Goal: Information Seeking & Learning: Find specific fact

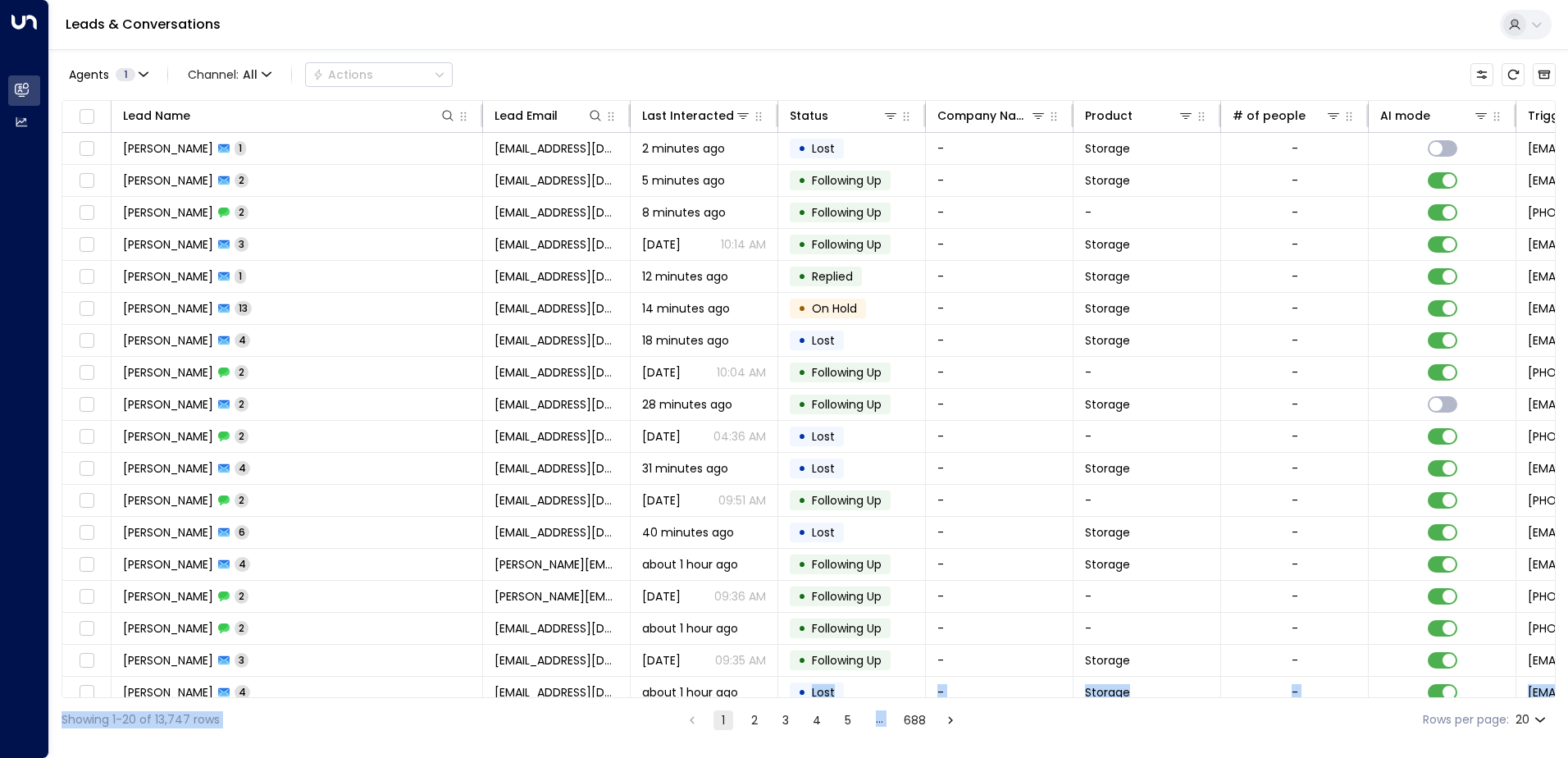
drag, startPoint x: 809, startPoint y: 697, endPoint x: 1163, endPoint y: 699, distance: 354.0
click at [1163, 699] on div "Agents 1 Channel: All Actions Lead Name Lead Email Last Interacted Status Compa…" at bounding box center [809, 395] width 1495 height 692
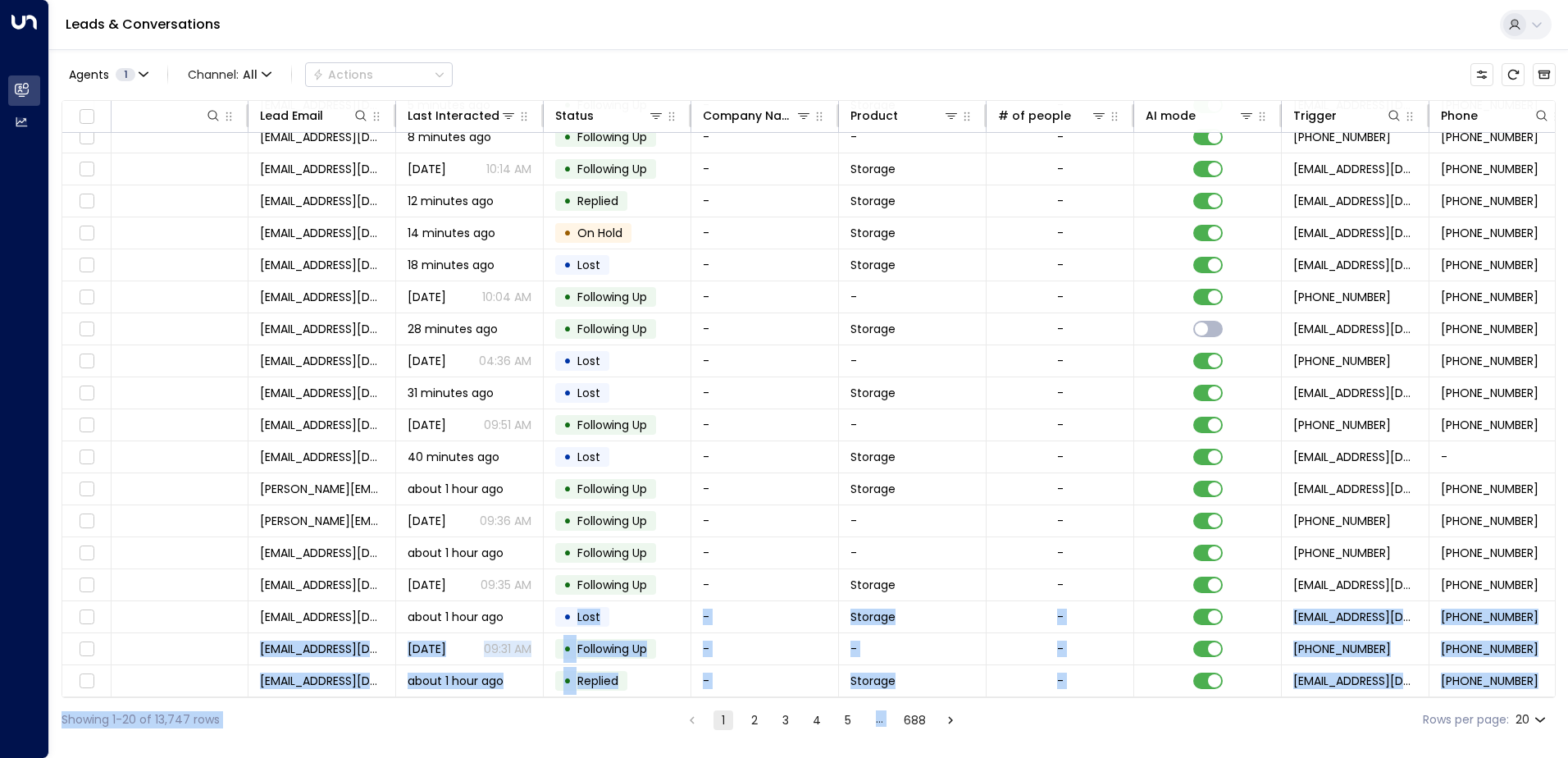
scroll to position [80, 558]
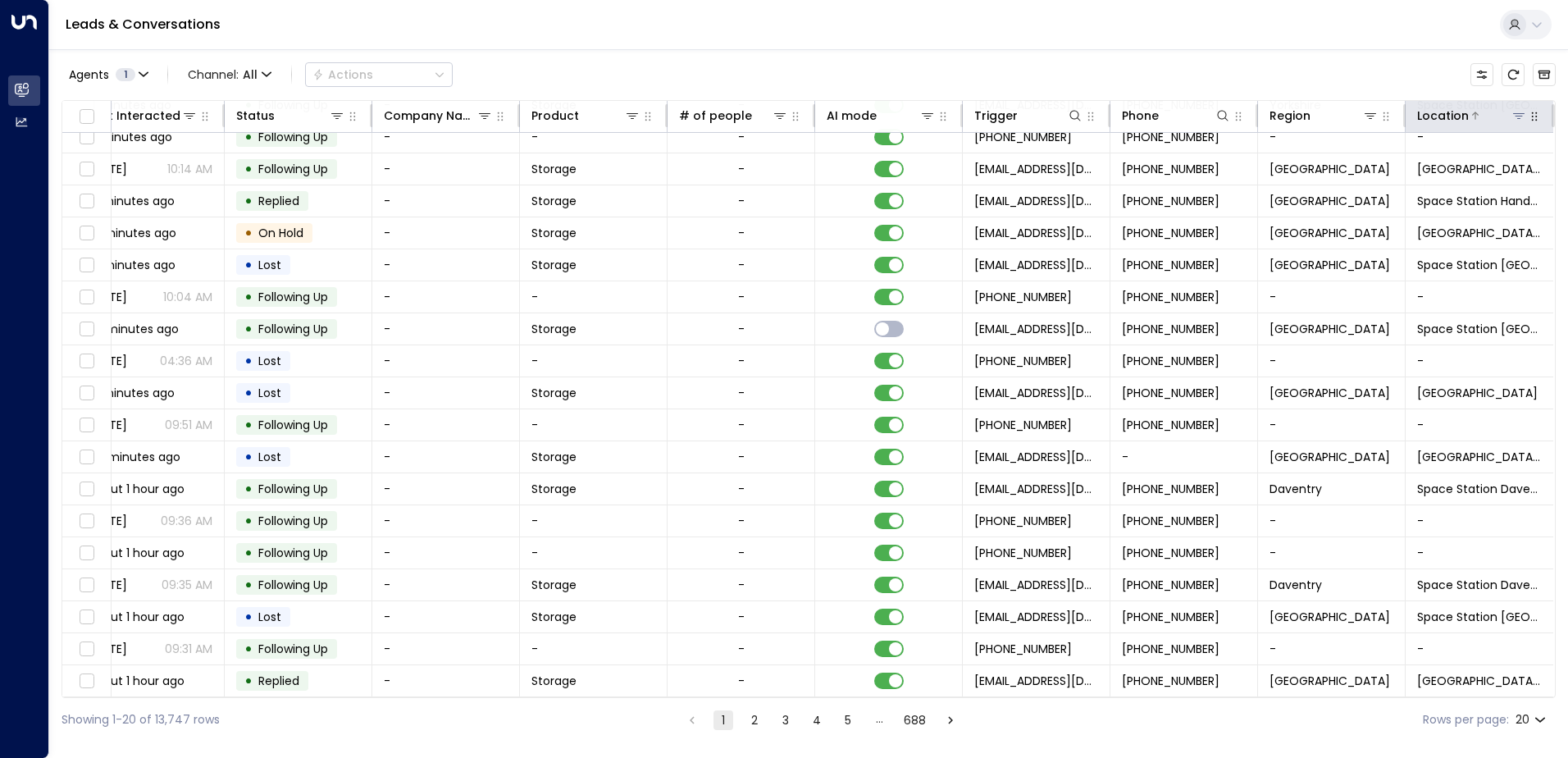
click at [1487, 107] on div "Location" at bounding box center [1472, 116] width 110 height 20
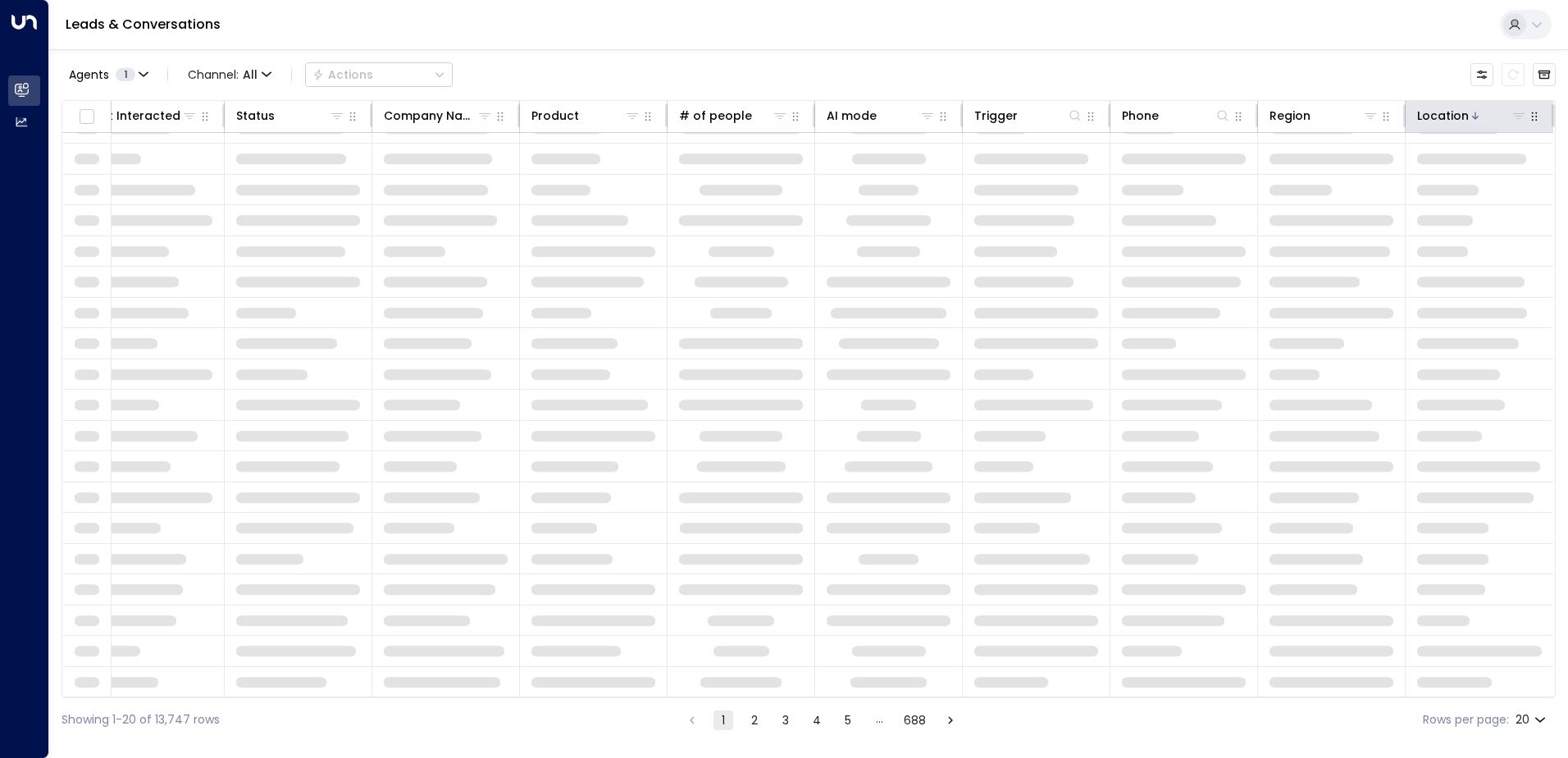
scroll to position [80, 558]
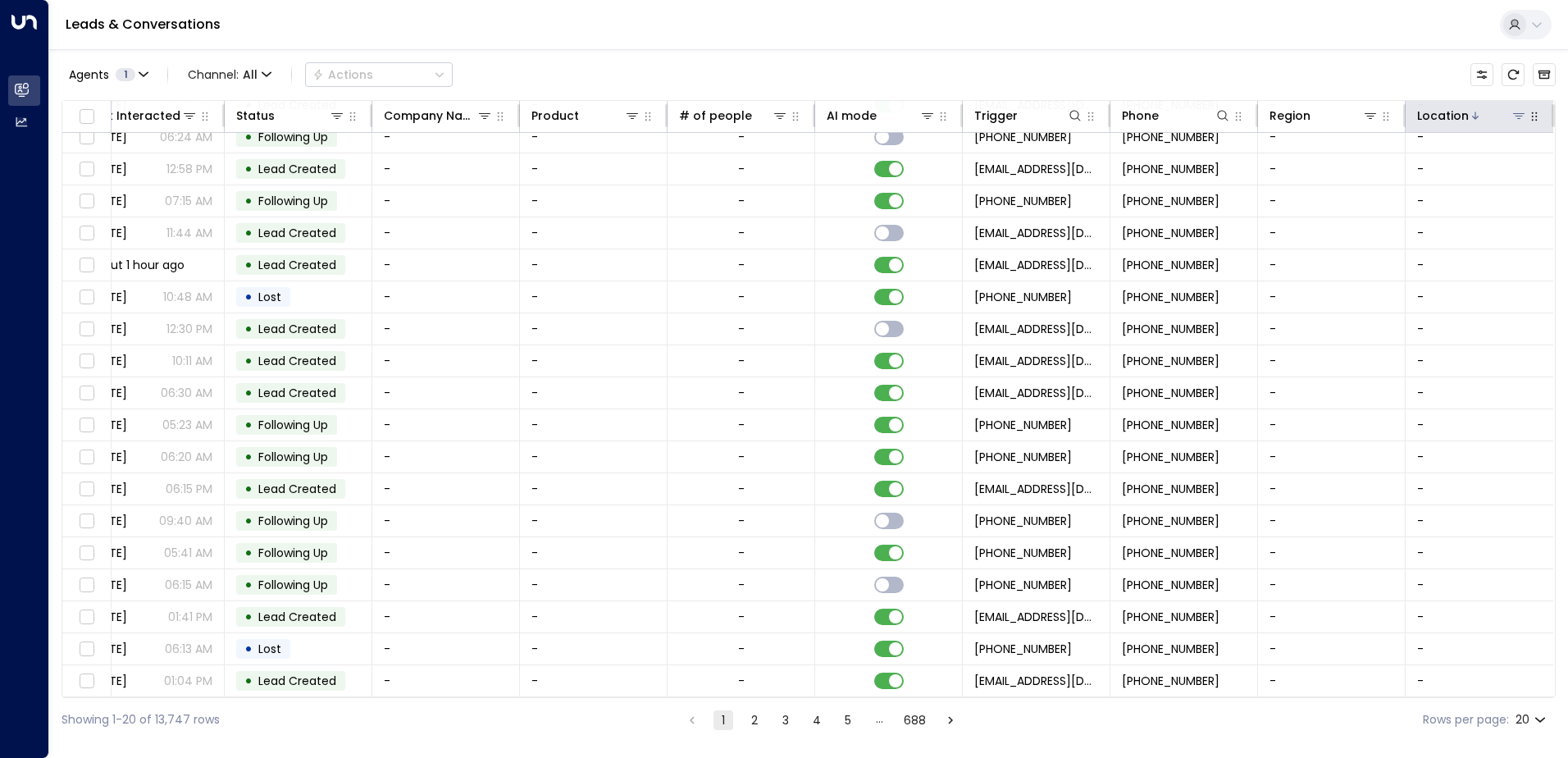
click at [1504, 118] on div at bounding box center [1497, 116] width 58 height 17
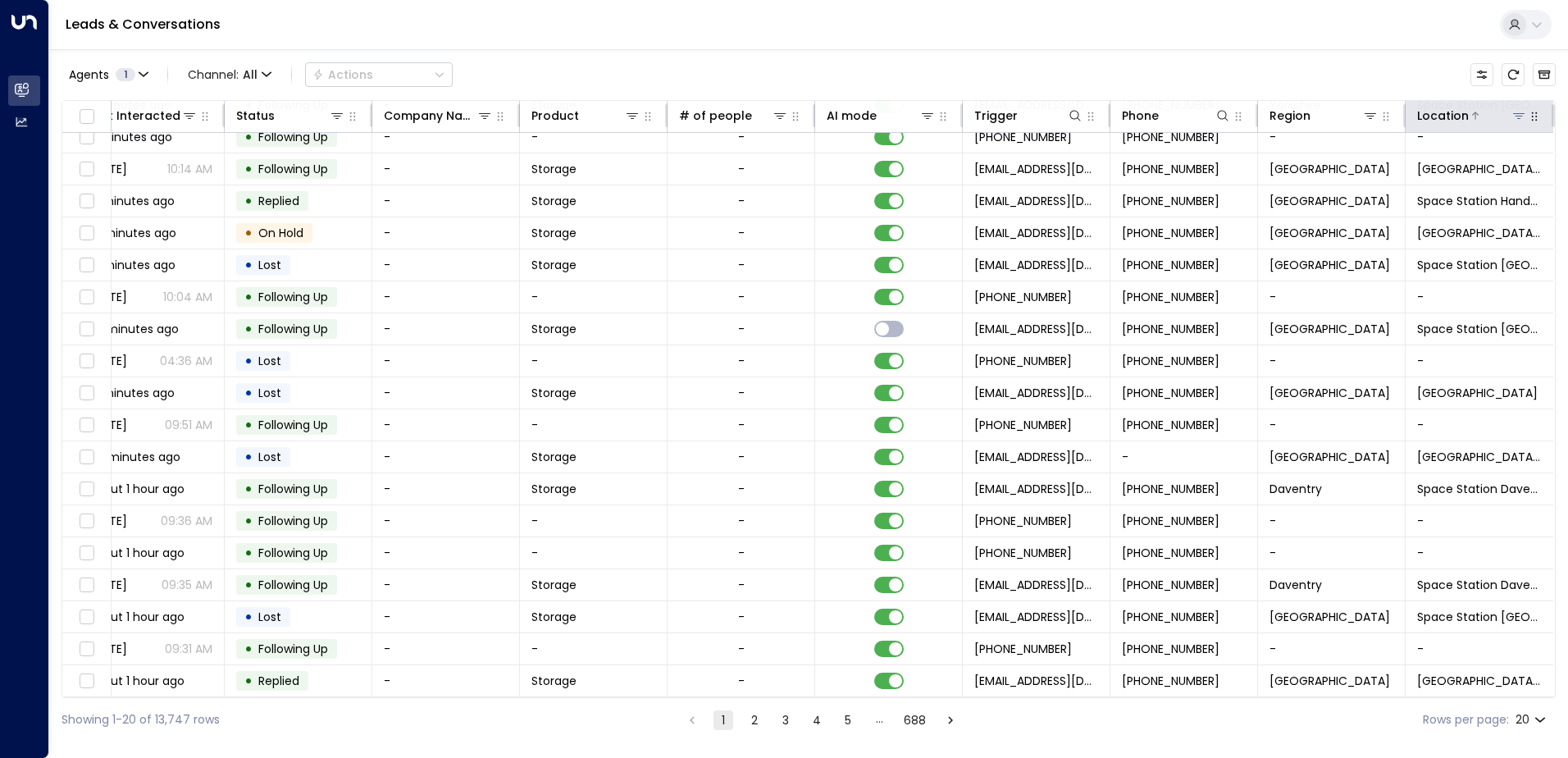
click at [1505, 114] on div at bounding box center [1497, 116] width 58 height 17
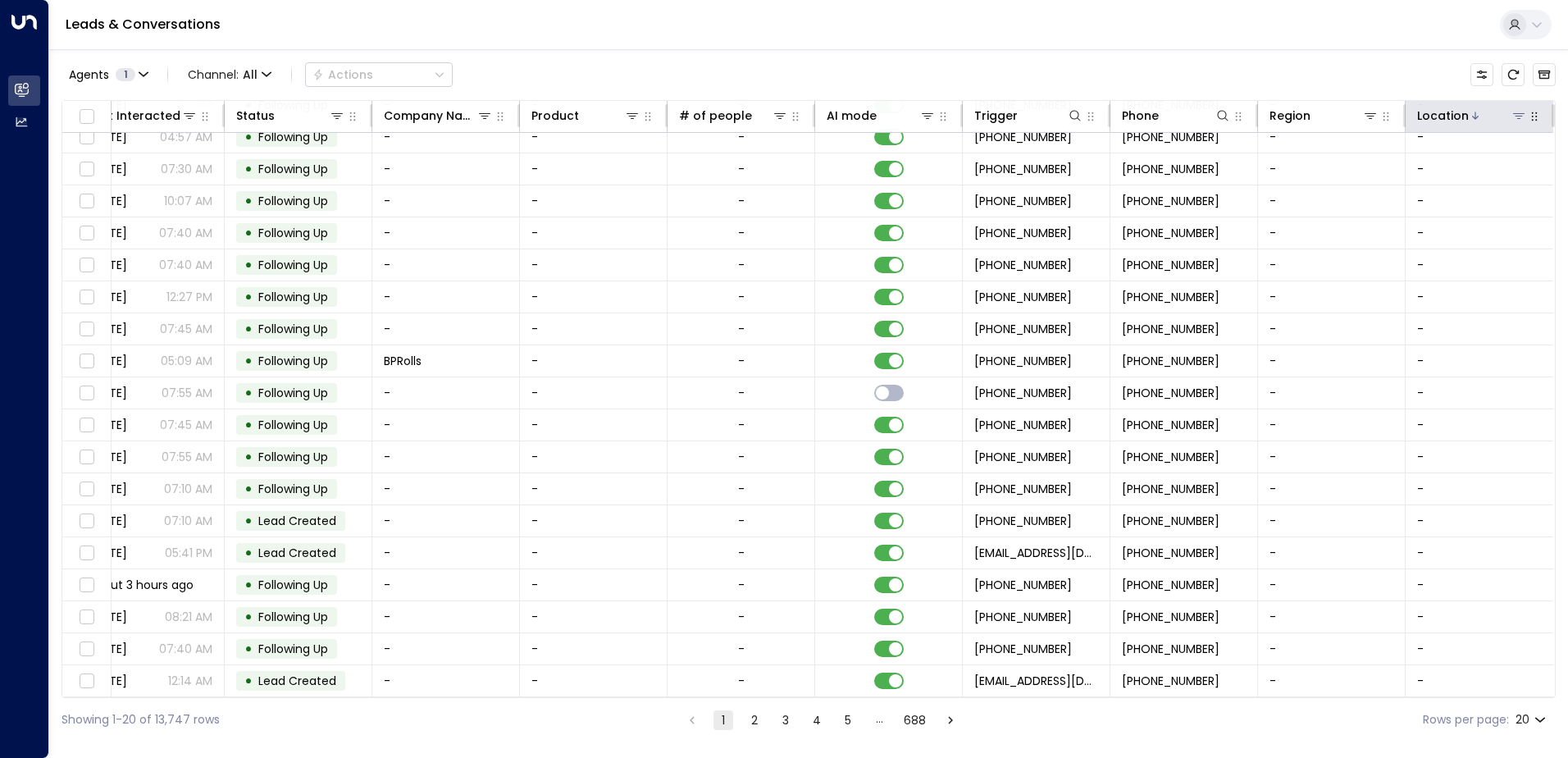
click at [1513, 115] on icon at bounding box center [1518, 115] width 13 height 13
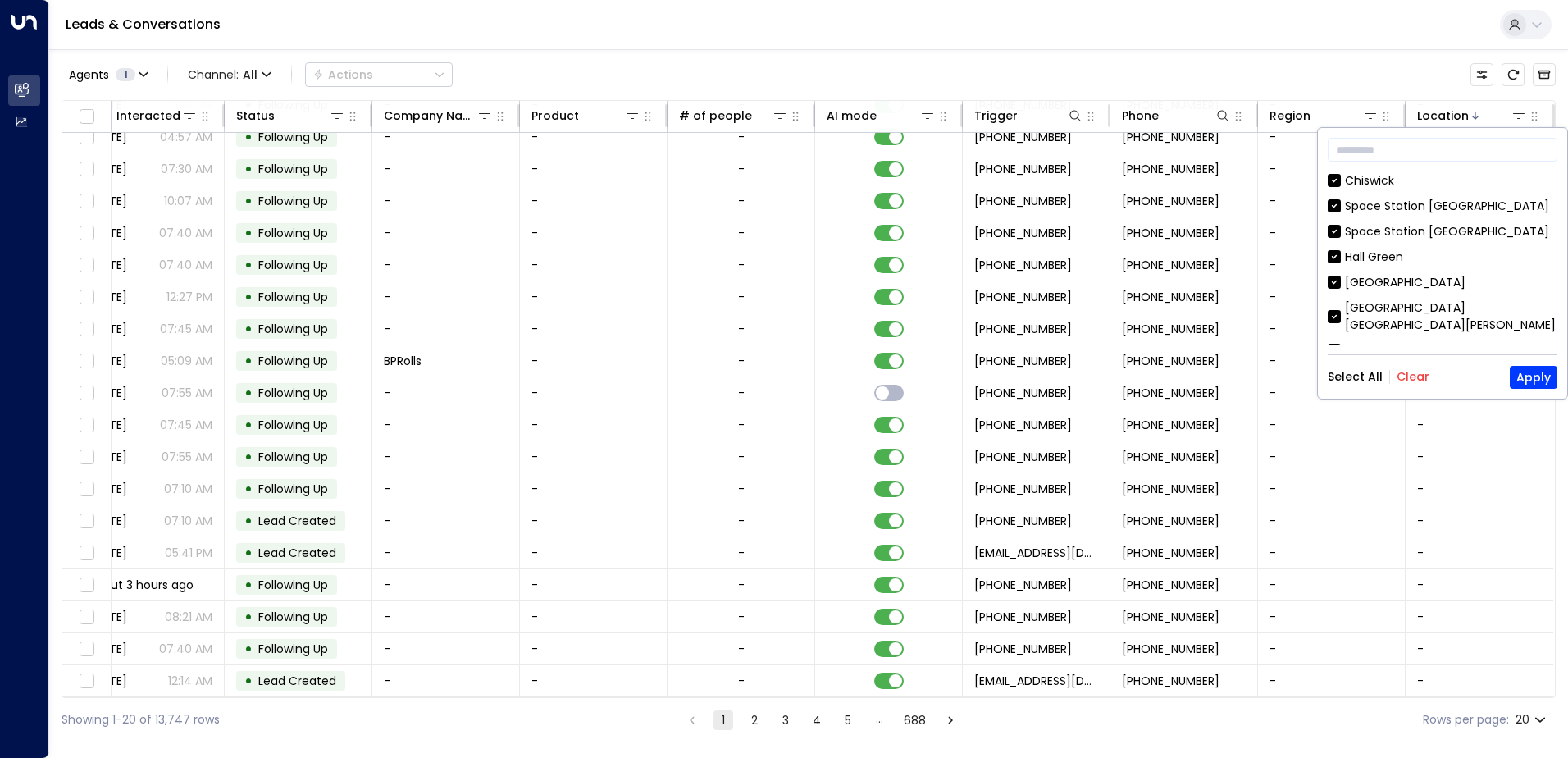
click at [1417, 371] on button "Clear" at bounding box center [1413, 376] width 33 height 13
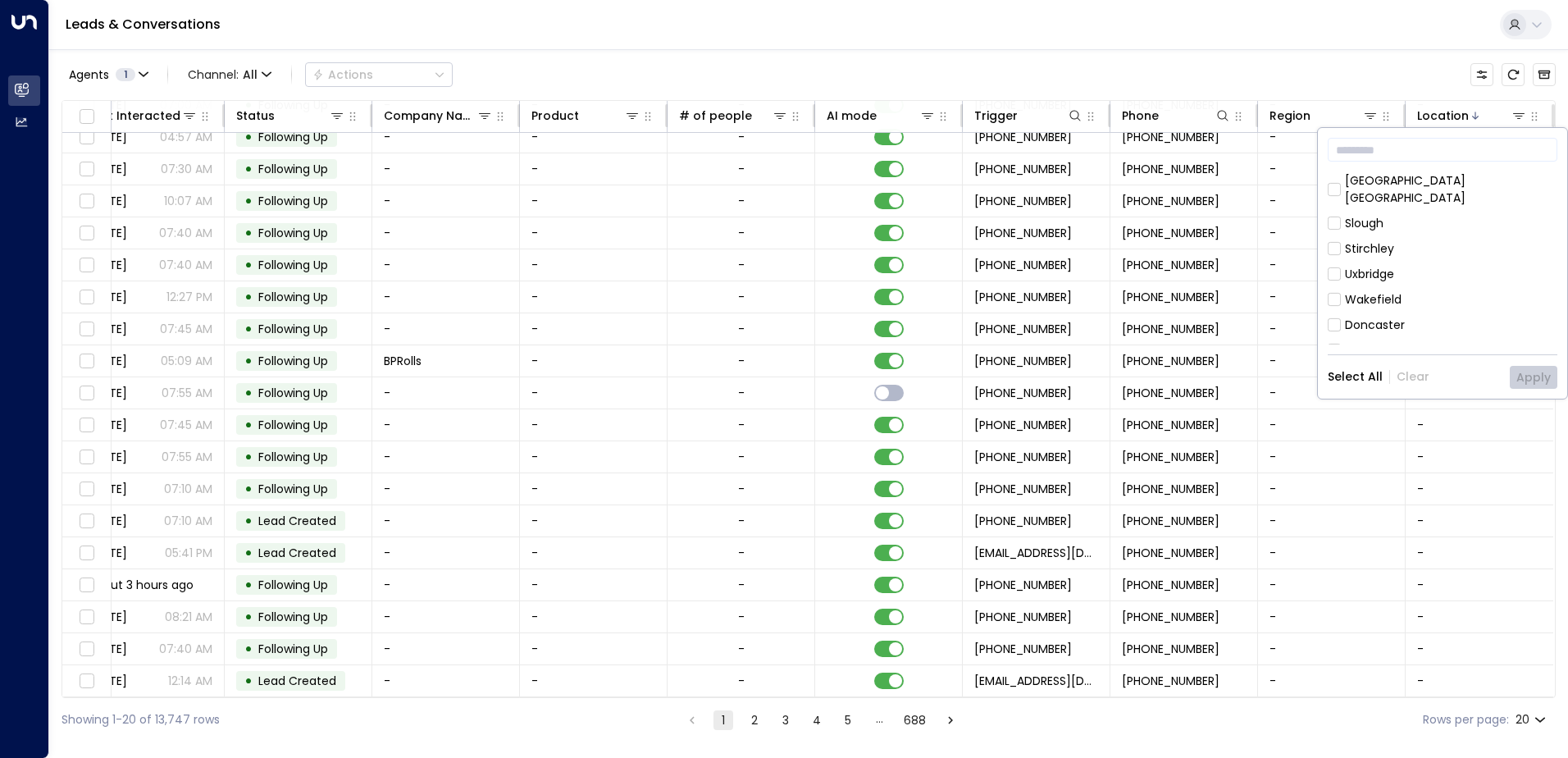
scroll to position [493, 0]
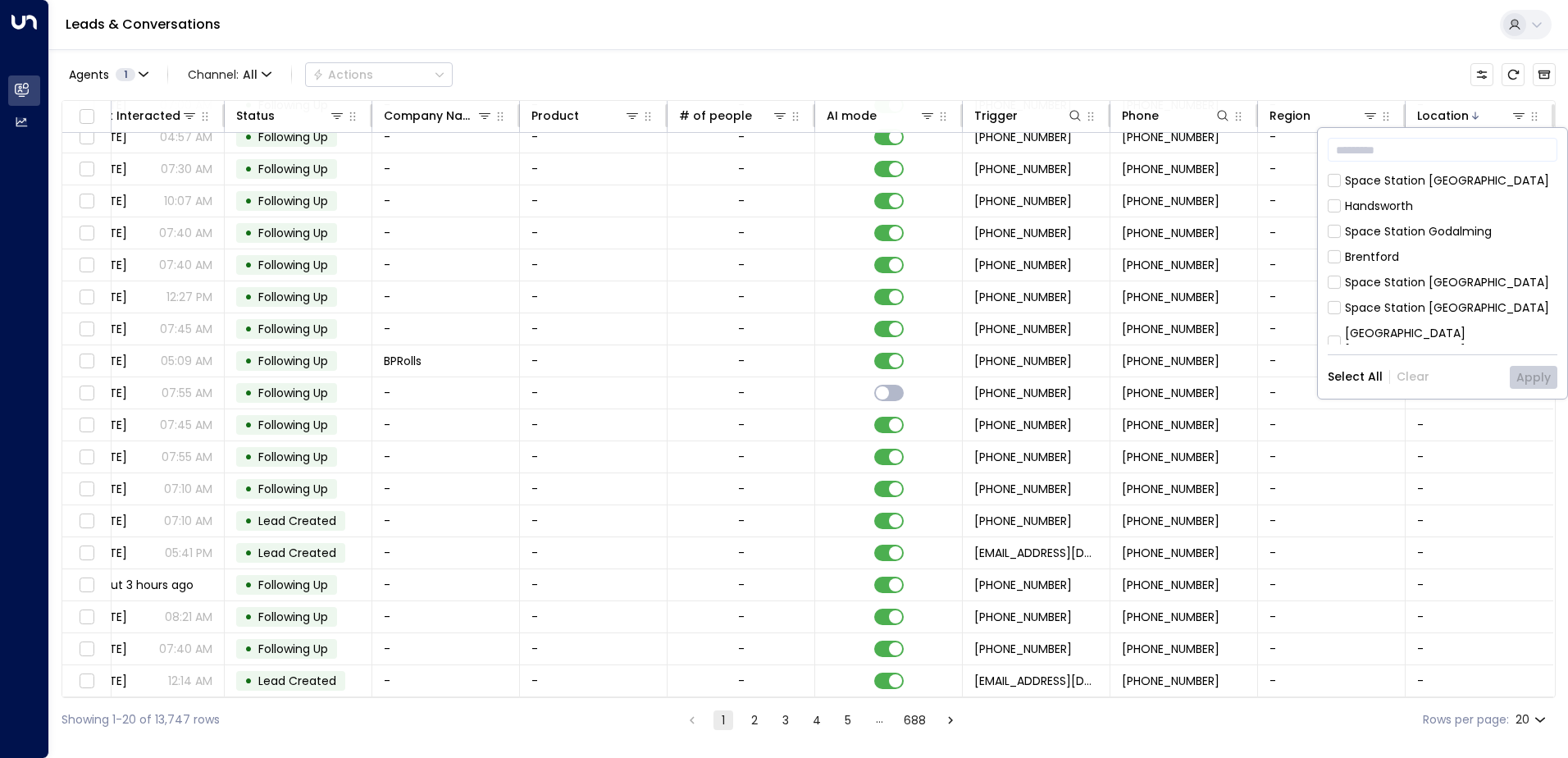
click at [1391, 223] on div "Space Station Godalming" at bounding box center [1419, 232] width 147 height 18
click at [1544, 388] on button "Apply" at bounding box center [1534, 377] width 48 height 23
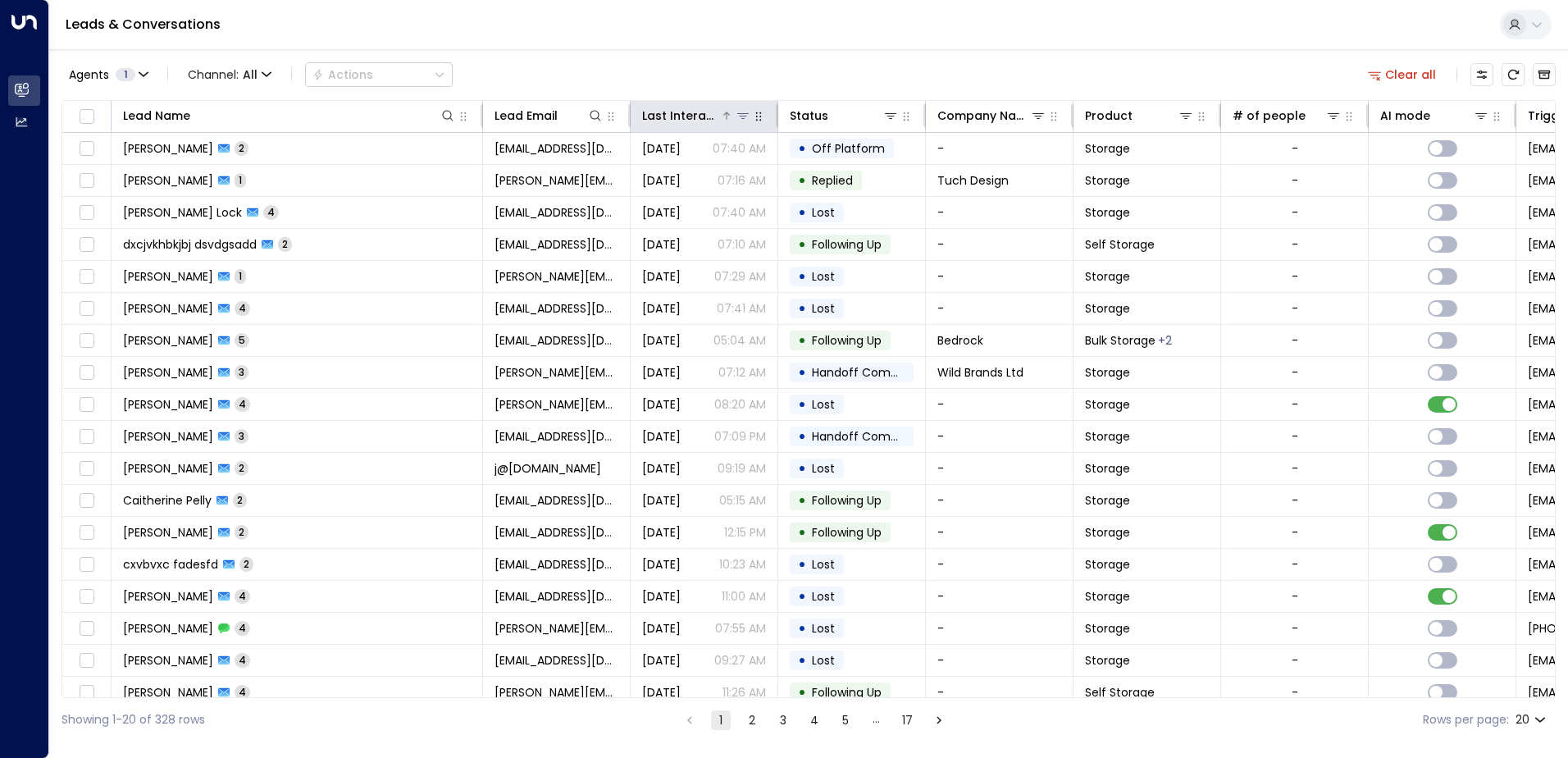
click at [704, 114] on div "Last Interacted" at bounding box center [682, 116] width 78 height 20
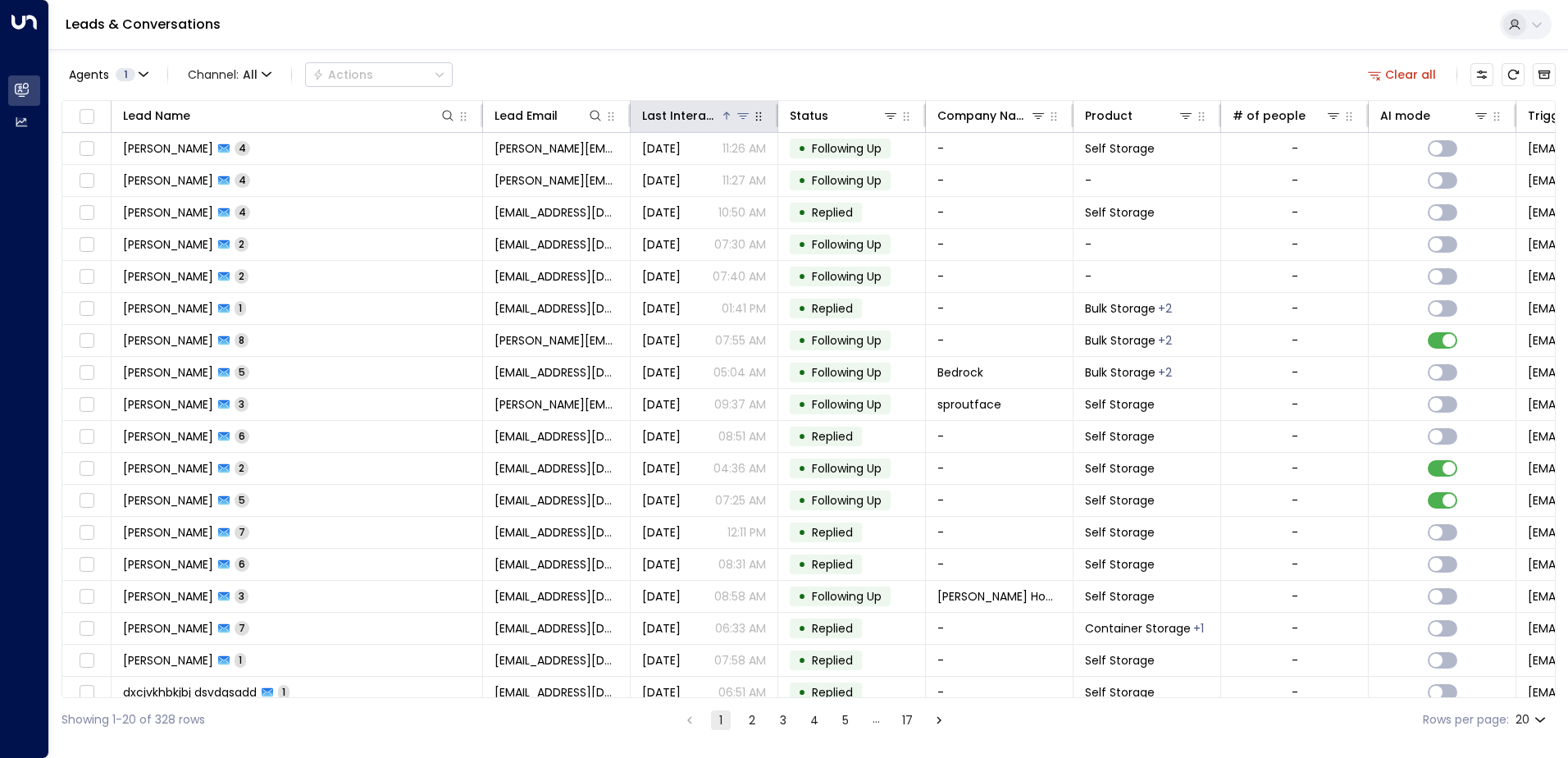
click at [704, 114] on div "Last Interacted" at bounding box center [682, 116] width 78 height 20
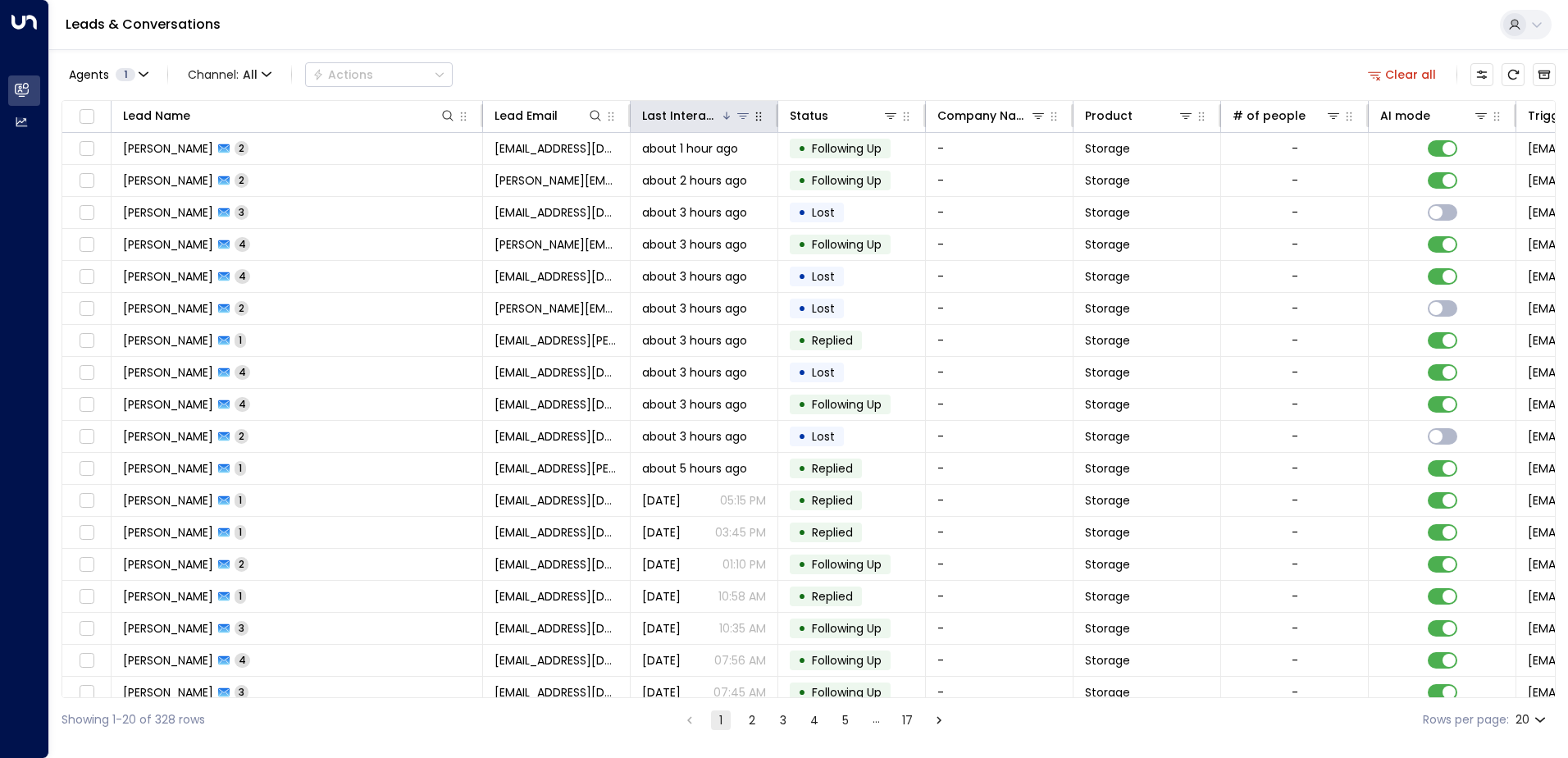
click at [704, 114] on div "Last Interacted" at bounding box center [682, 116] width 78 height 20
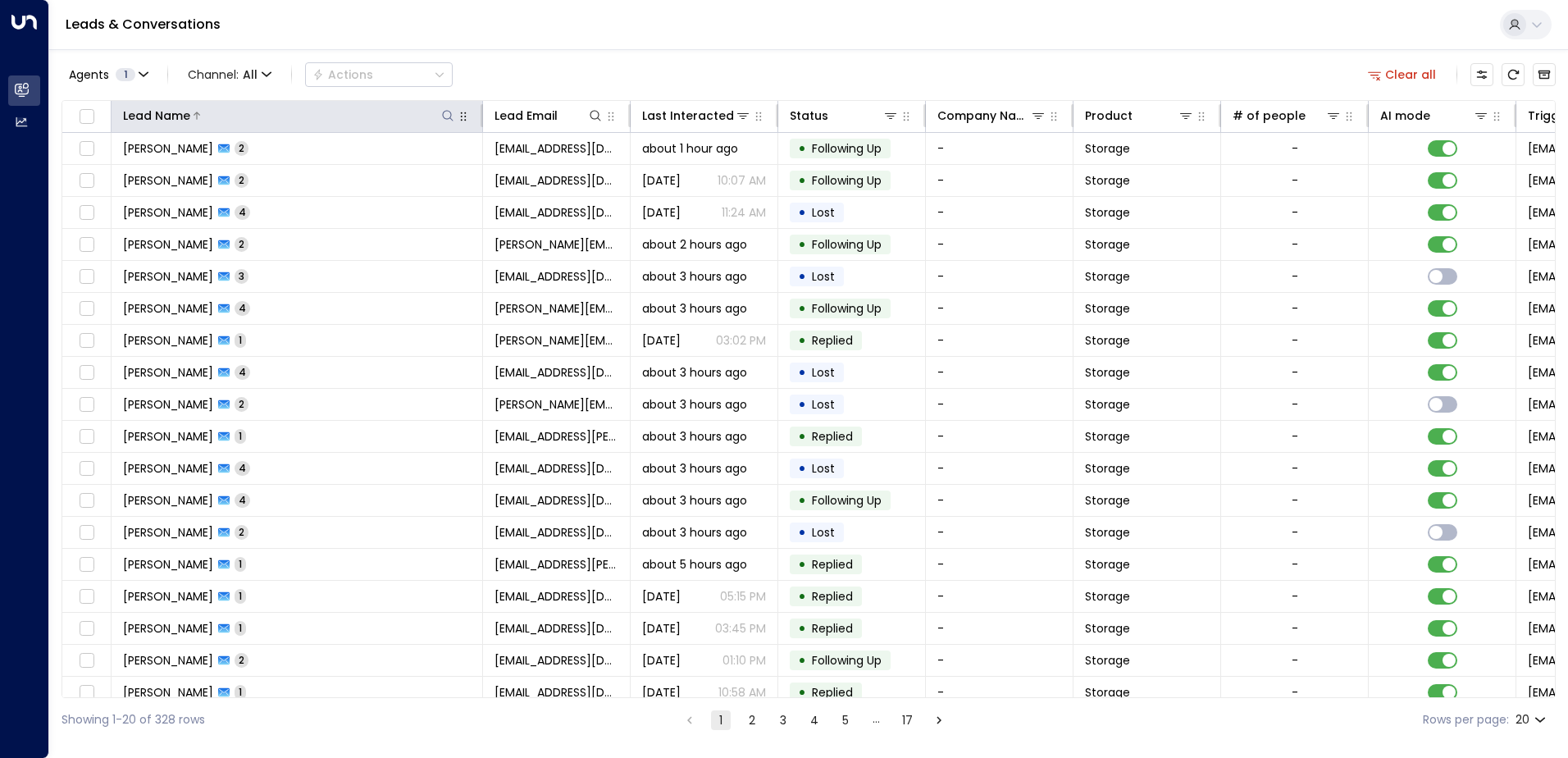
click at [441, 109] on button at bounding box center [448, 116] width 17 height 17
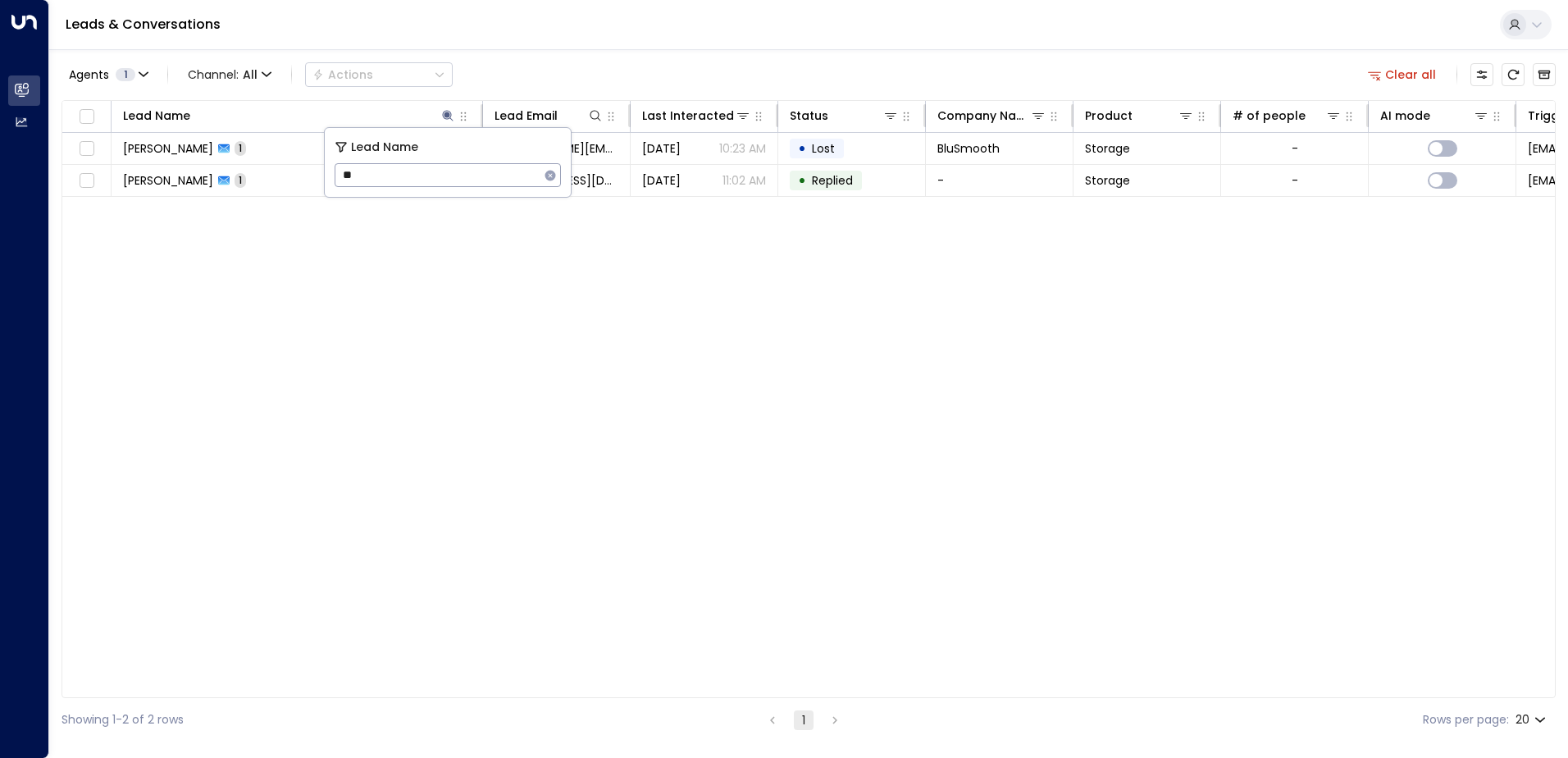
type input "*"
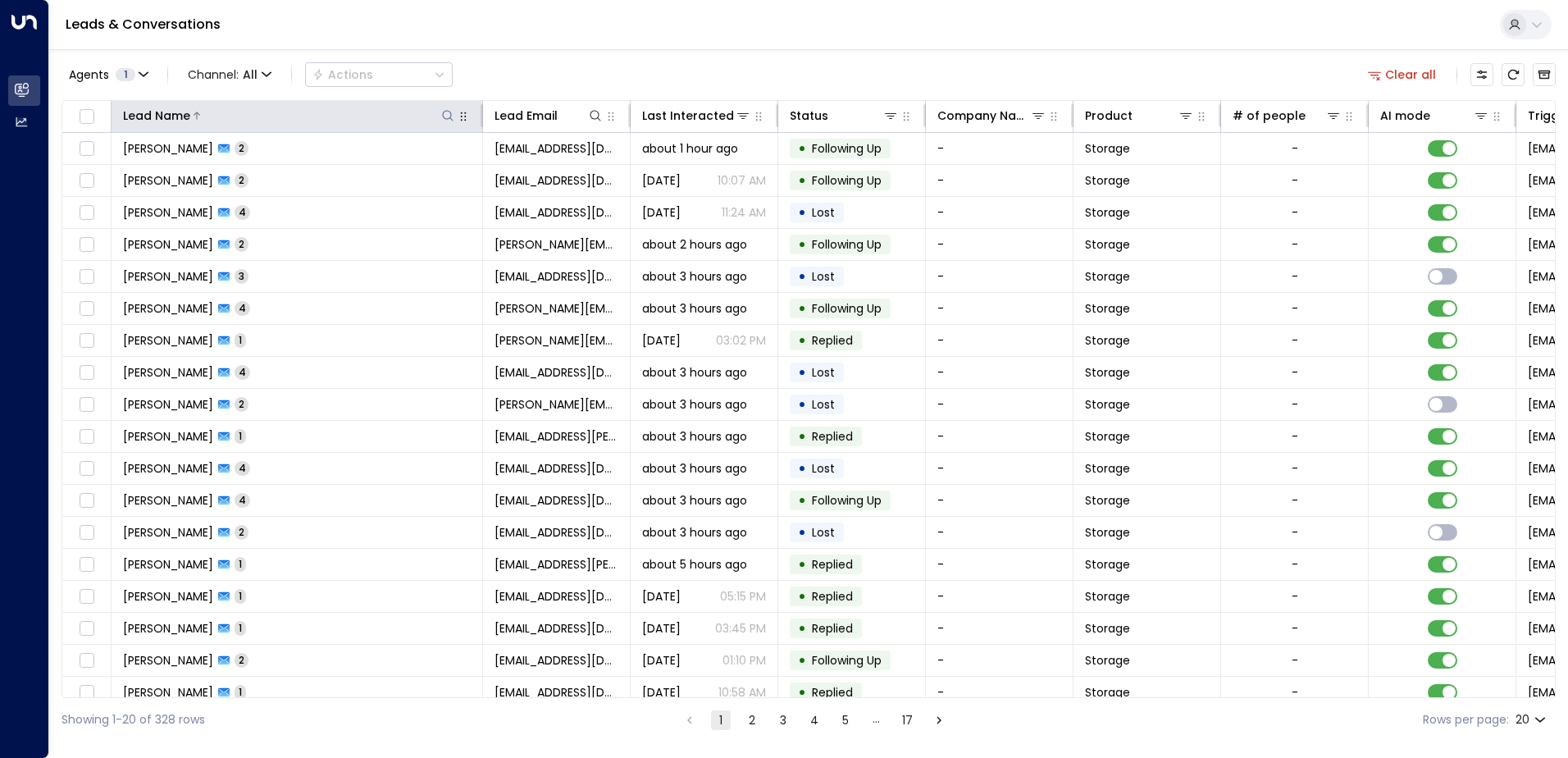
click at [445, 111] on icon at bounding box center [448, 115] width 13 height 13
click at [446, 115] on icon at bounding box center [448, 115] width 13 height 13
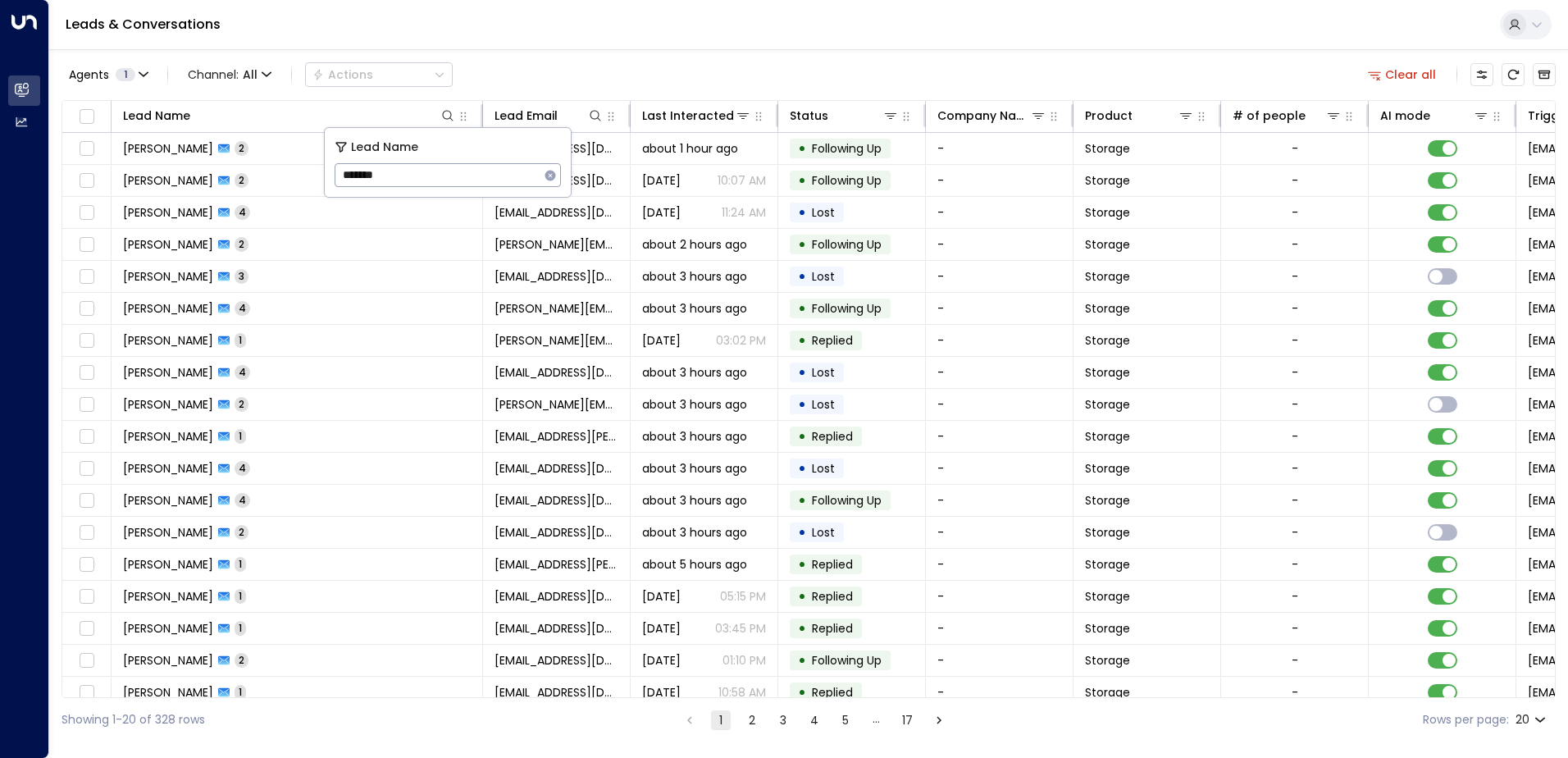
type input "*******"
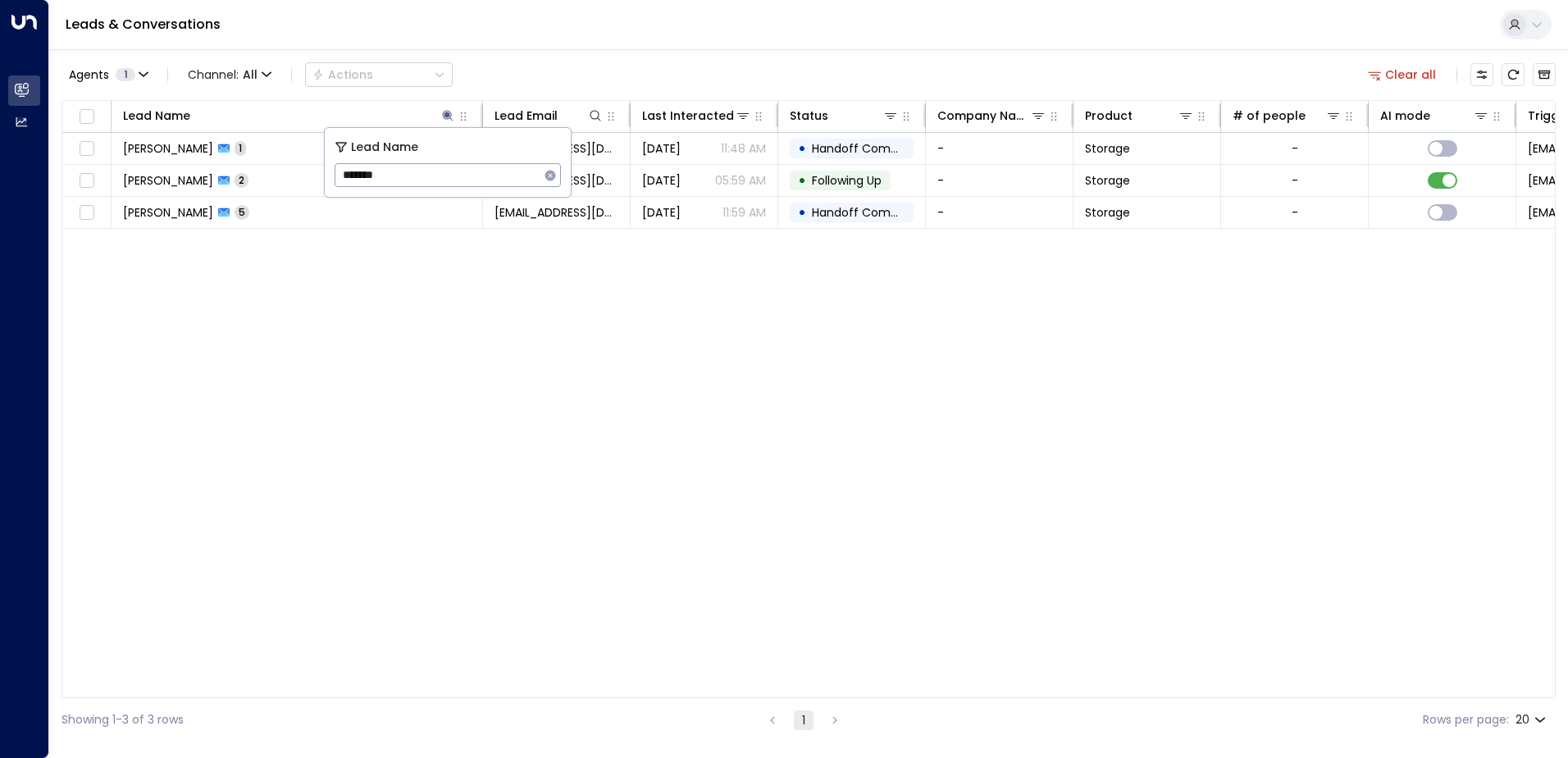
click at [314, 285] on div "Lead Name Lead Email Last Interacted Status Company Name Product # of people AI…" at bounding box center [809, 399] width 1495 height 598
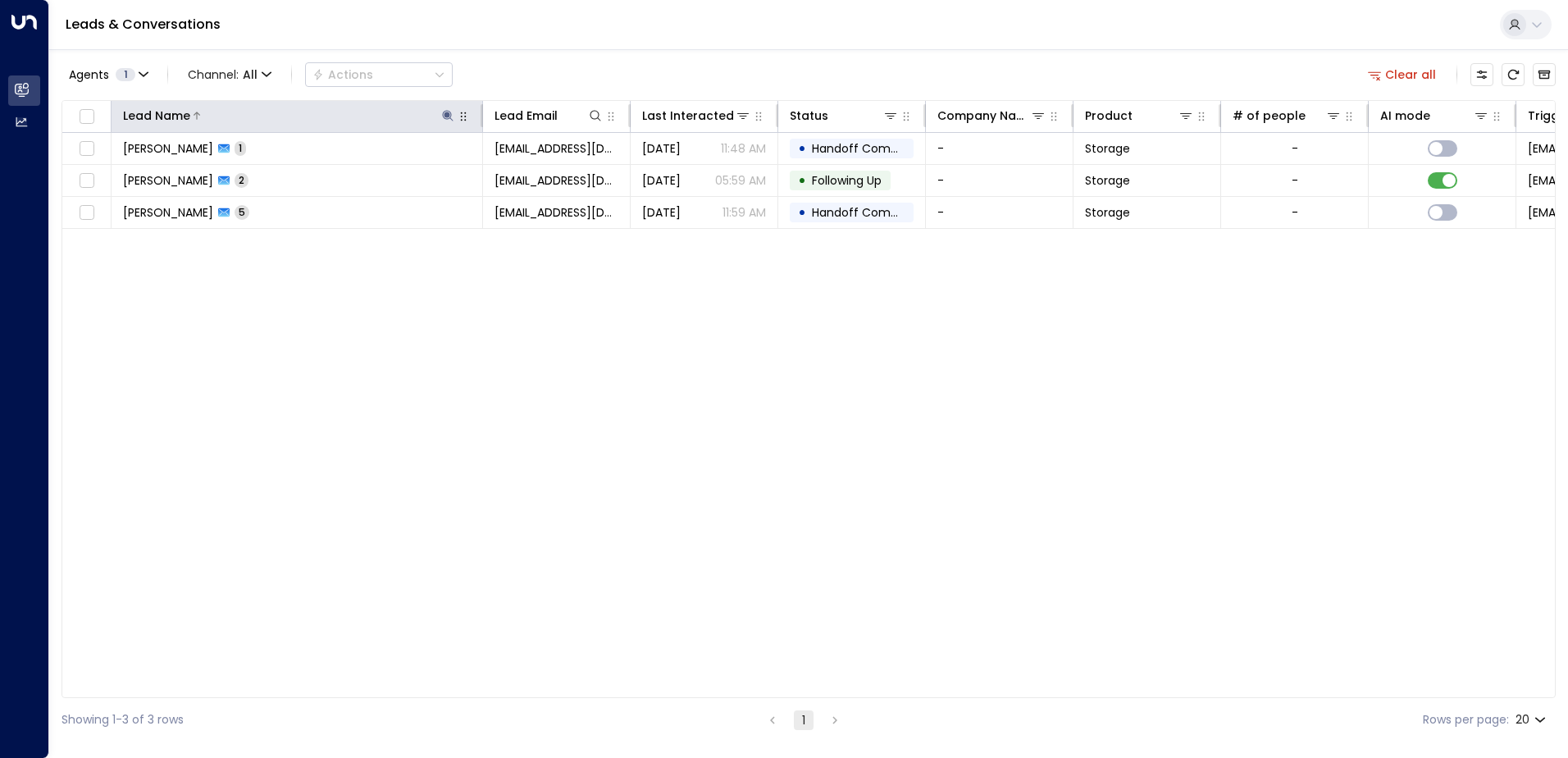
click at [444, 115] on icon at bounding box center [448, 115] width 13 height 13
click at [451, 116] on icon at bounding box center [448, 115] width 11 height 11
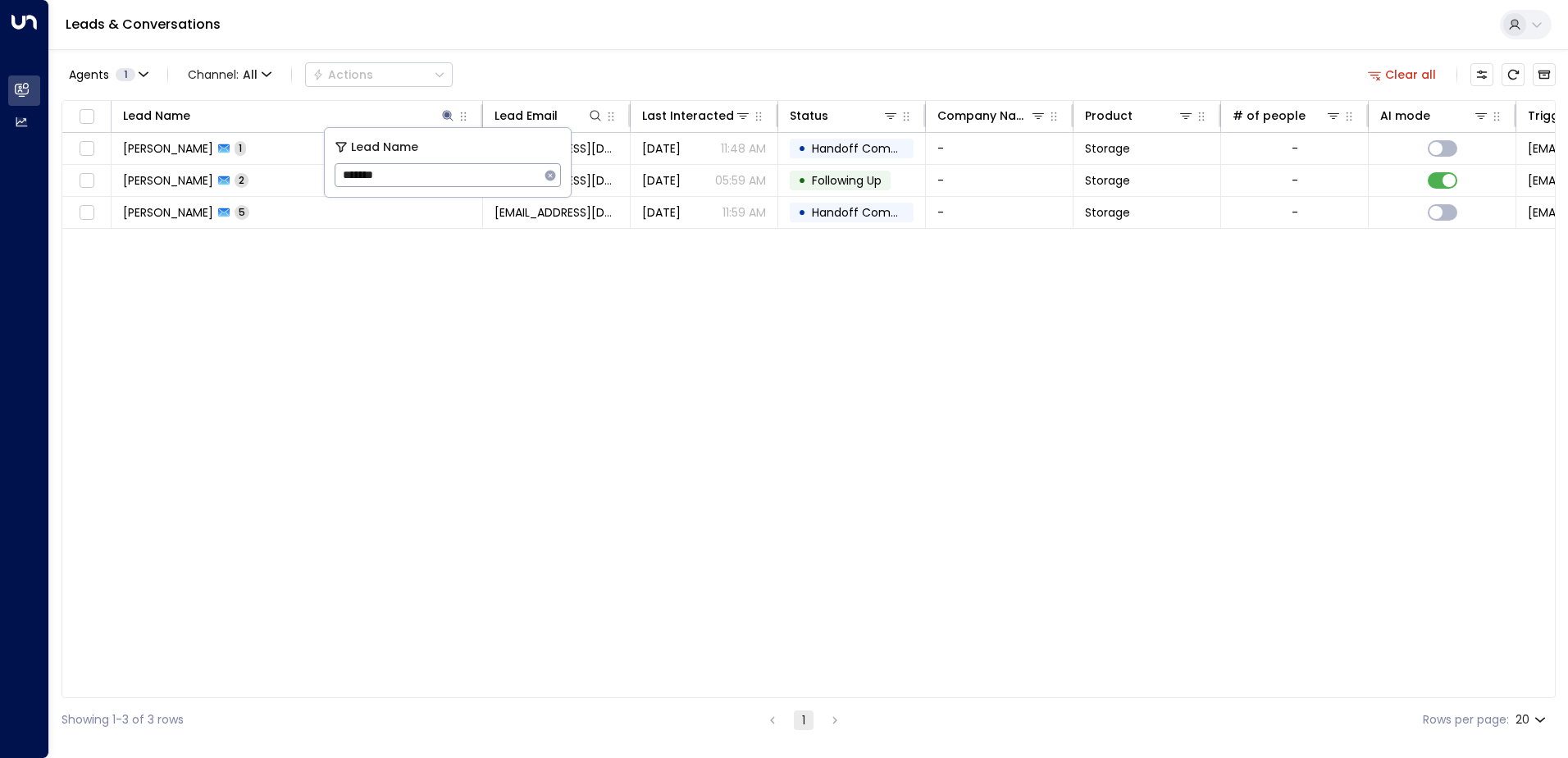
click at [395, 179] on input "*******" at bounding box center [437, 174] width 205 height 30
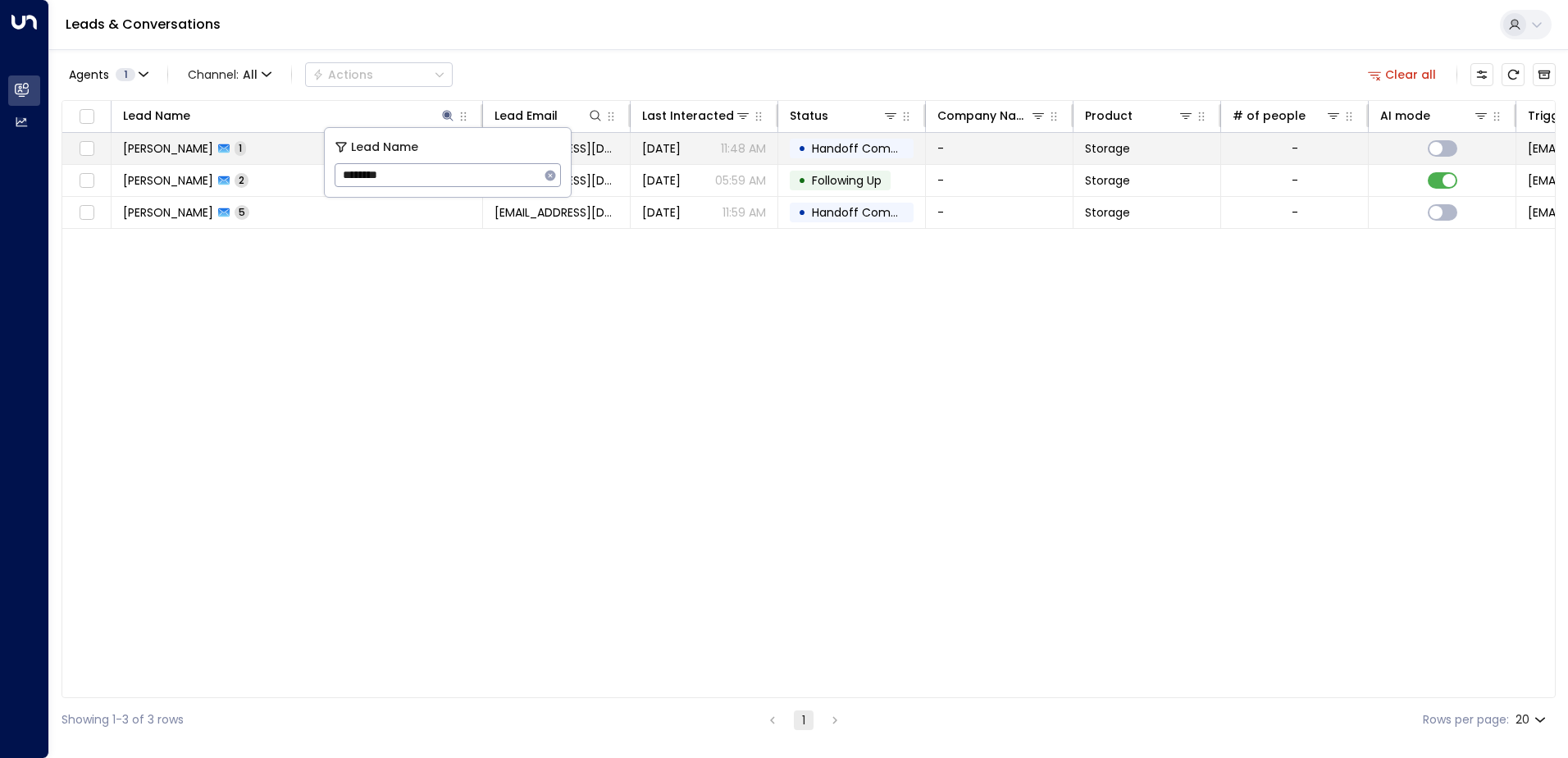
drag, startPoint x: 398, startPoint y: 174, endPoint x: 292, endPoint y: 164, distance: 106.5
click at [292, 164] on body "Overview Leads & Conversations Leads & Conversations Analytics Analytics Leads …" at bounding box center [784, 370] width 1568 height 741
type input "*"
type input "*****"
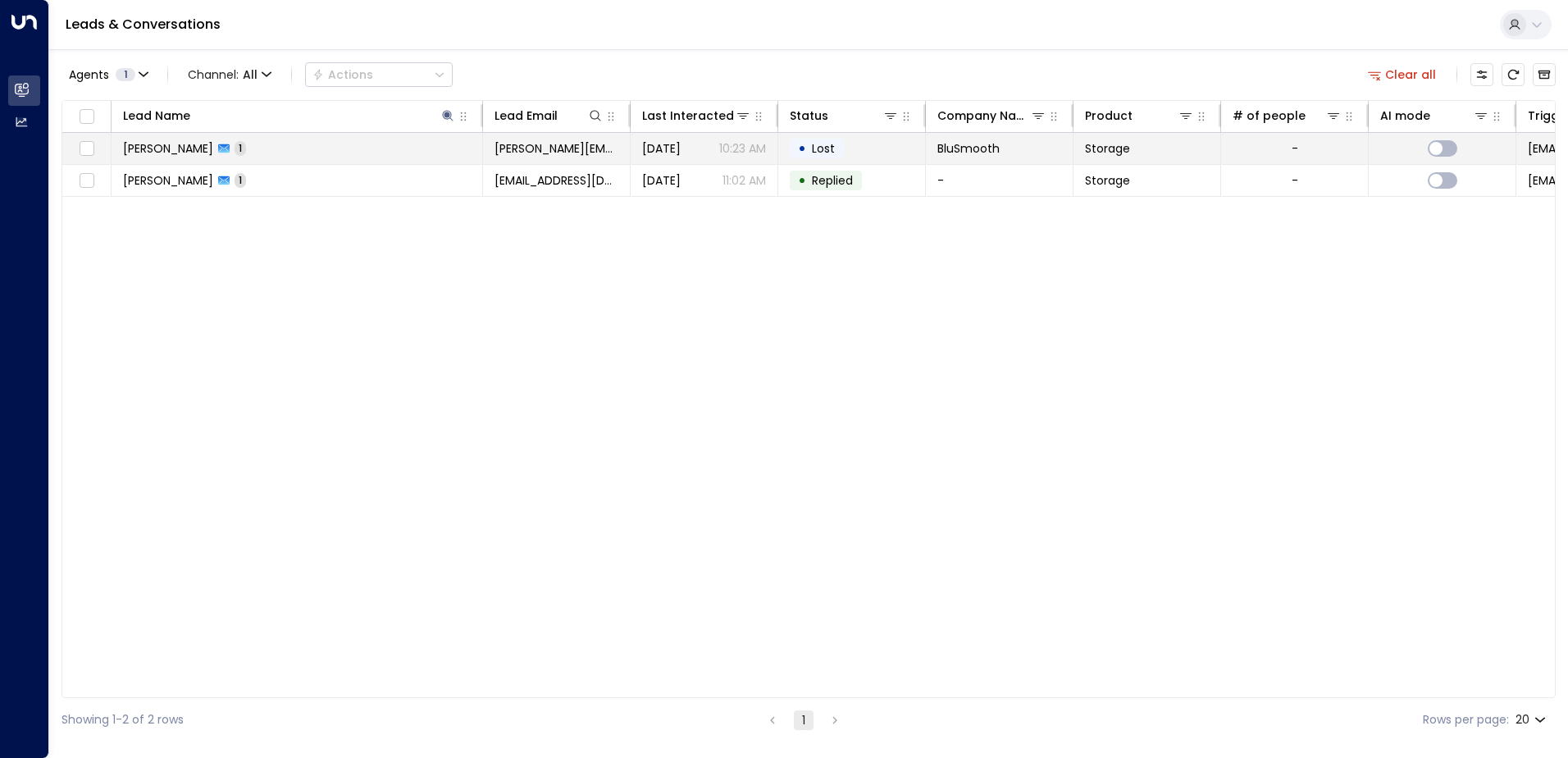
click at [285, 152] on td "[PERSON_NAME] 1" at bounding box center [297, 149] width 371 height 31
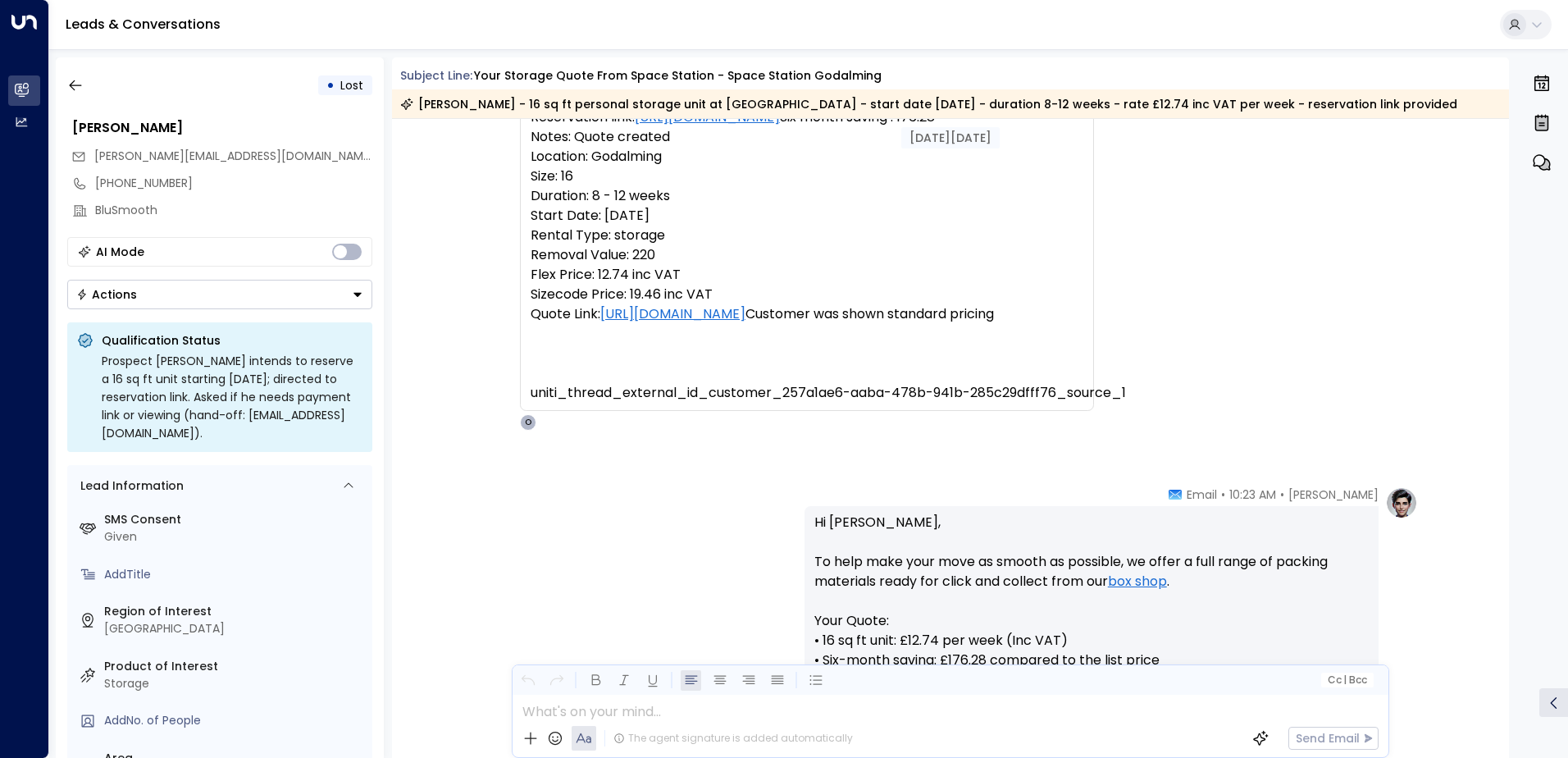
scroll to position [410, 0]
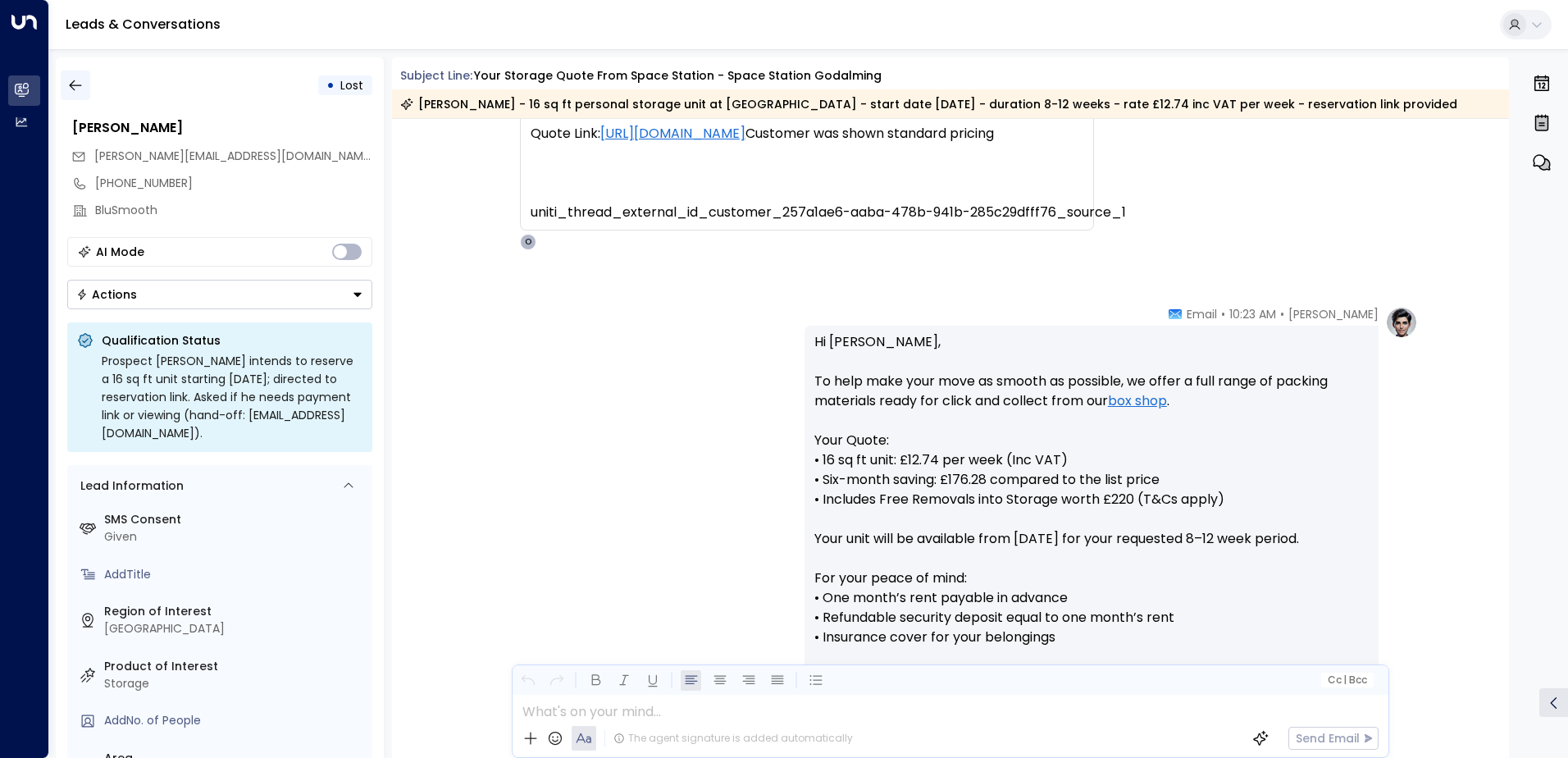
click at [75, 83] on icon "button" at bounding box center [75, 85] width 17 height 17
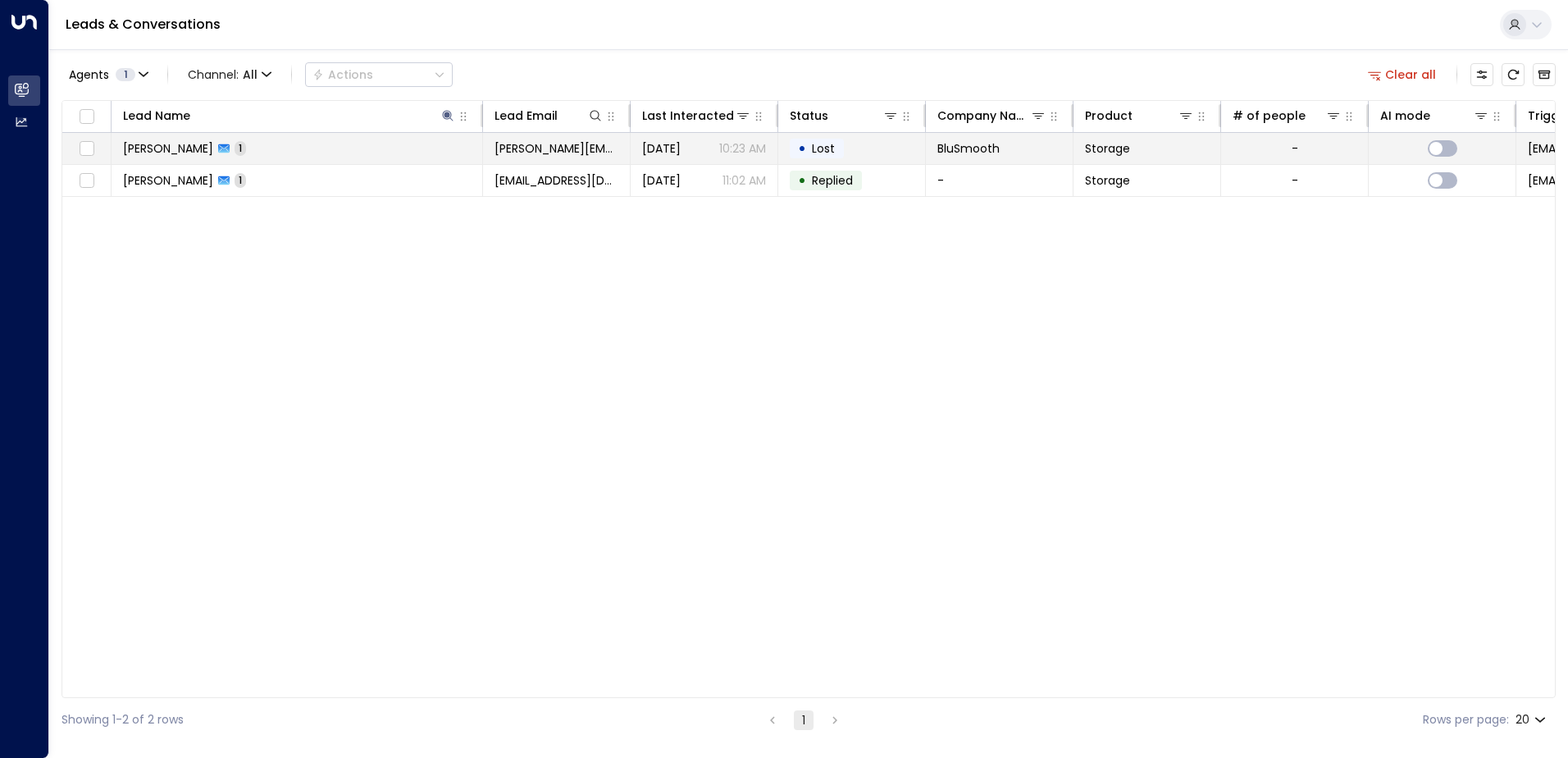
click at [335, 141] on td "[PERSON_NAME] 1" at bounding box center [297, 149] width 371 height 31
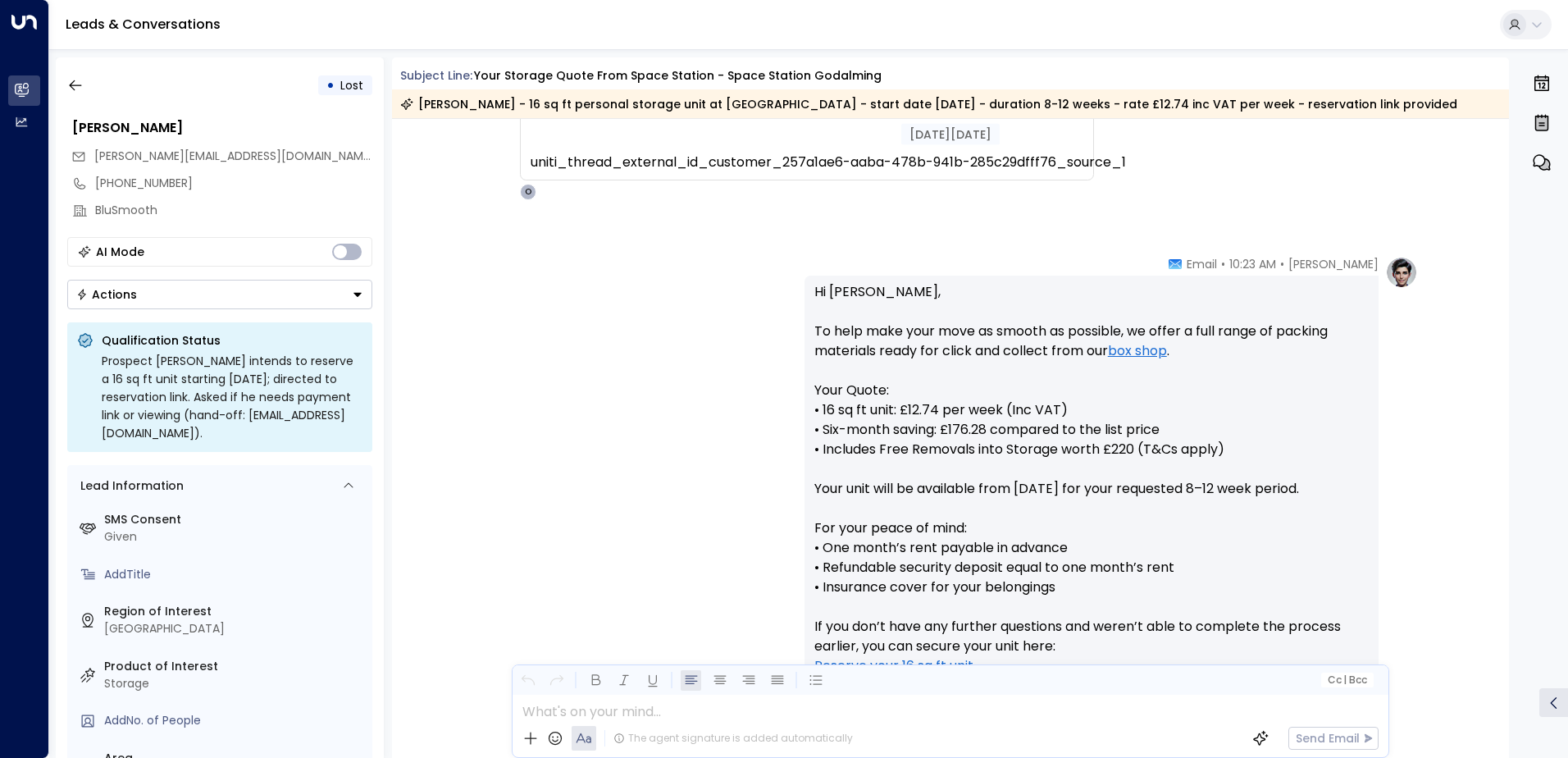
scroll to position [706, 0]
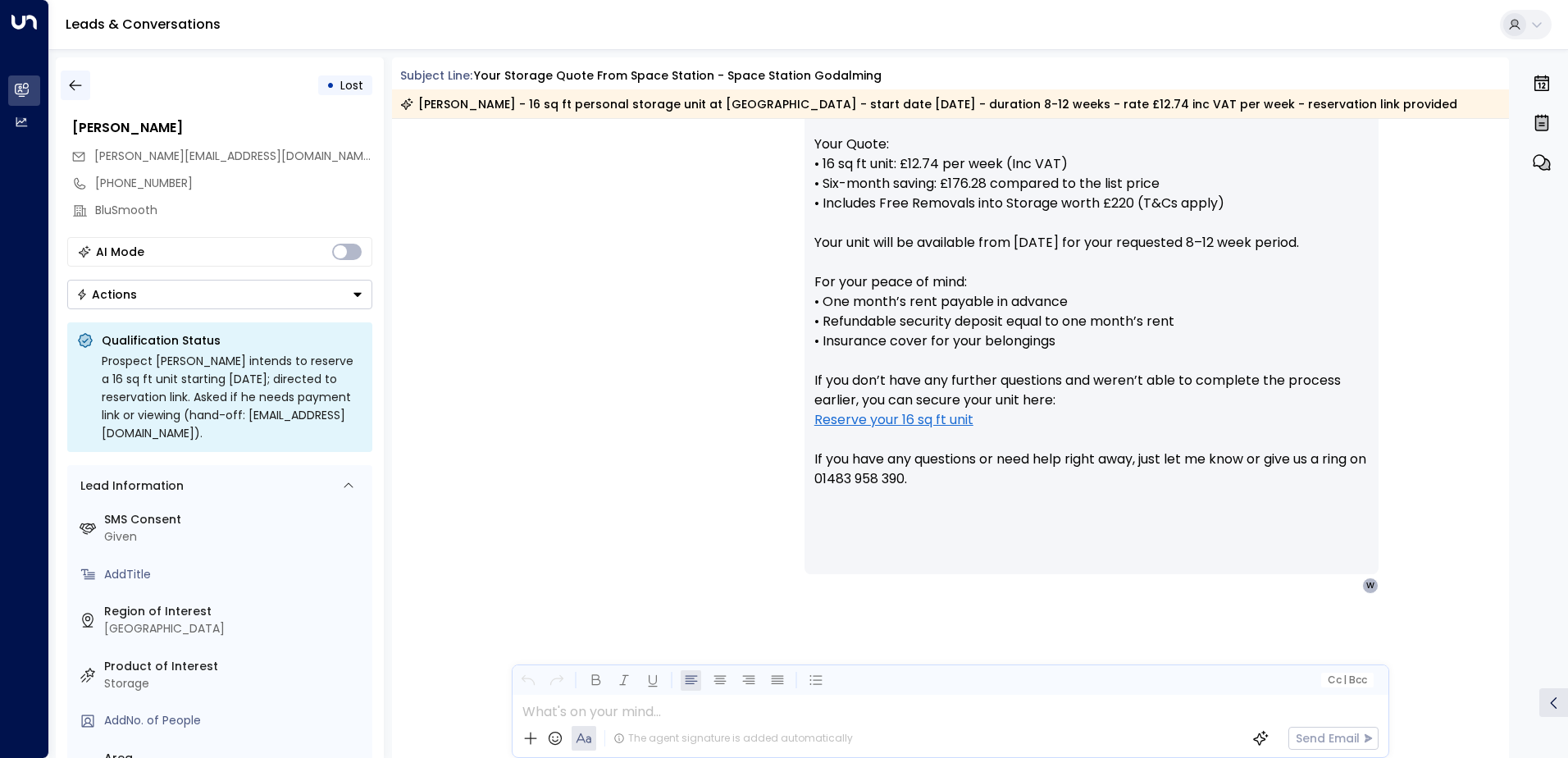
click at [81, 85] on icon "button" at bounding box center [74, 85] width 13 height 11
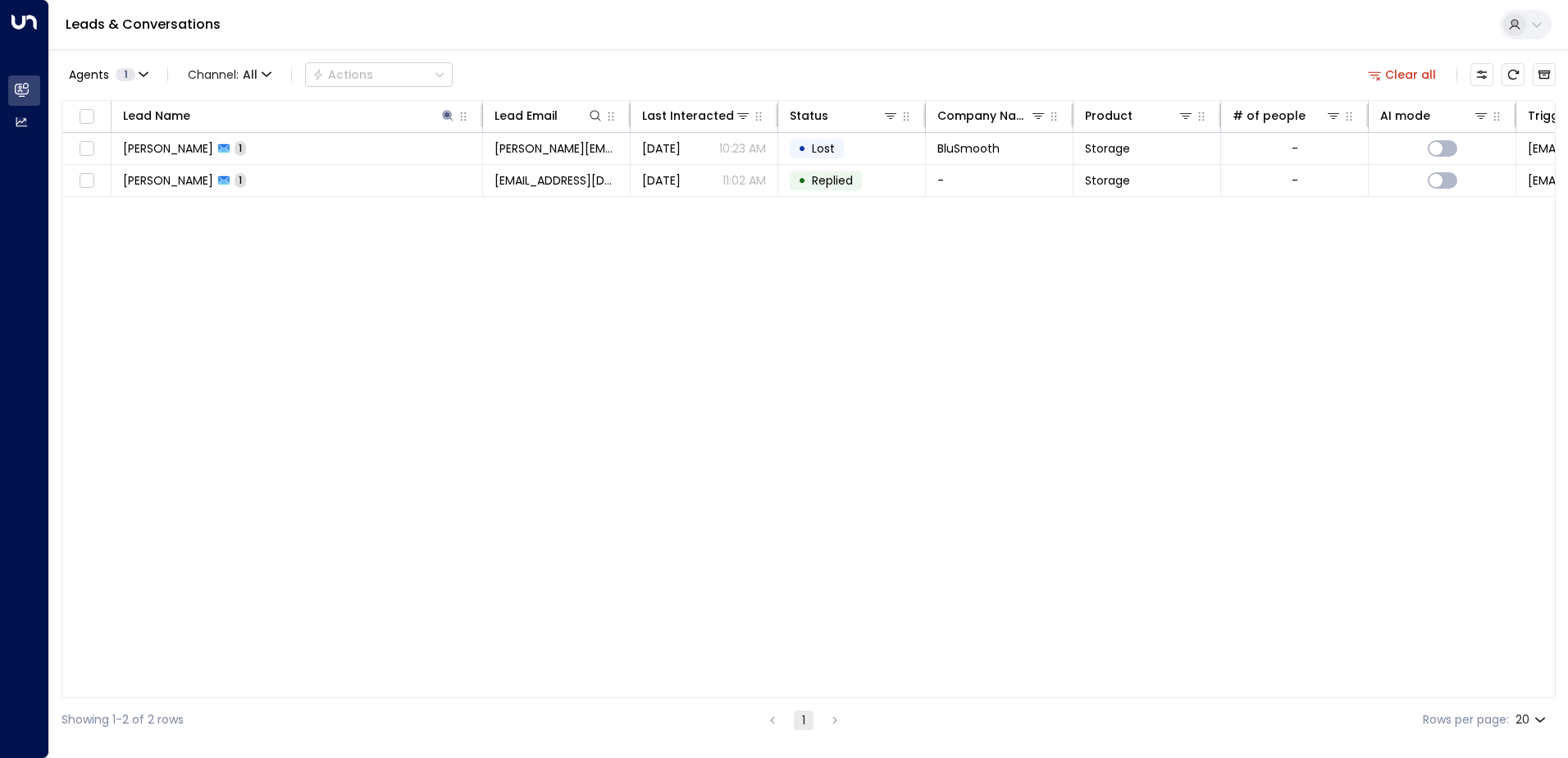
click at [709, 361] on div "Lead Name Lead Email Last Interacted Status Company Name Product # of people AI…" at bounding box center [809, 399] width 1495 height 598
click at [323, 398] on div "Lead Name Lead Email Last Interacted Status Company Name Product # of people AI…" at bounding box center [809, 399] width 1495 height 598
click at [446, 118] on icon at bounding box center [448, 115] width 13 height 13
click at [546, 175] on icon "button" at bounding box center [550, 174] width 11 height 11
click at [344, 353] on div "Lead Name Lead Email Last Interacted Status Company Name Product # of people AI…" at bounding box center [809, 399] width 1495 height 598
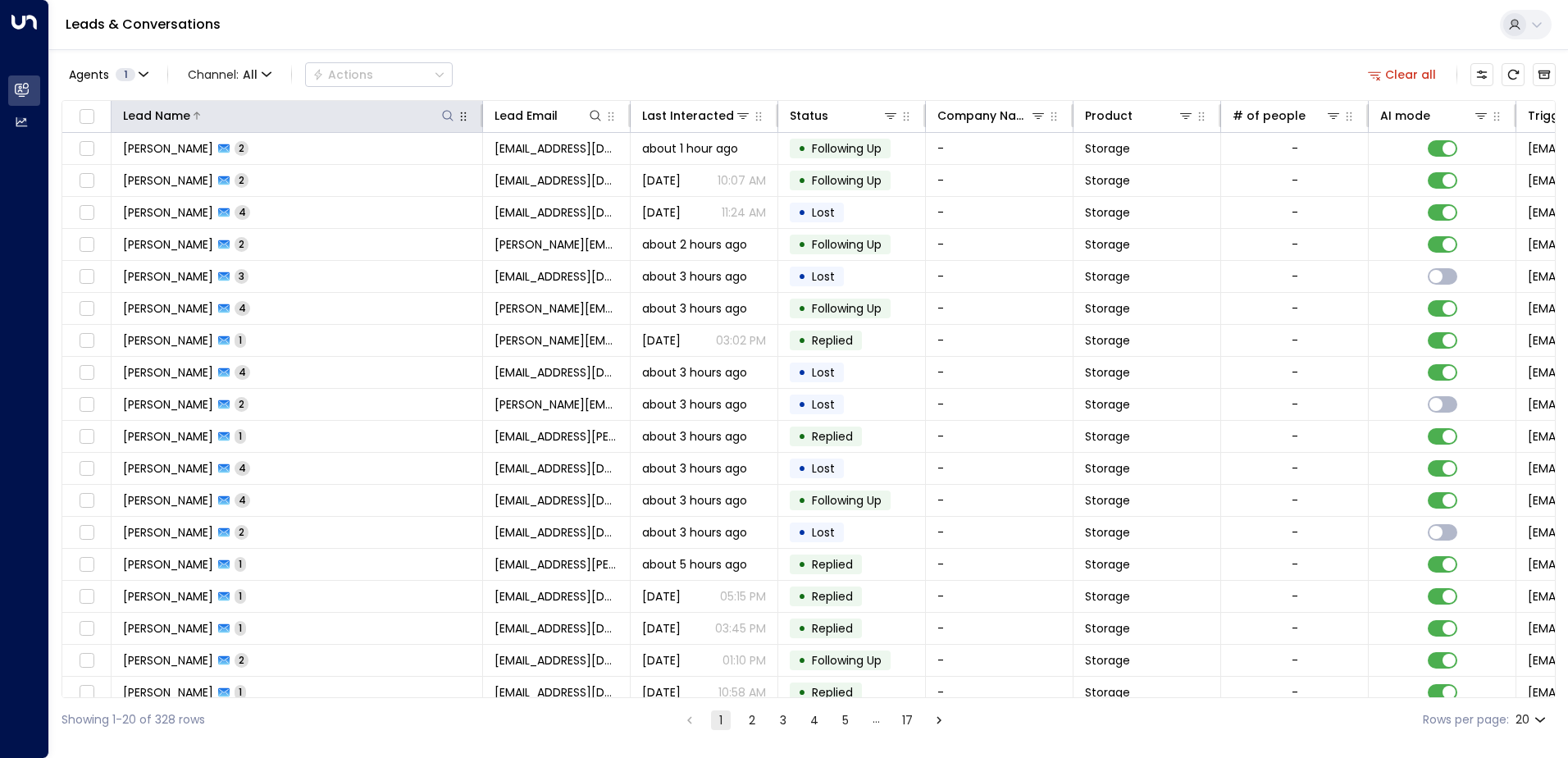
click at [448, 118] on icon at bounding box center [447, 115] width 11 height 11
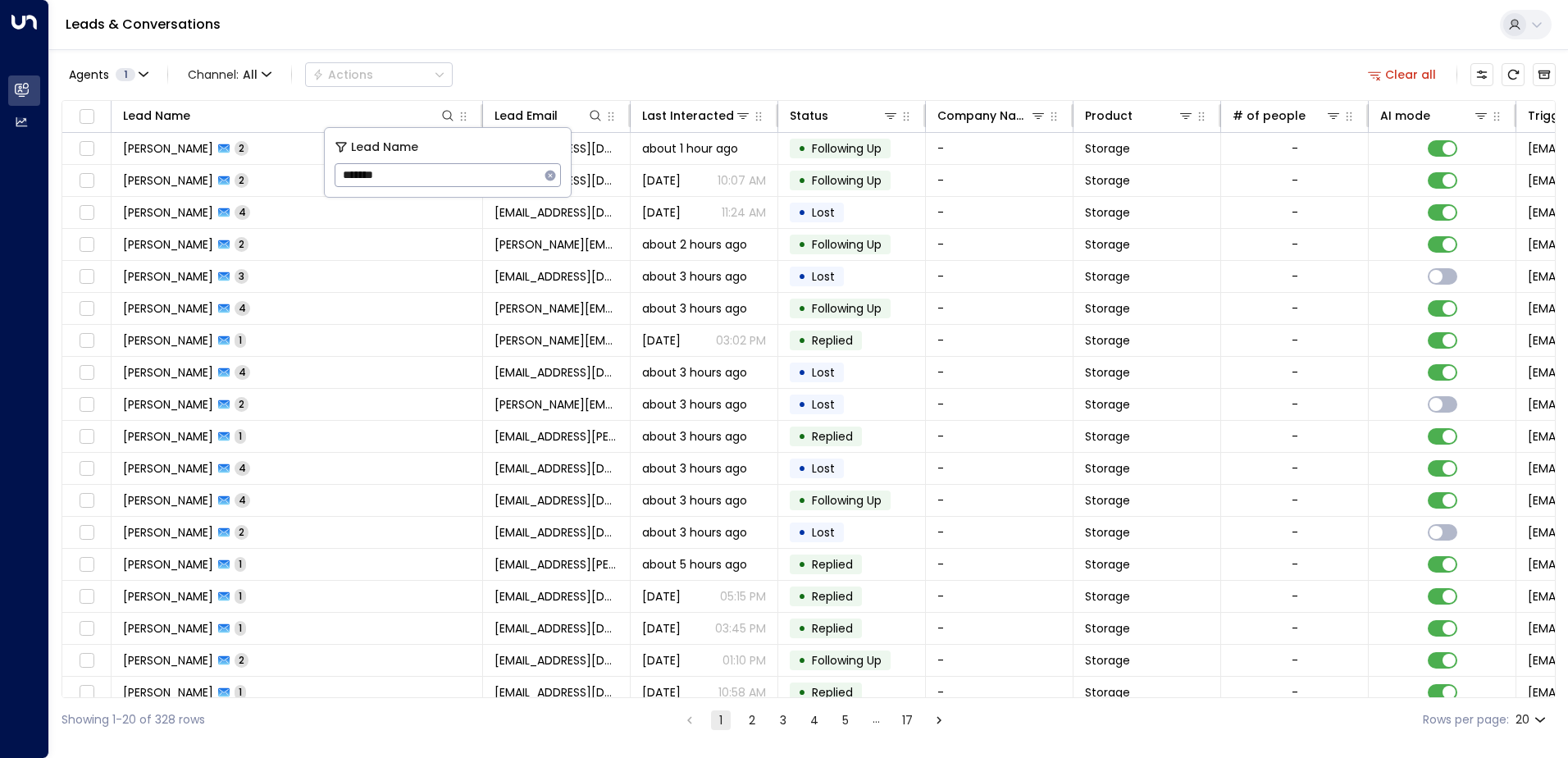
type input "*******"
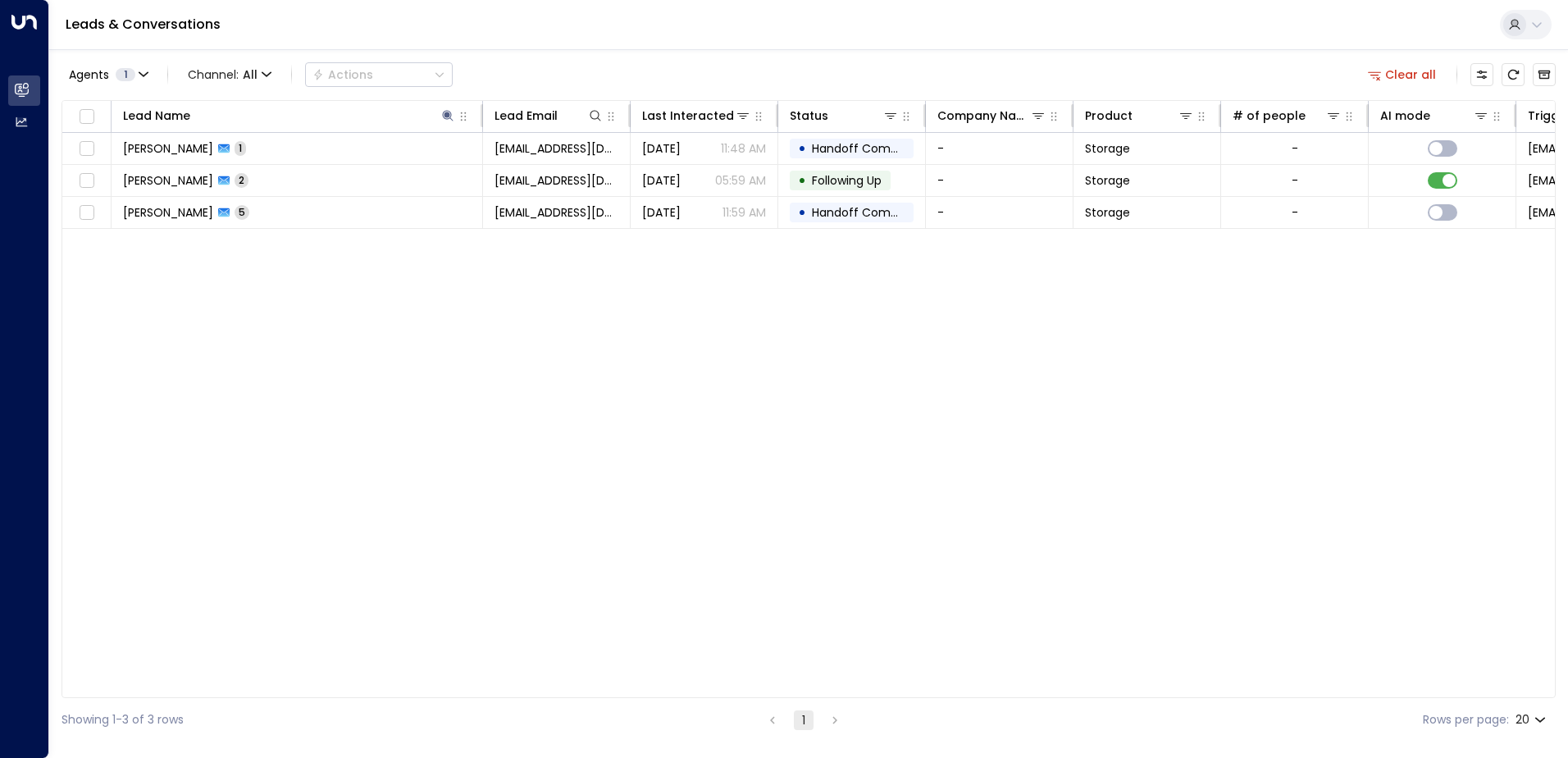
click at [345, 319] on div "Lead Name Lead Email Last Interacted Status Company Name Product # of people AI…" at bounding box center [809, 399] width 1495 height 598
click at [329, 114] on div at bounding box center [322, 116] width 265 height 17
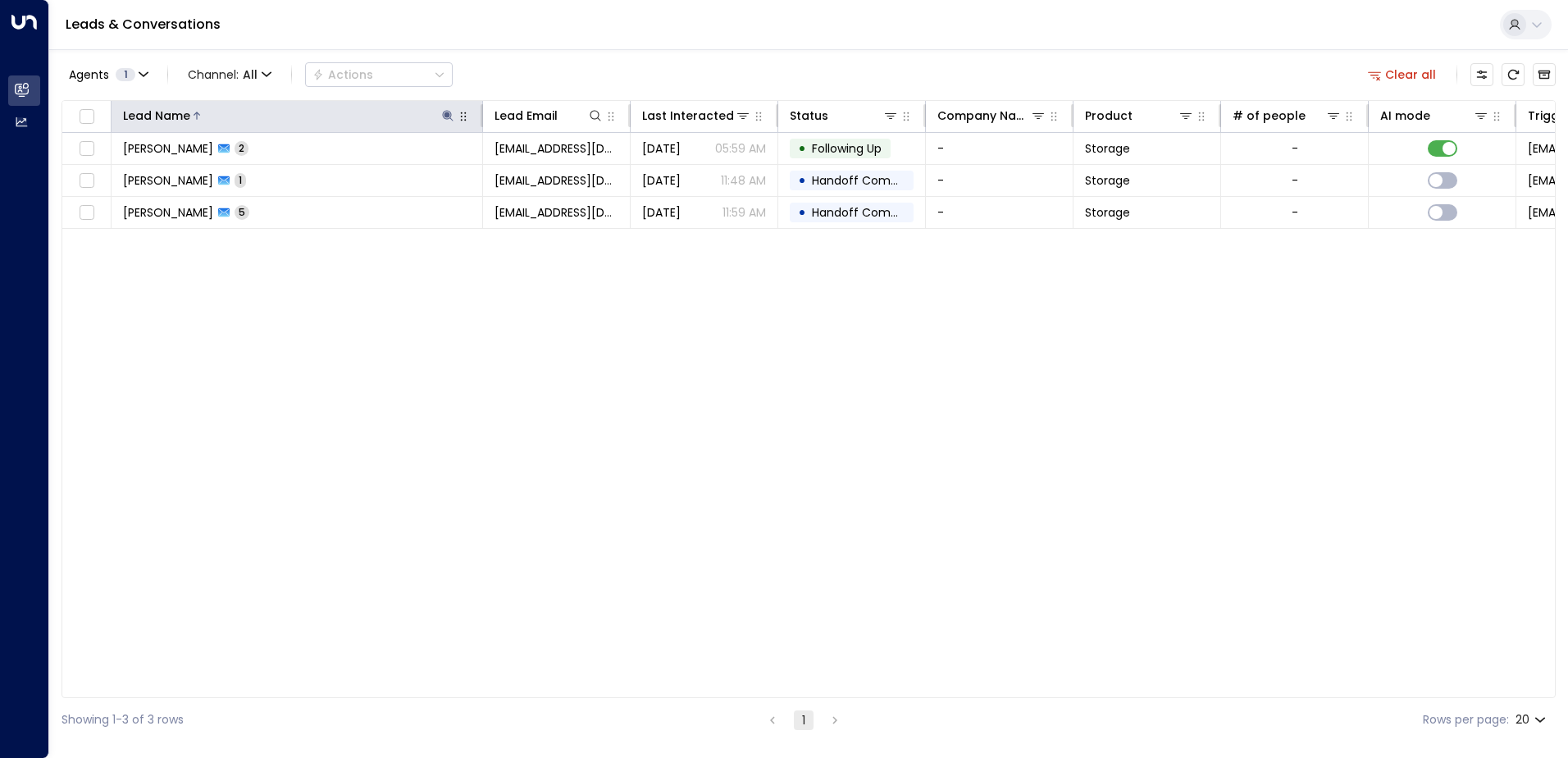
click at [447, 114] on icon at bounding box center [448, 115] width 11 height 11
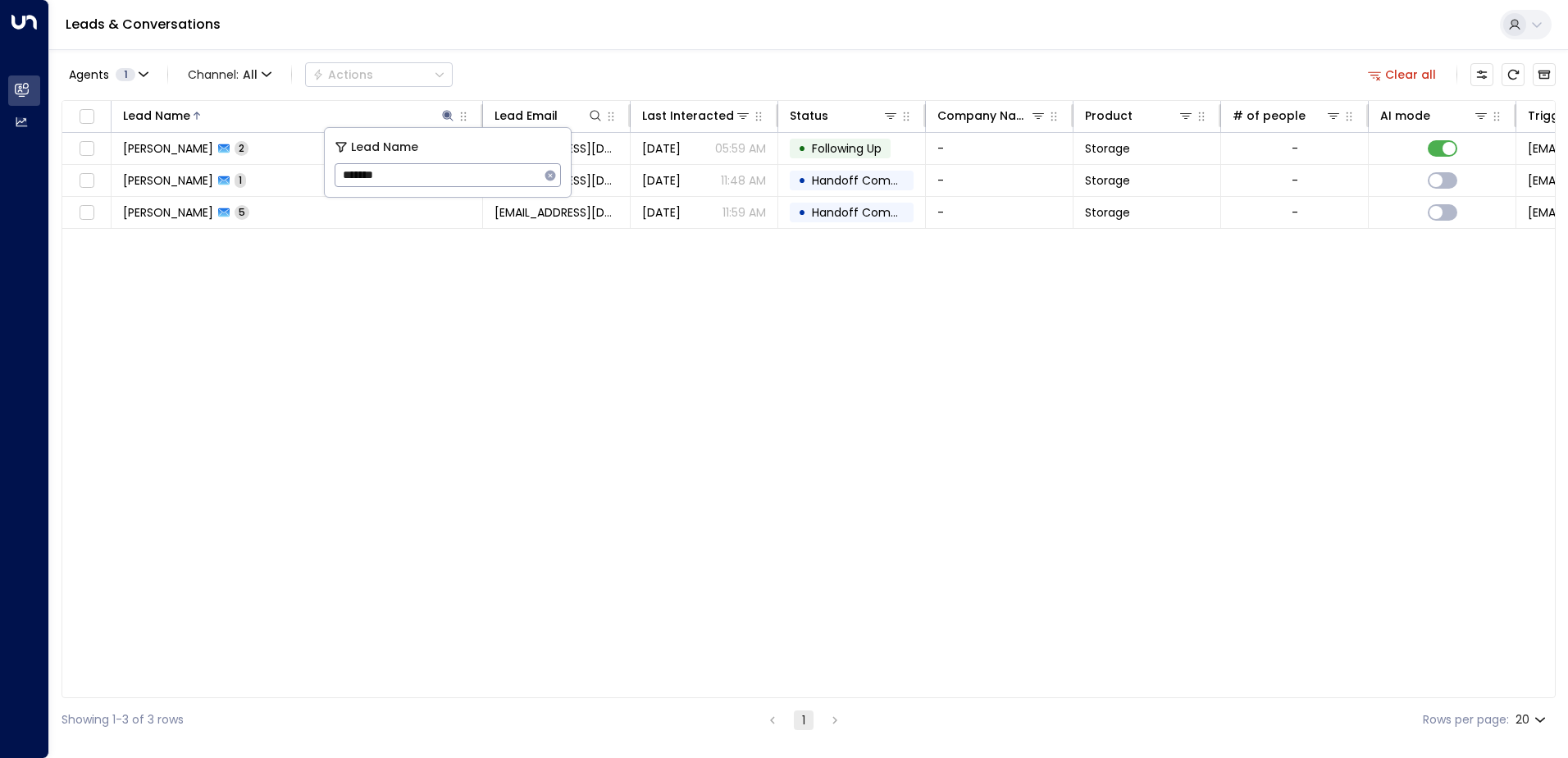
type input "**********"
drag, startPoint x: 393, startPoint y: 177, endPoint x: 354, endPoint y: 173, distance: 39.2
click at [354, 173] on input "**********" at bounding box center [437, 174] width 205 height 30
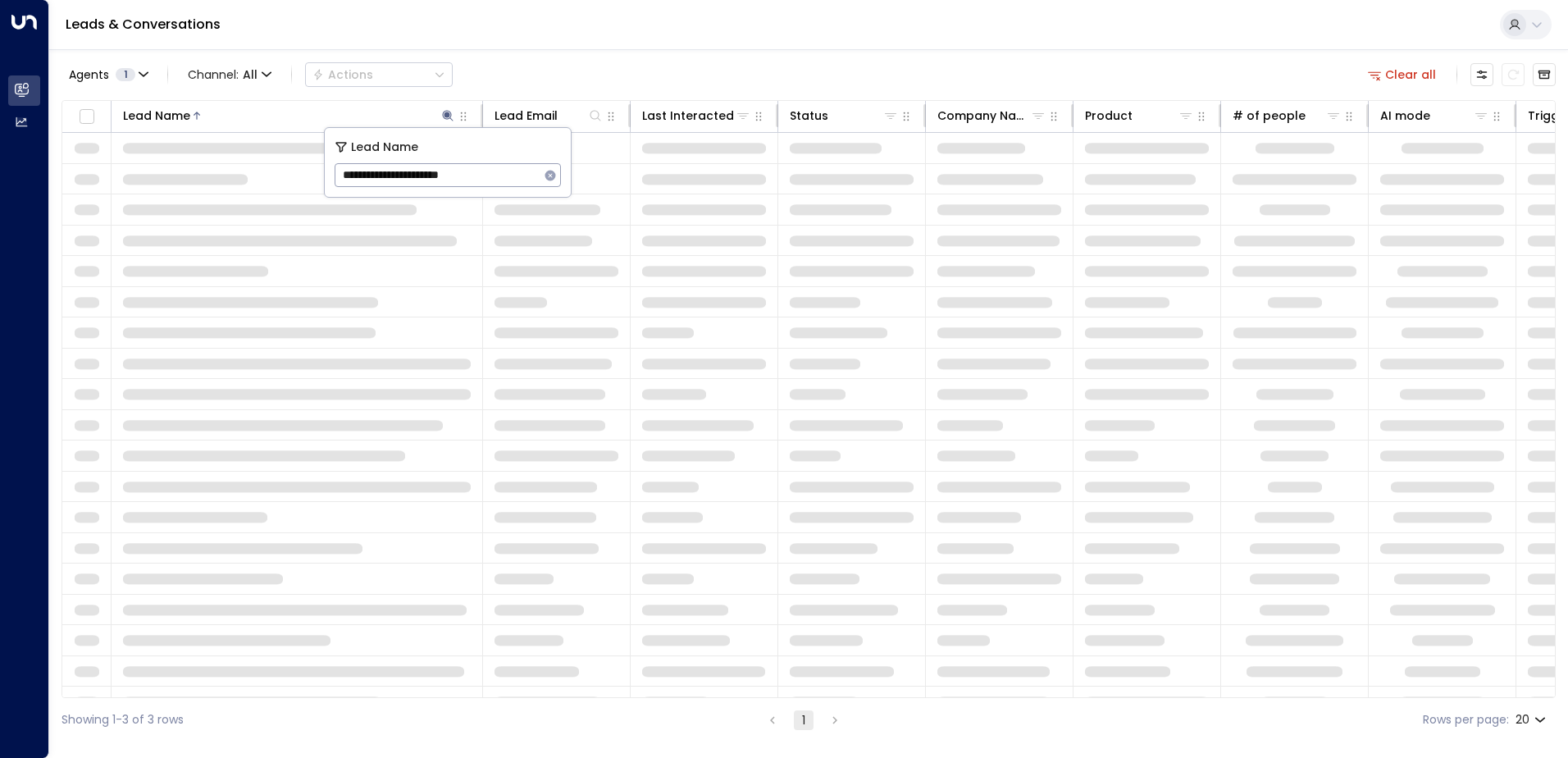
drag, startPoint x: 482, startPoint y: 175, endPoint x: 378, endPoint y: 176, distance: 104.0
click at [266, 159] on body "**********" at bounding box center [784, 370] width 1568 height 741
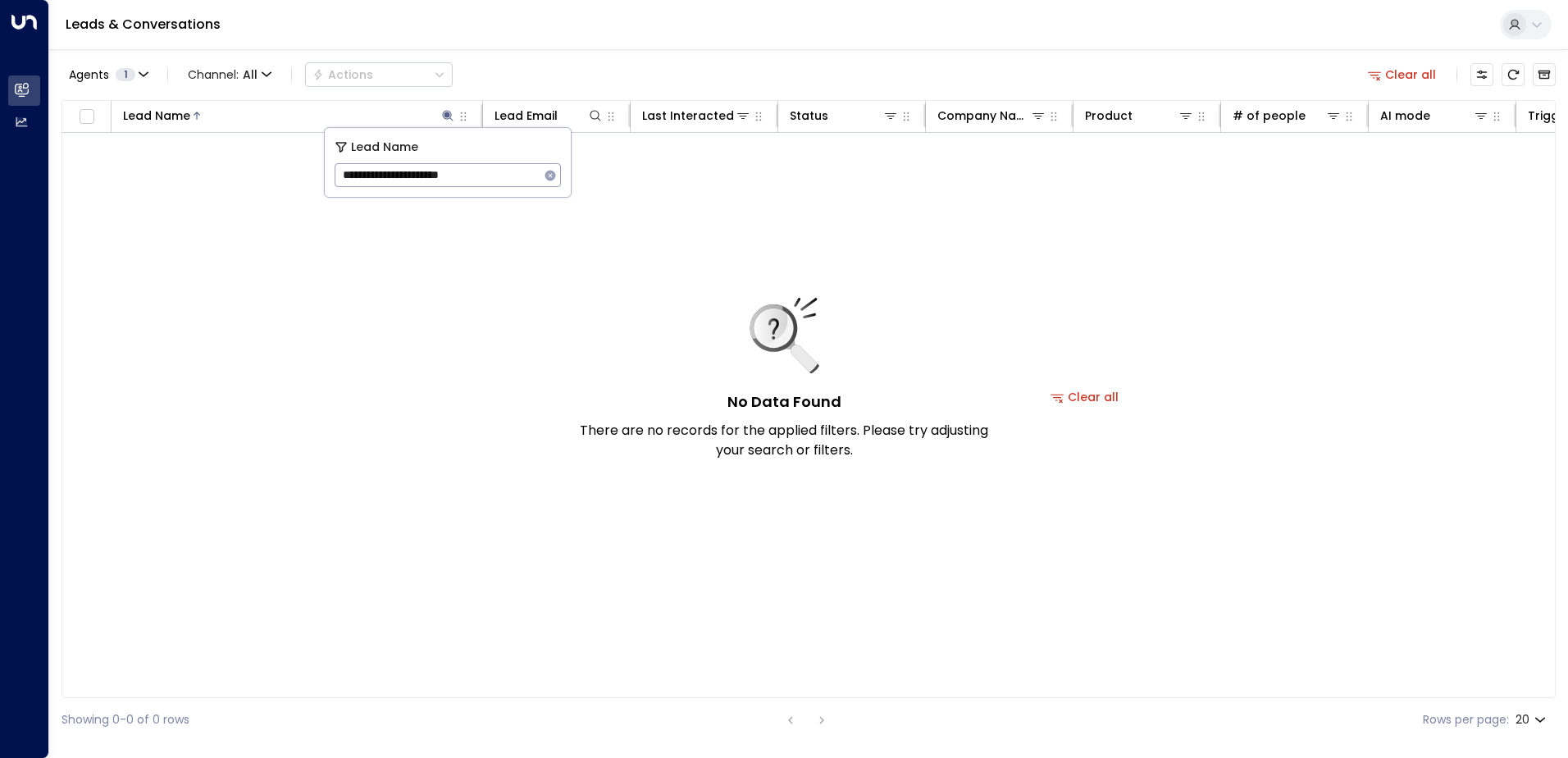
drag, startPoint x: 425, startPoint y: 179, endPoint x: 342, endPoint y: 174, distance: 83.2
click at [342, 174] on input "**********" at bounding box center [437, 174] width 205 height 30
type input "*"
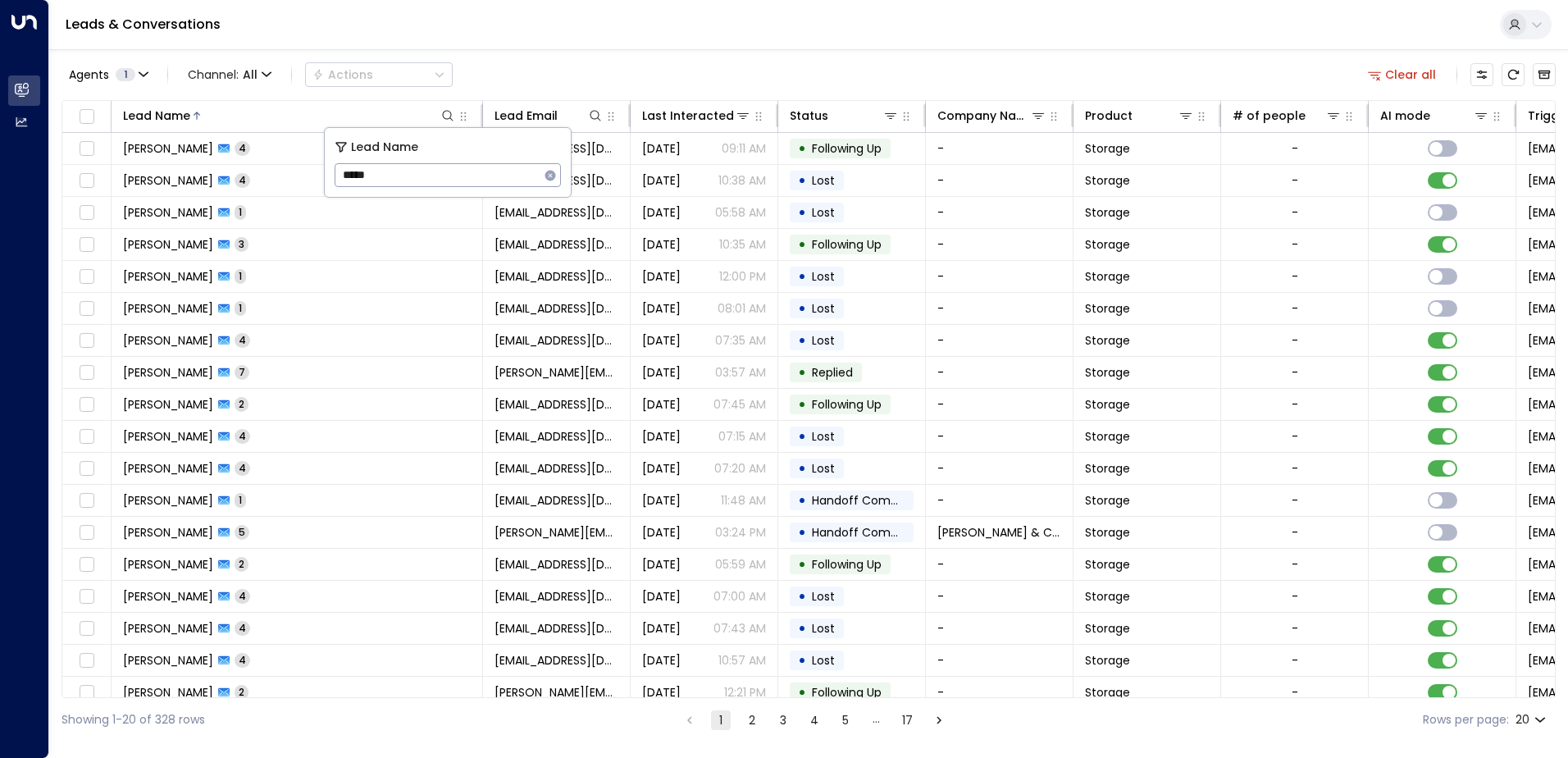
type input "*****"
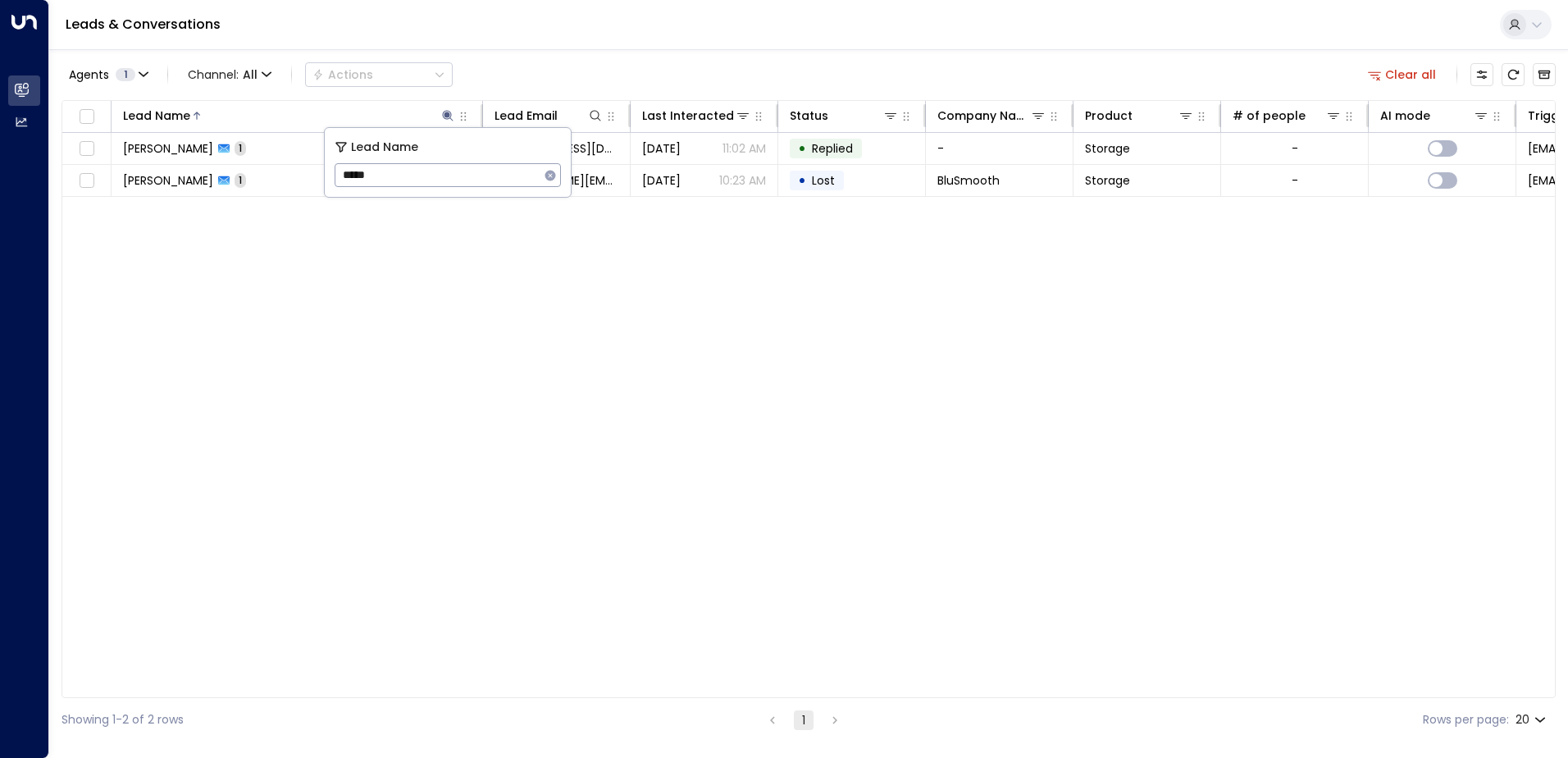
click at [331, 273] on div "Lead Name Lead Email Last Interacted Status Company Name Product # of people AI…" at bounding box center [809, 399] width 1495 height 598
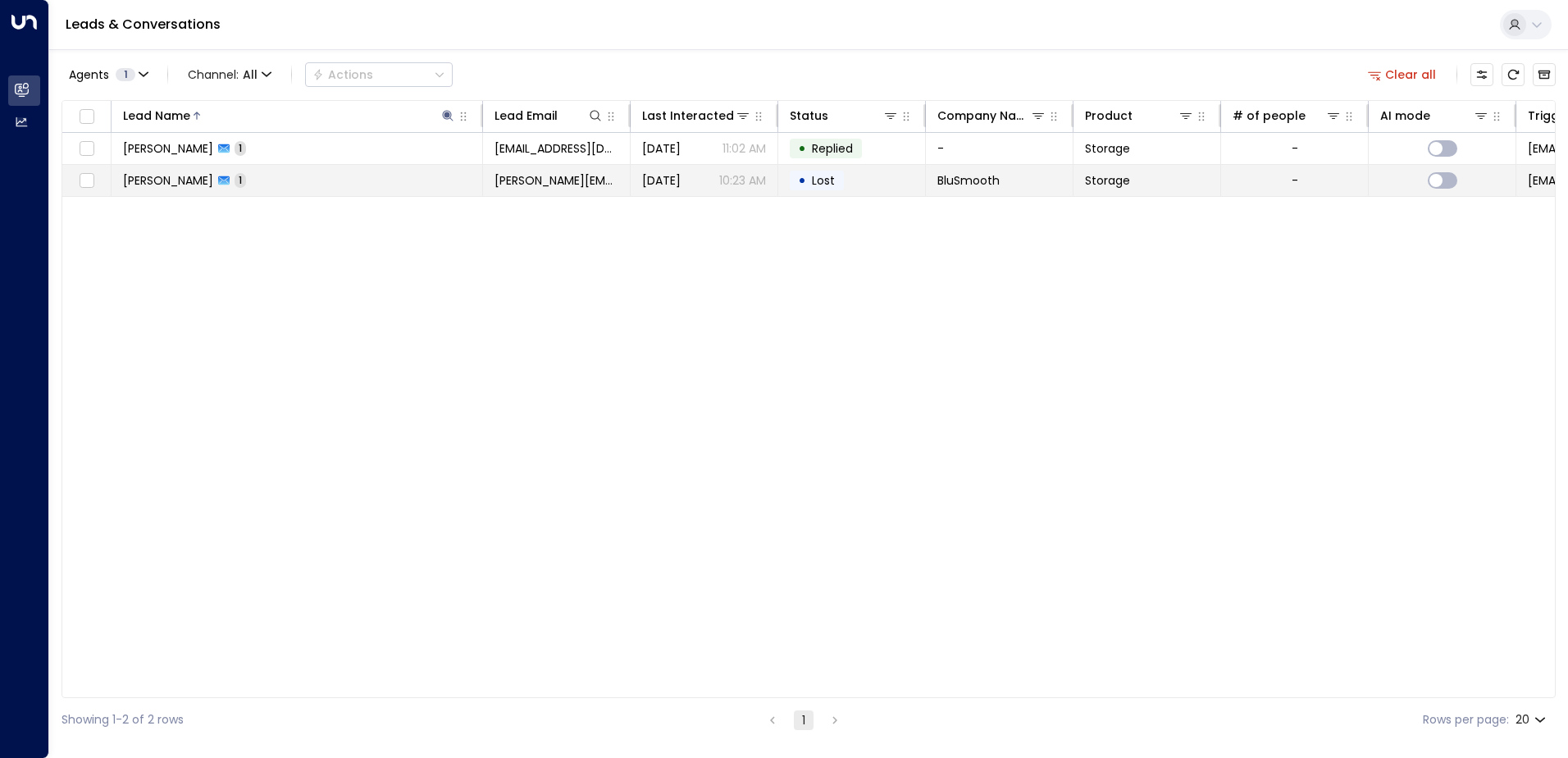
click at [684, 190] on td "[DATE] 10:23 AM" at bounding box center [704, 180] width 148 height 31
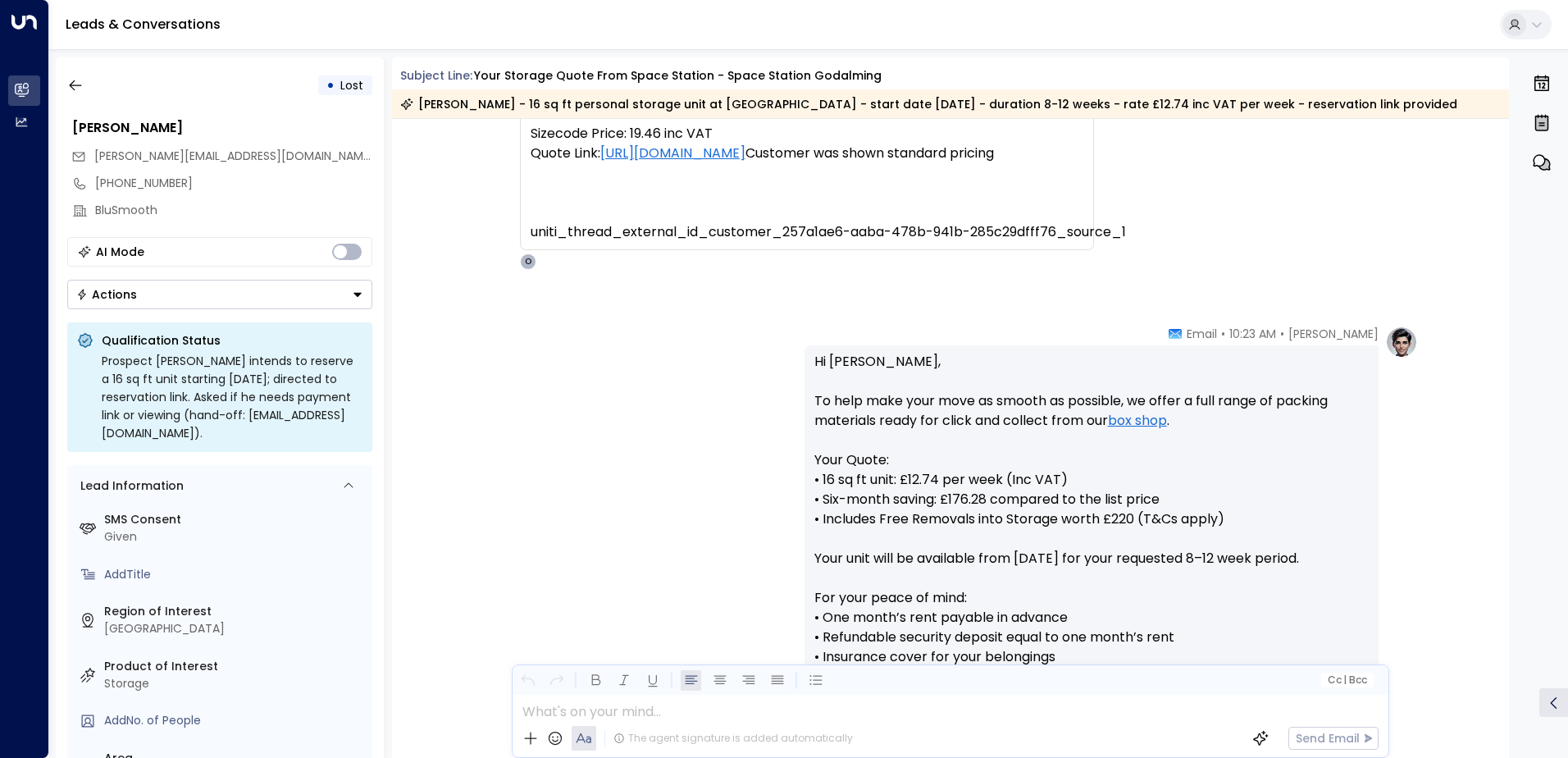
scroll to position [378, 0]
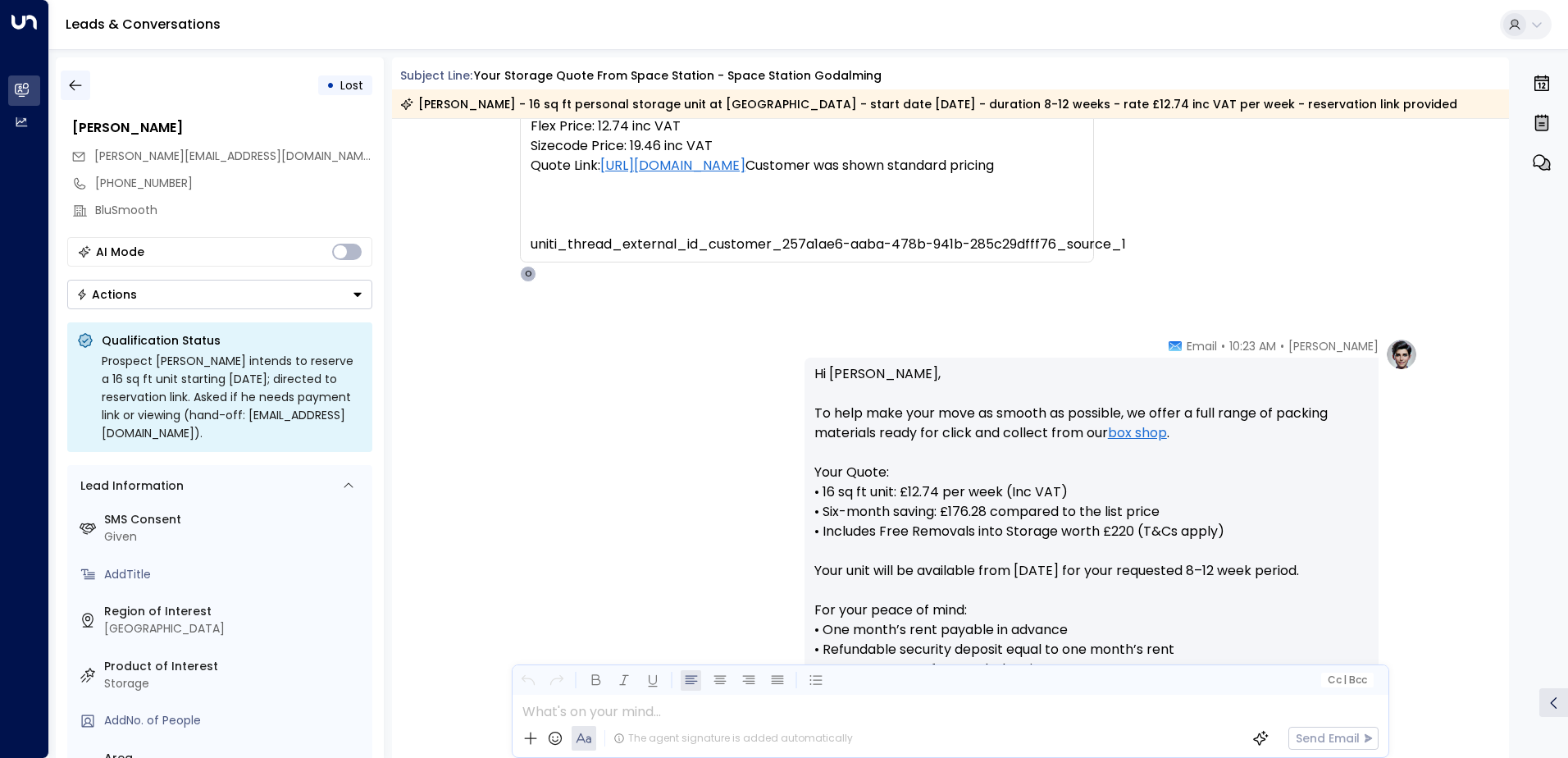
click at [89, 79] on button "button" at bounding box center [75, 85] width 29 height 29
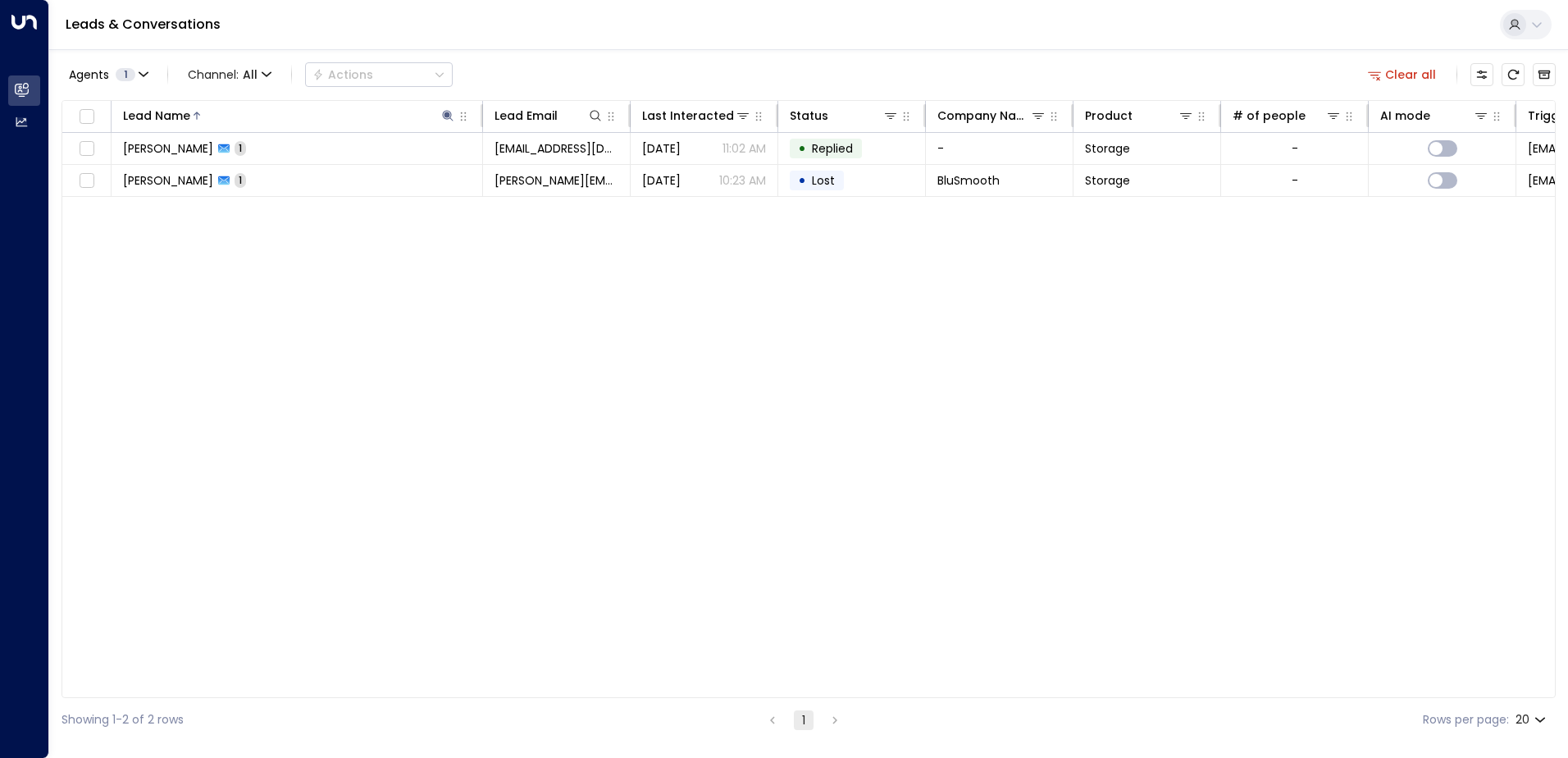
click at [378, 519] on div "Lead Name Lead Email Last Interacted Status Company Name Product # of people AI…" at bounding box center [809, 399] width 1495 height 598
click at [1537, 19] on icon at bounding box center [1537, 24] width 13 height 13
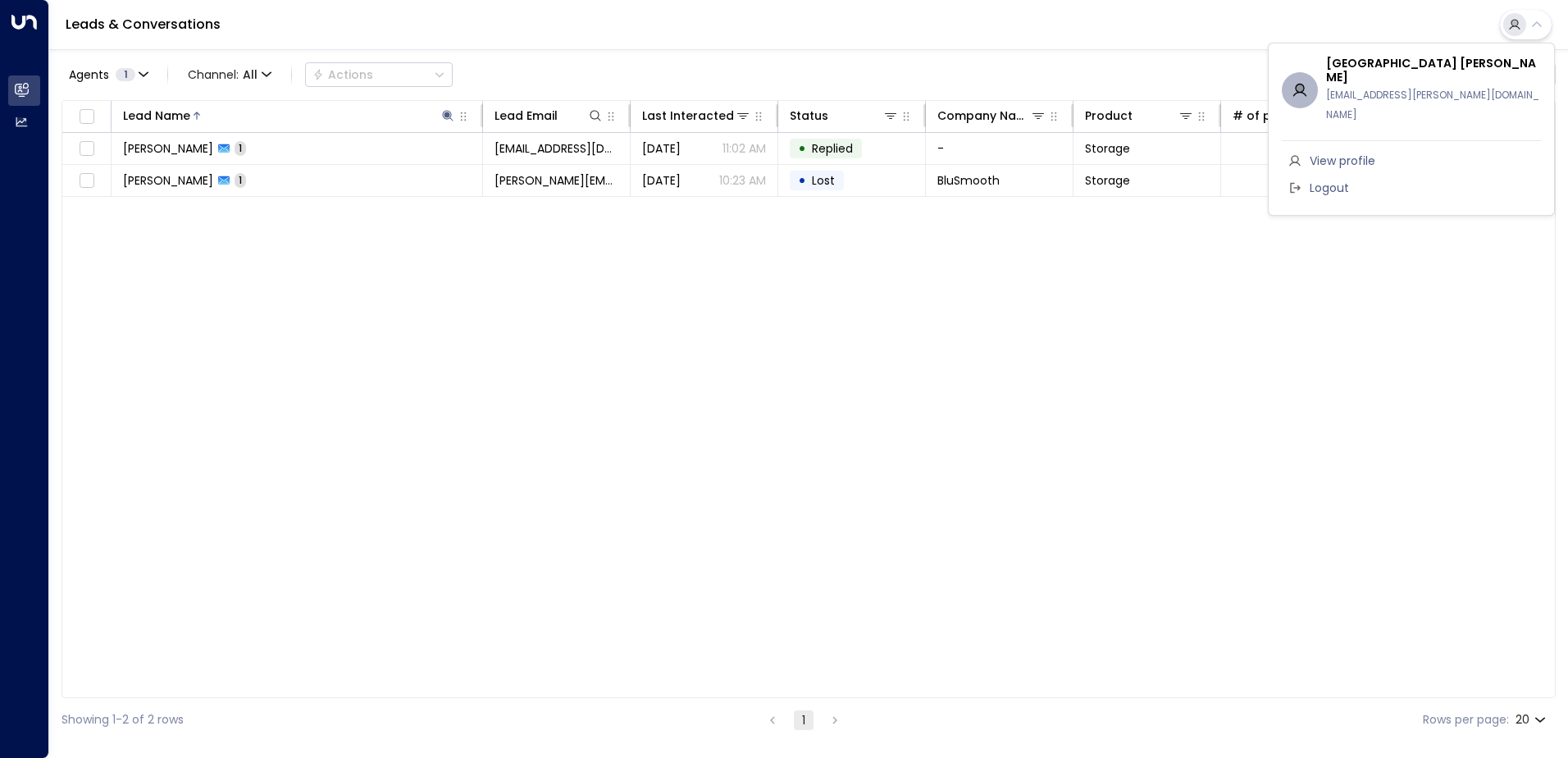
click at [87, 257] on div at bounding box center [784, 379] width 1568 height 758
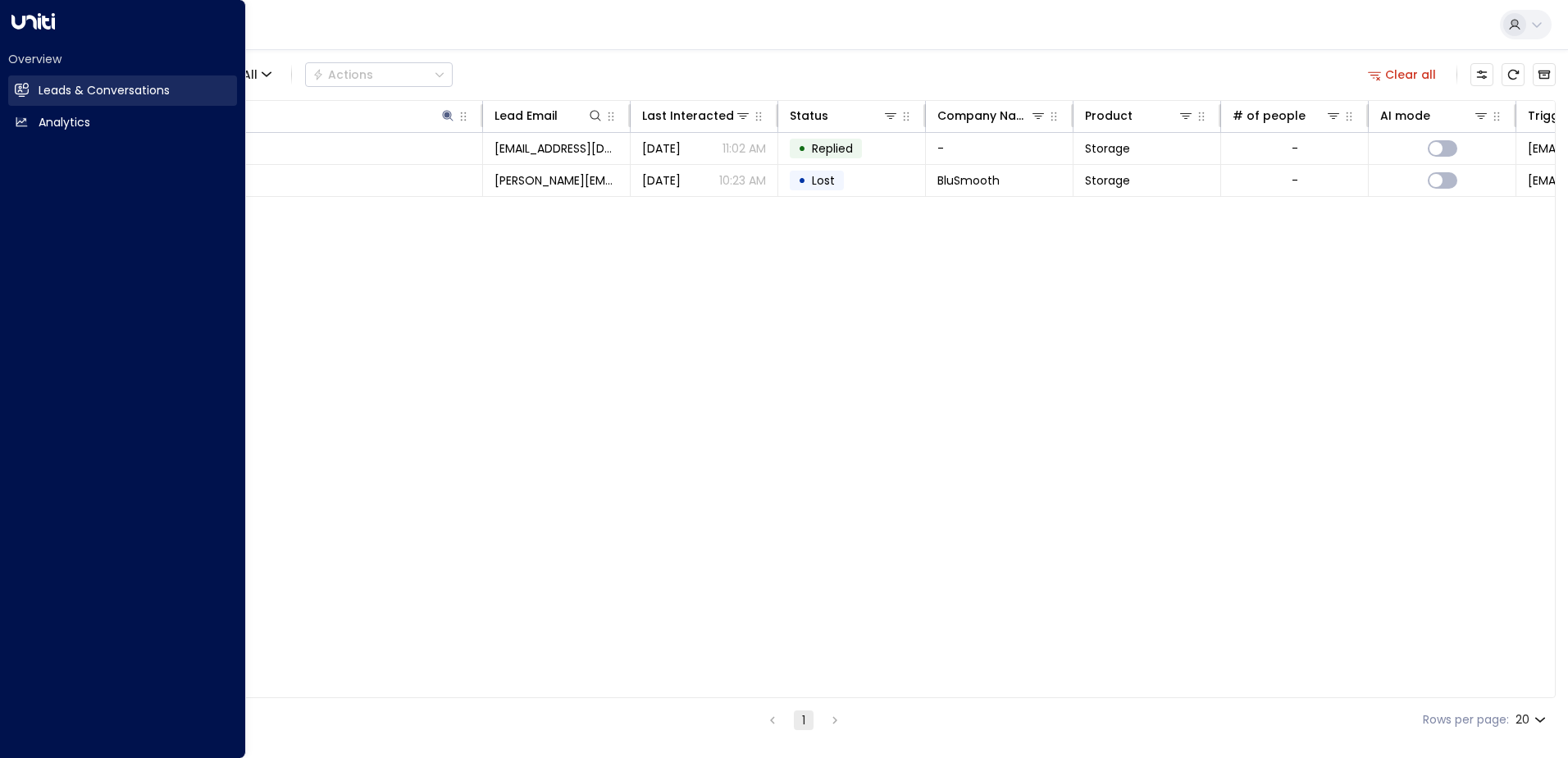
click at [51, 88] on h2 "Leads & Conversations" at bounding box center [104, 91] width 131 height 18
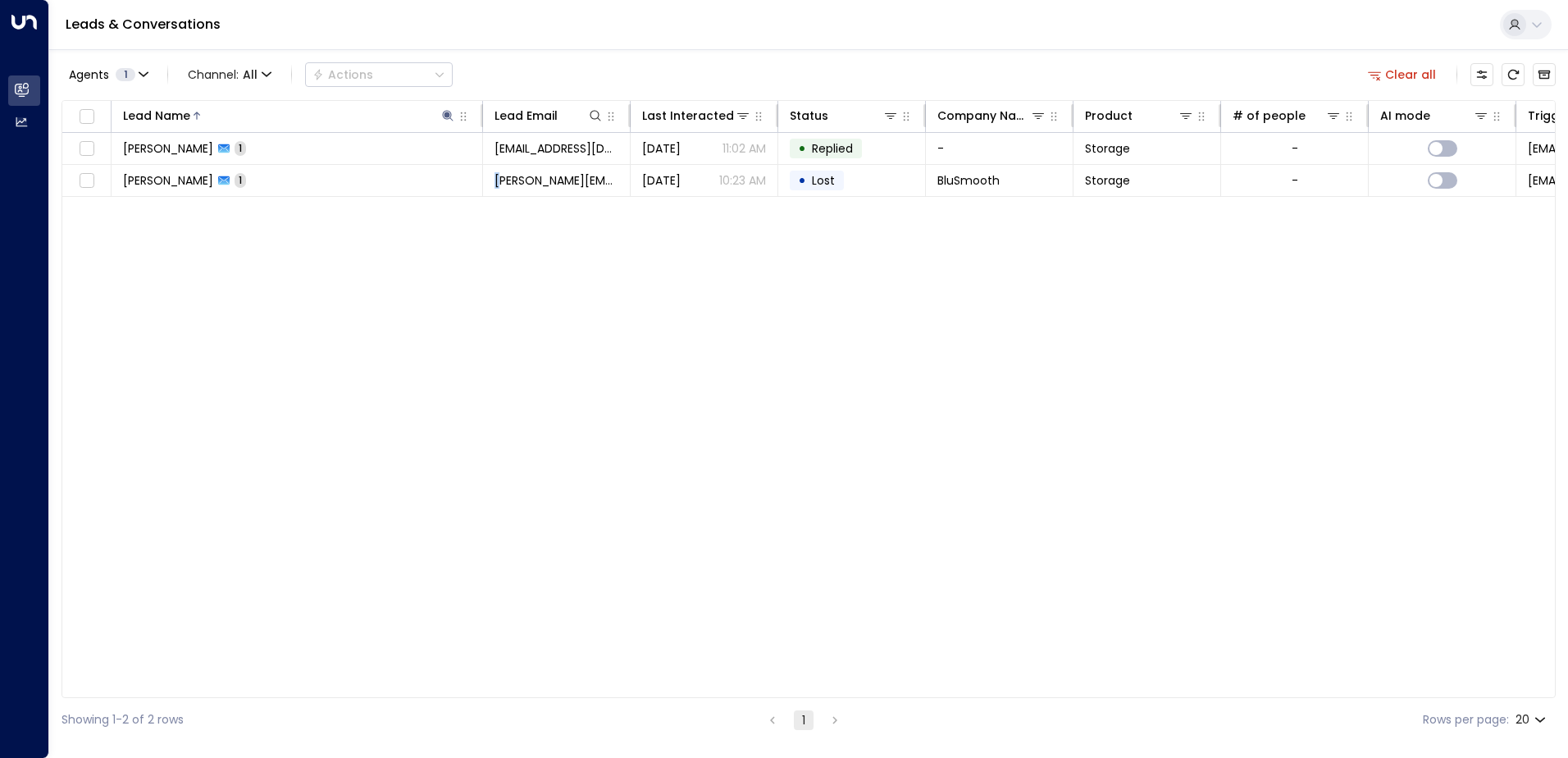
click at [498, 394] on div "Lead Name Lead Email Last Interacted Status Company Name Product # of people AI…" at bounding box center [809, 399] width 1495 height 598
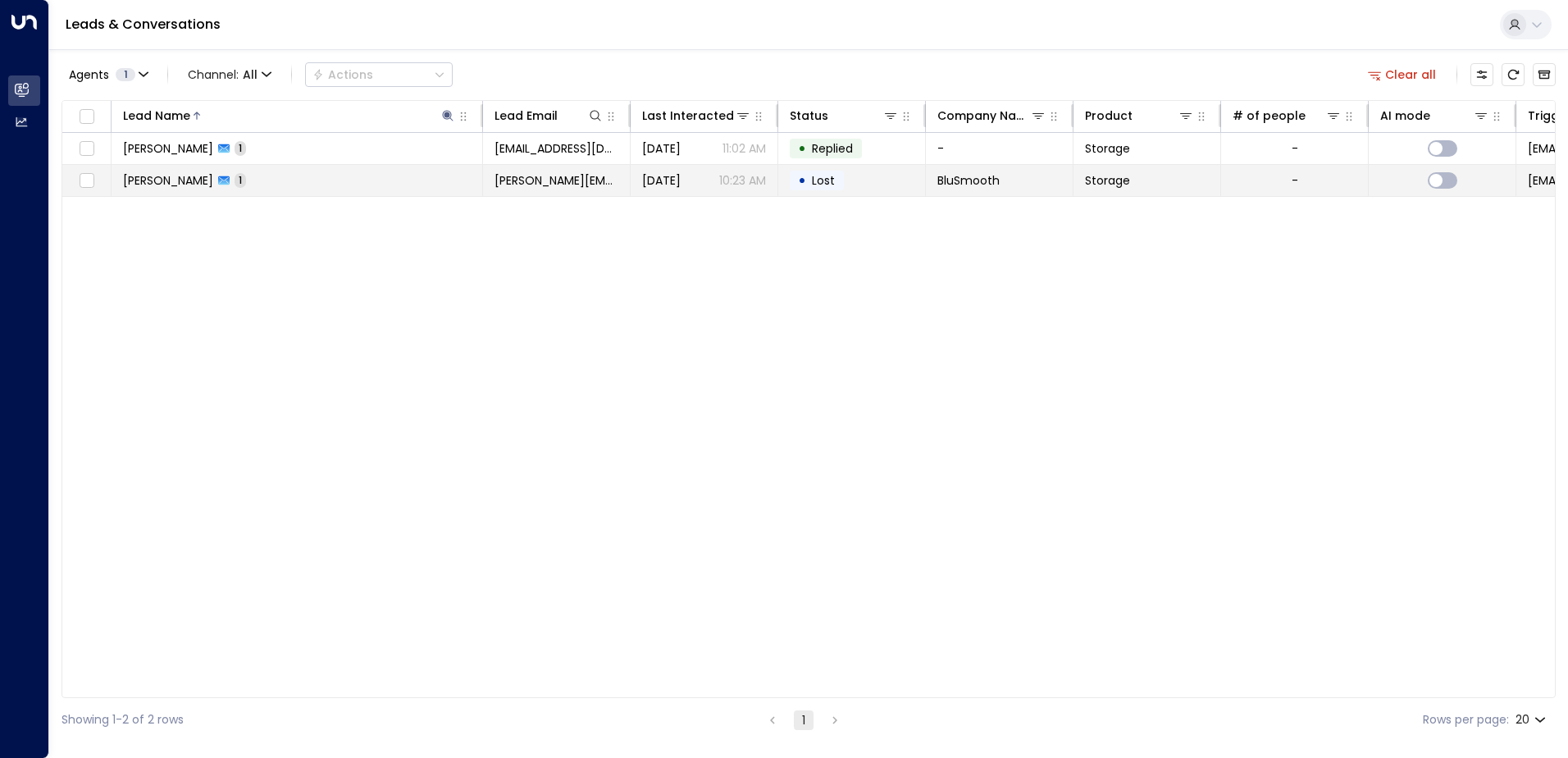
click at [301, 184] on td "[PERSON_NAME] 1" at bounding box center [297, 180] width 371 height 31
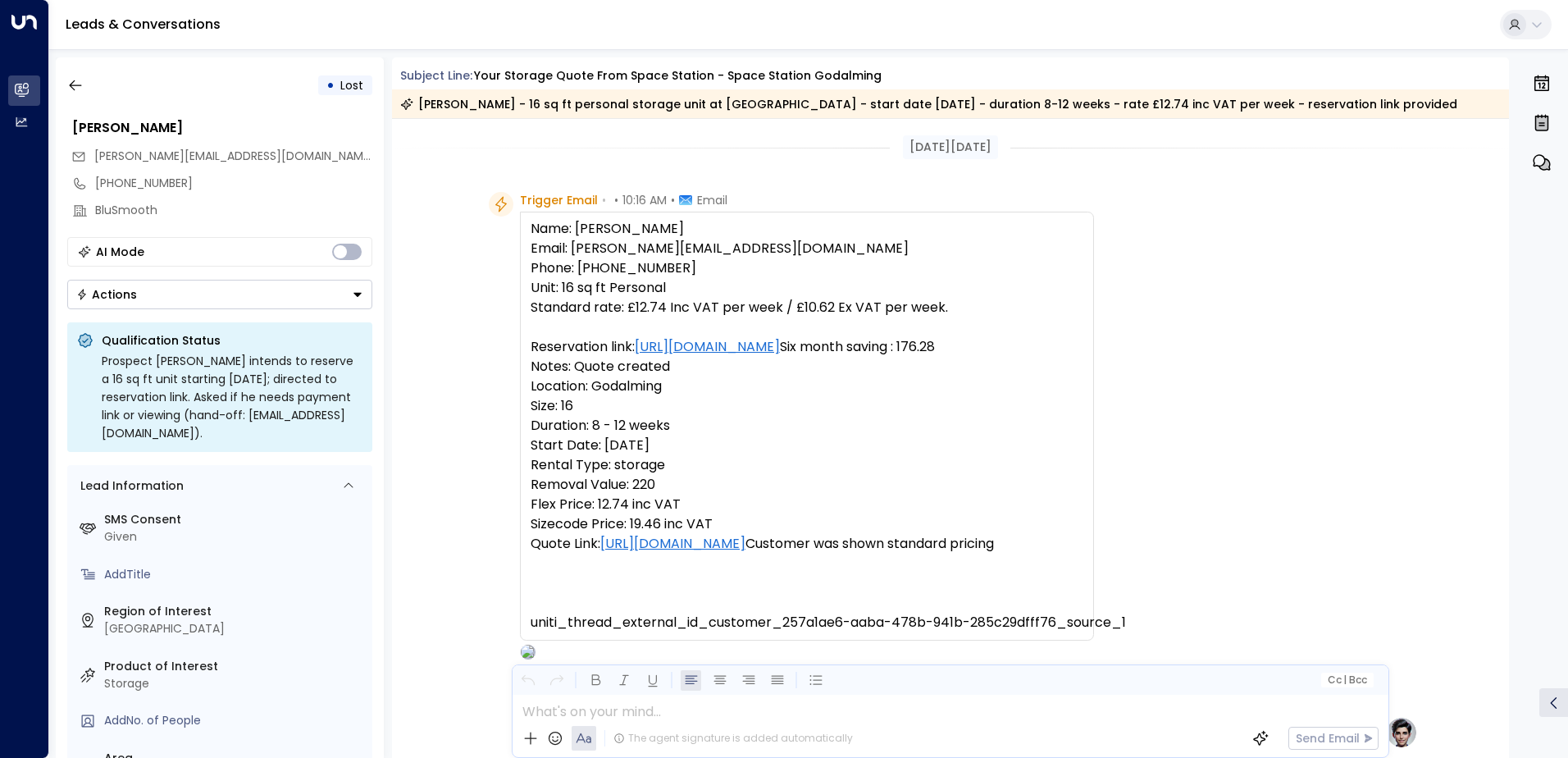
scroll to position [624, 0]
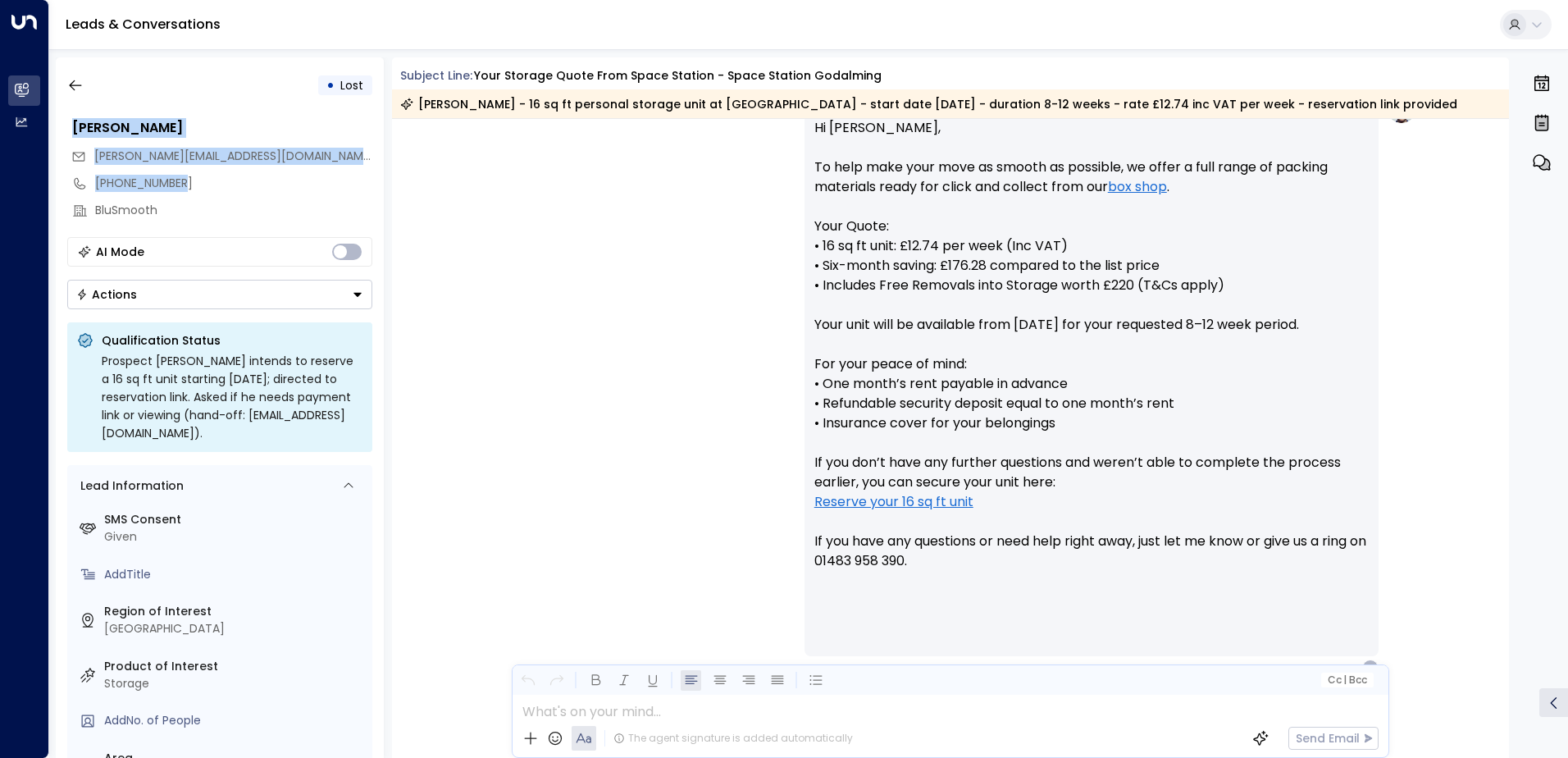
drag, startPoint x: 68, startPoint y: 124, endPoint x: 219, endPoint y: 171, distance: 158.1
click at [219, 171] on div "Peter Wilkes [EMAIL_ADDRESS][DOMAIN_NAME] [PHONE_NUMBER] BluSmooth" at bounding box center [220, 168] width 306 height 111
click at [108, 98] on div "• Lost" at bounding box center [220, 85] width 306 height 29
drag, startPoint x: 66, startPoint y: 109, endPoint x: 162, endPoint y: 131, distance: 98.5
click at [162, 131] on div "• Lost Peter Wilkes [EMAIL_ADDRESS][DOMAIN_NAME] [PHONE_NUMBER] BluSmooth AI Mo…" at bounding box center [219, 407] width 328 height 700
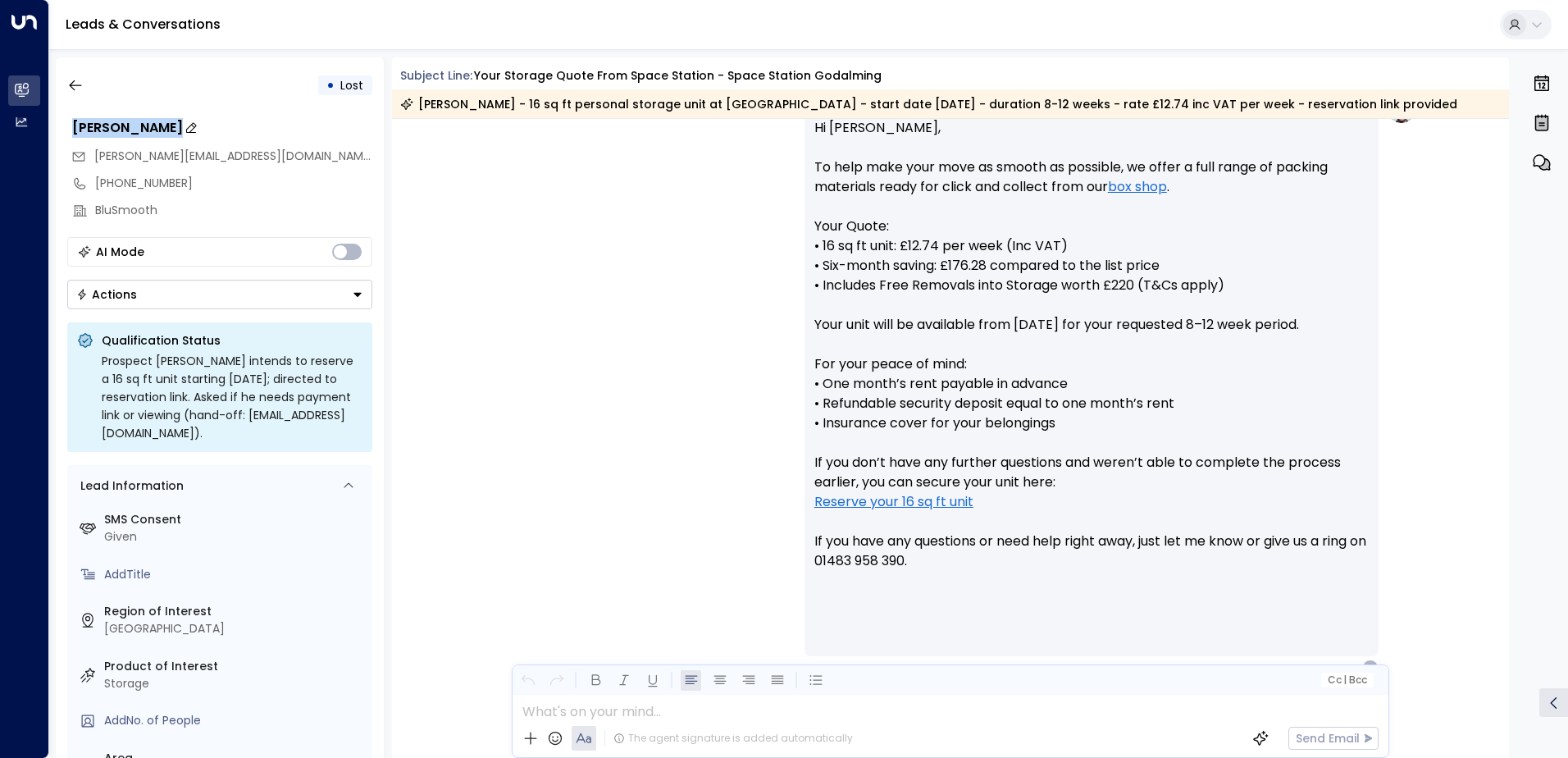
copy div "[PERSON_NAME]"
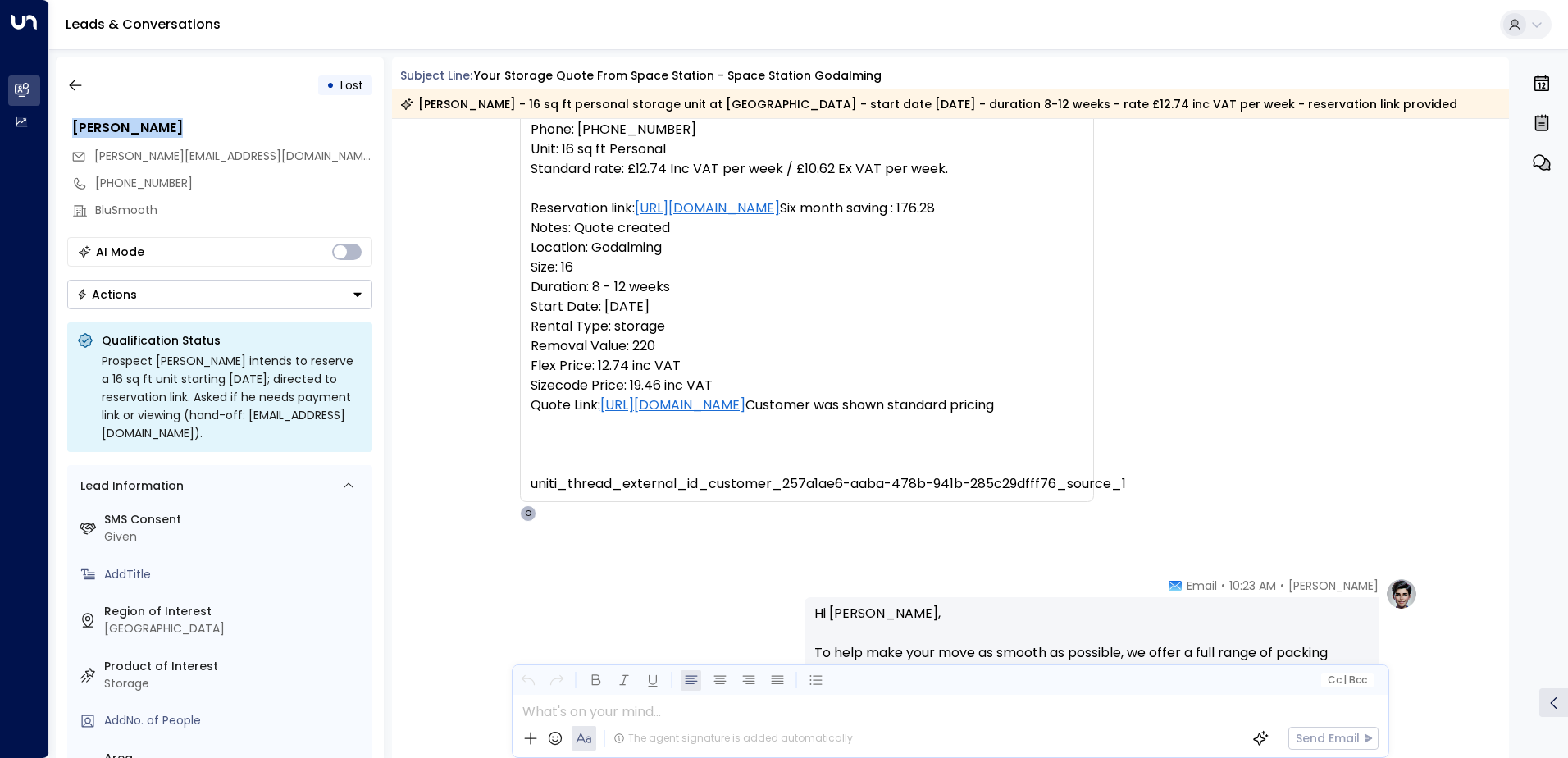
scroll to position [132, 0]
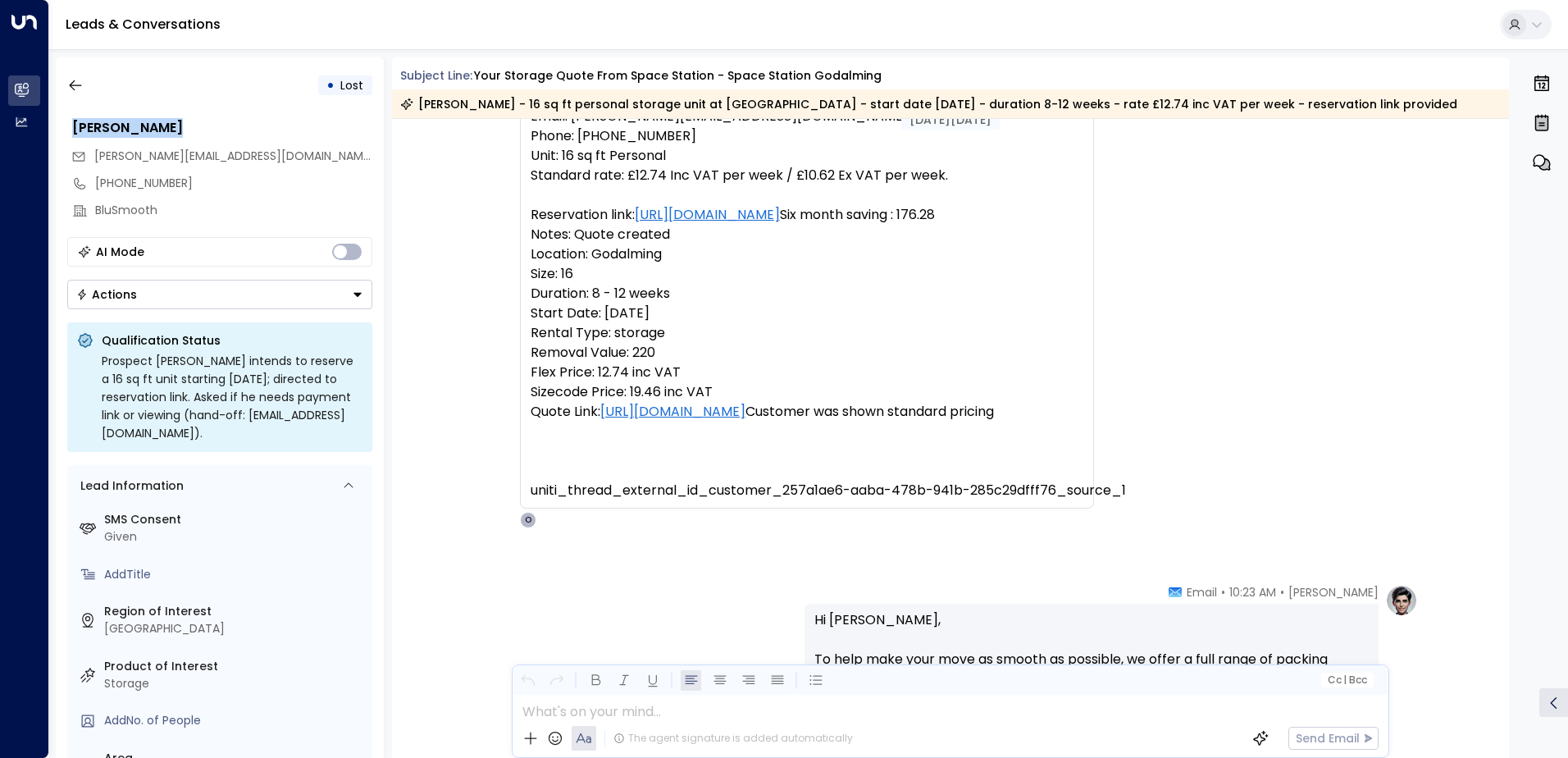
click at [1549, 154] on icon "button" at bounding box center [1542, 163] width 20 height 20
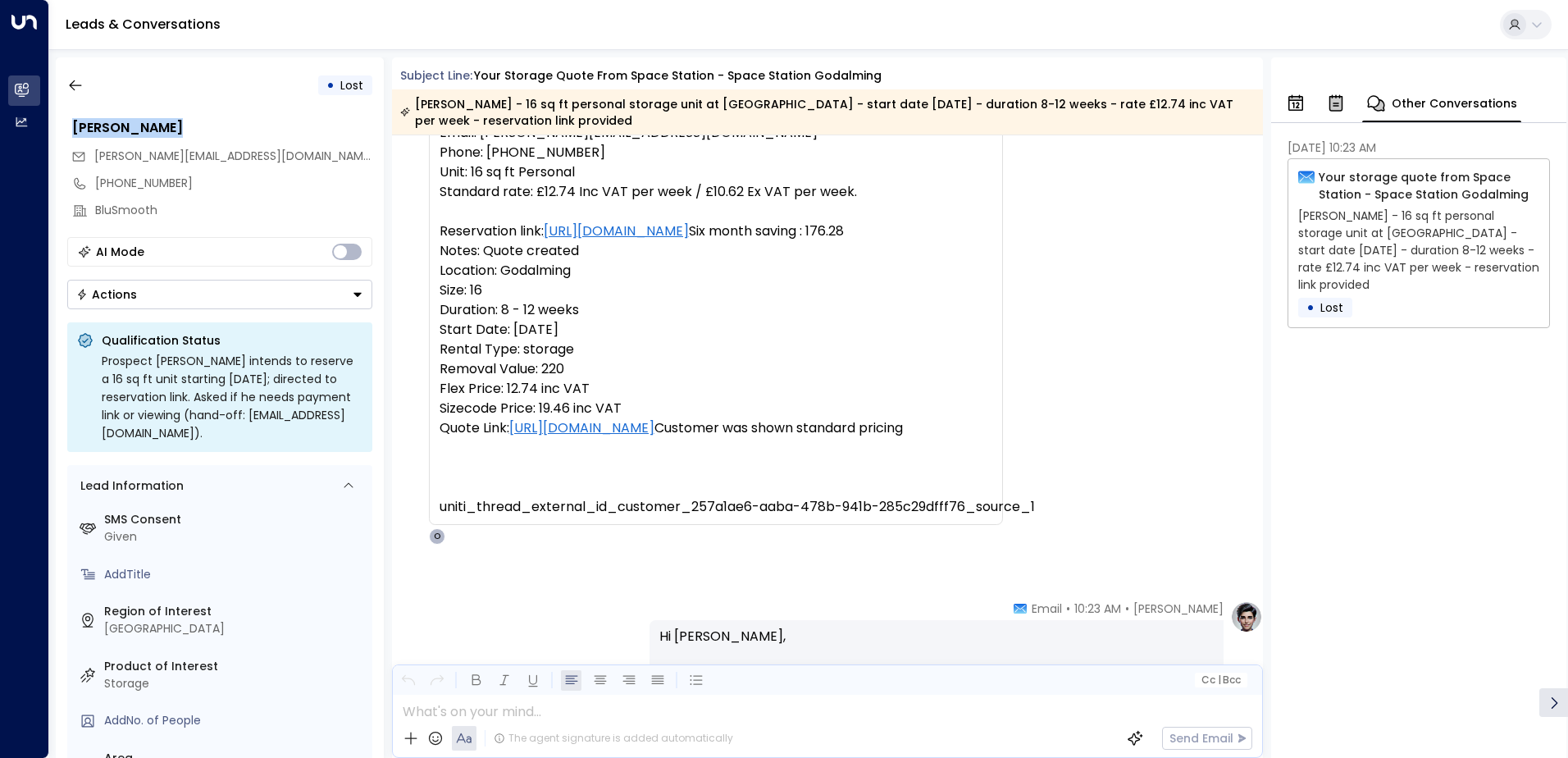
click at [1321, 101] on button "button" at bounding box center [1335, 103] width 28 height 36
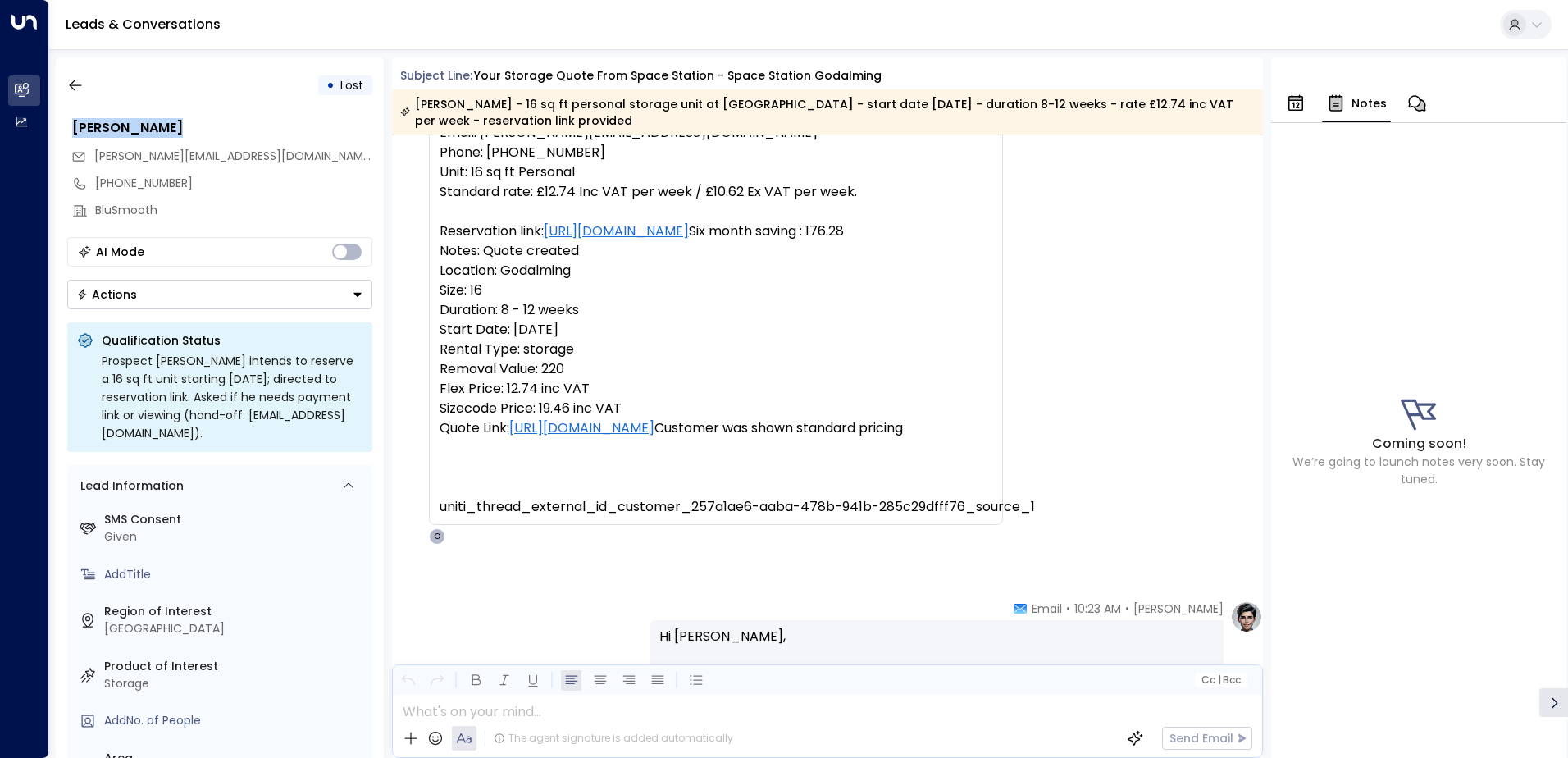
click at [1300, 105] on icon "button" at bounding box center [1296, 103] width 20 height 20
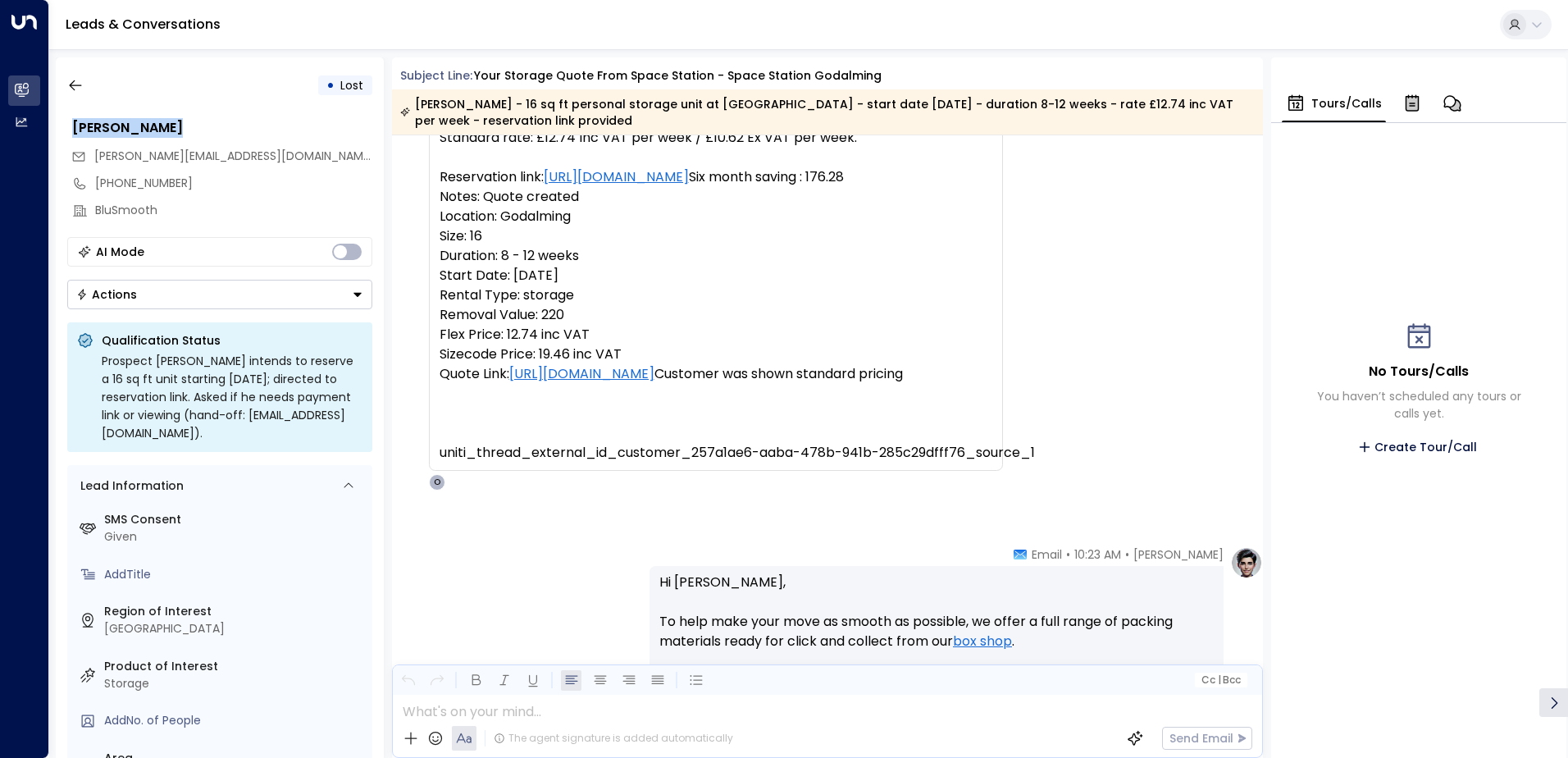
scroll to position [214, 0]
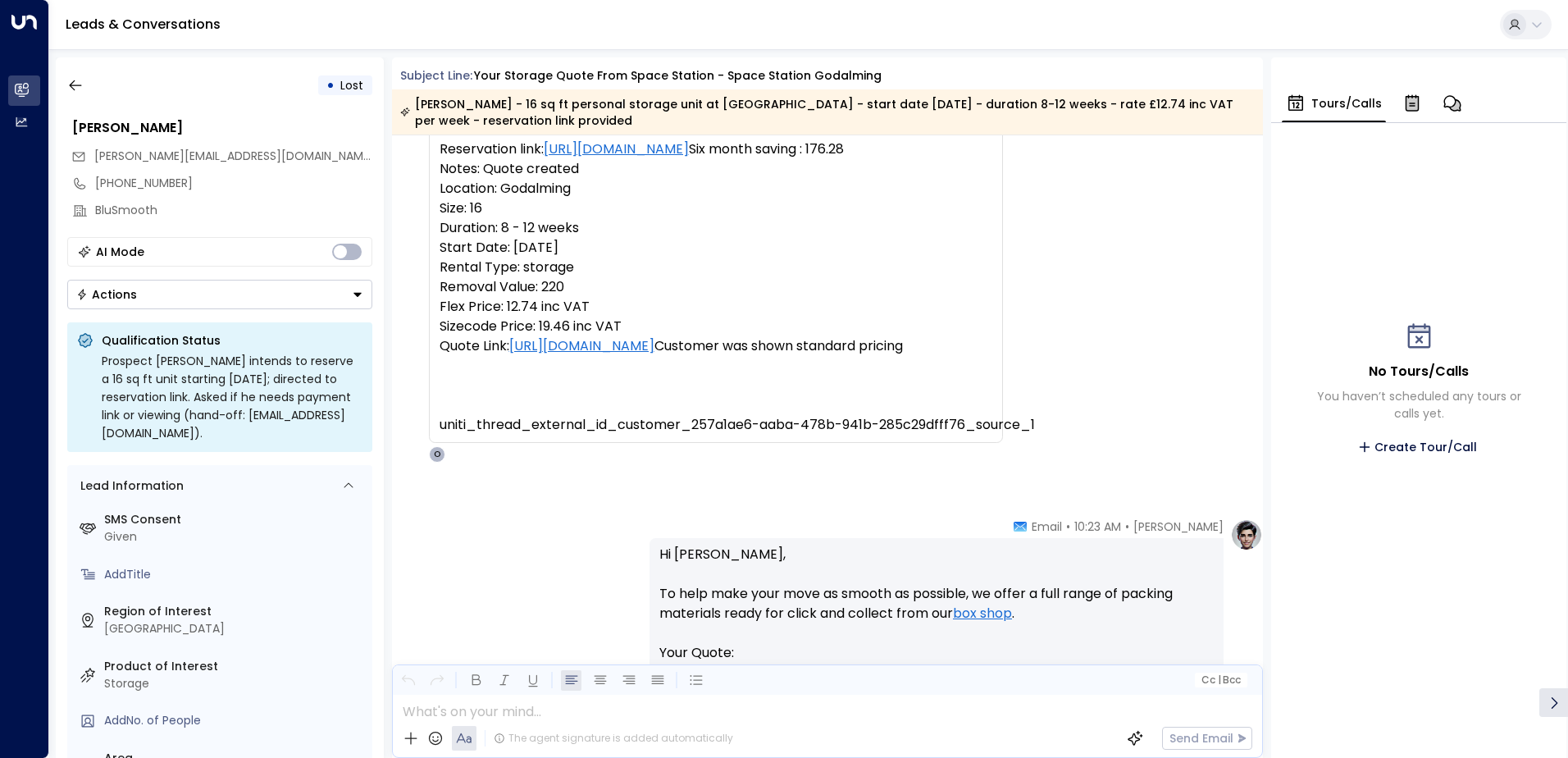
click at [1179, 270] on div "Trigger Email • • 10:16 AM • Email Name: [PERSON_NAME] Email: [PERSON_NAME][EMA…" at bounding box center [831, 228] width 866 height 468
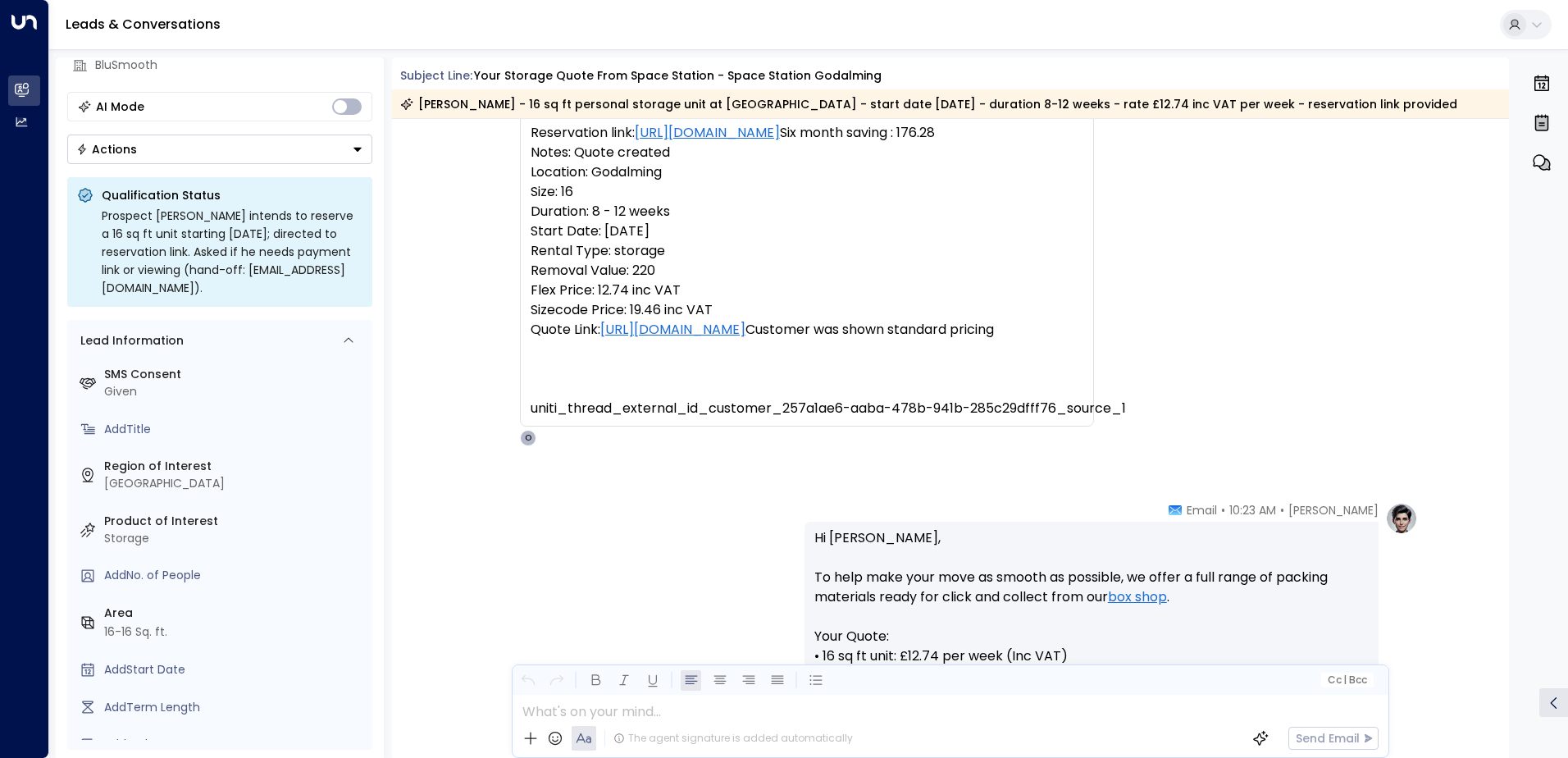
scroll to position [150, 0]
click at [347, 339] on icon at bounding box center [348, 335] width 13 height 13
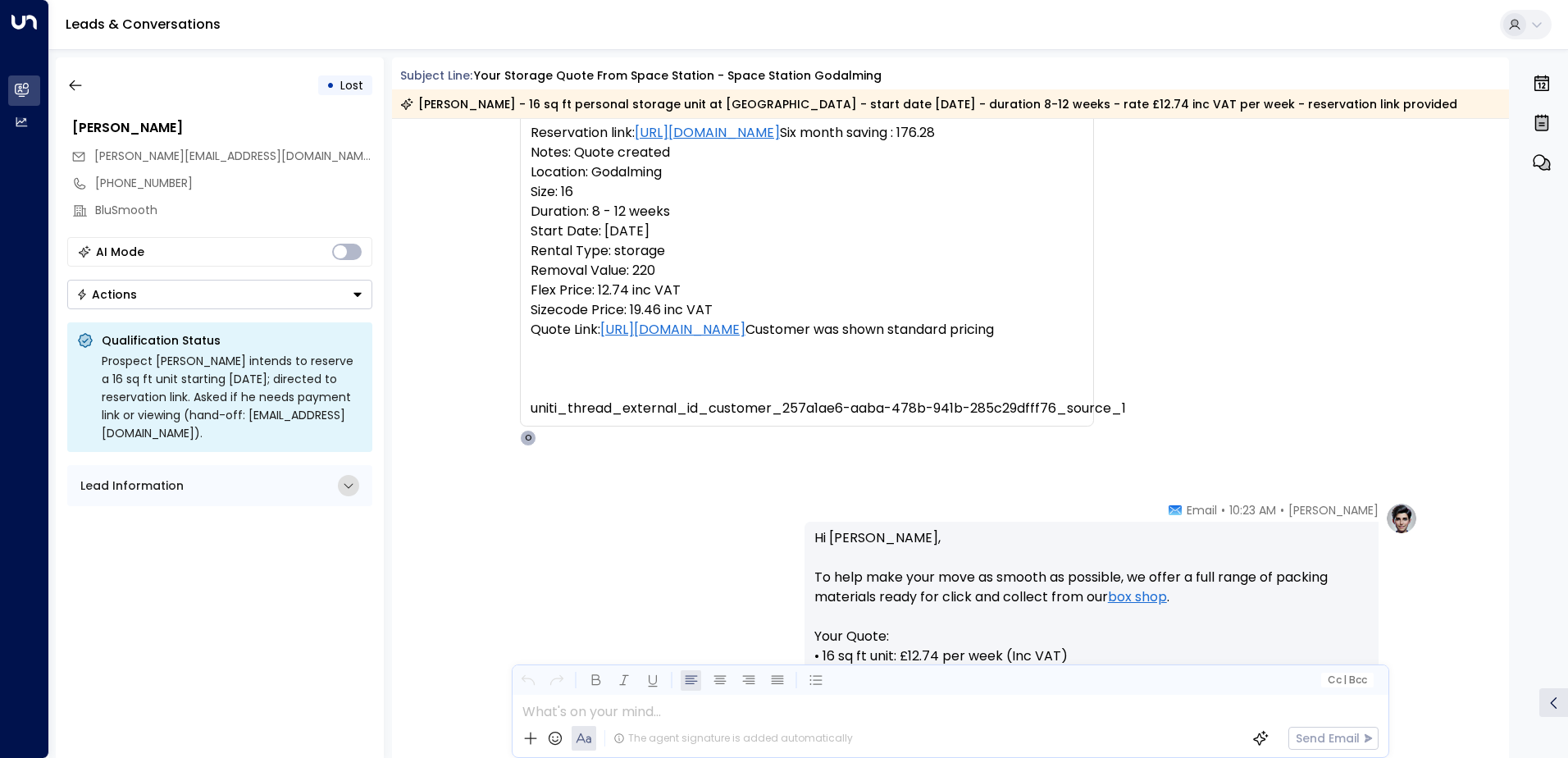
scroll to position [0, 0]
click at [74, 77] on icon "button" at bounding box center [75, 85] width 17 height 17
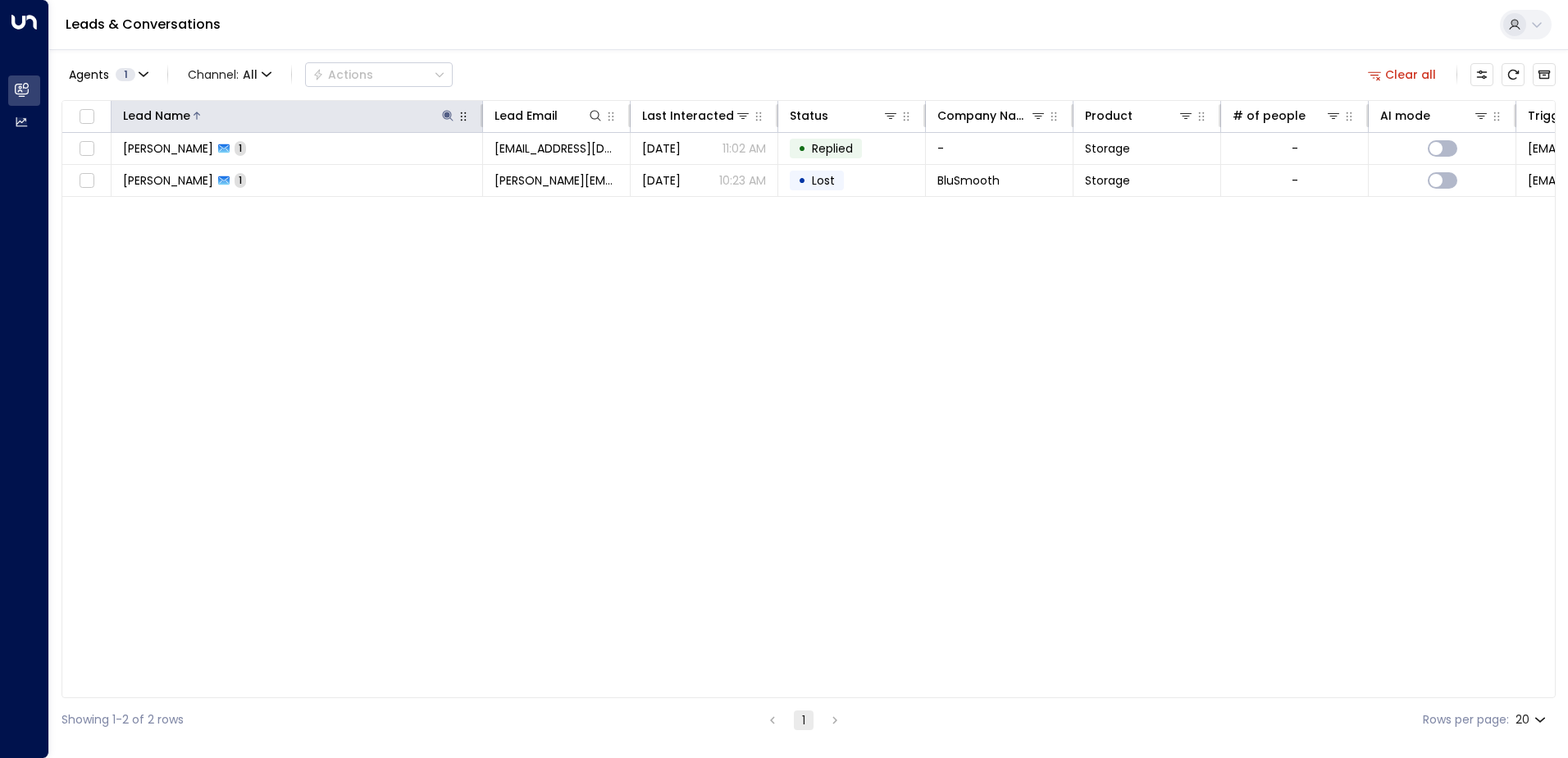
click at [397, 124] on div "Lead Name" at bounding box center [290, 116] width 333 height 20
click at [430, 116] on div at bounding box center [322, 116] width 265 height 17
click at [442, 116] on icon at bounding box center [448, 115] width 13 height 13
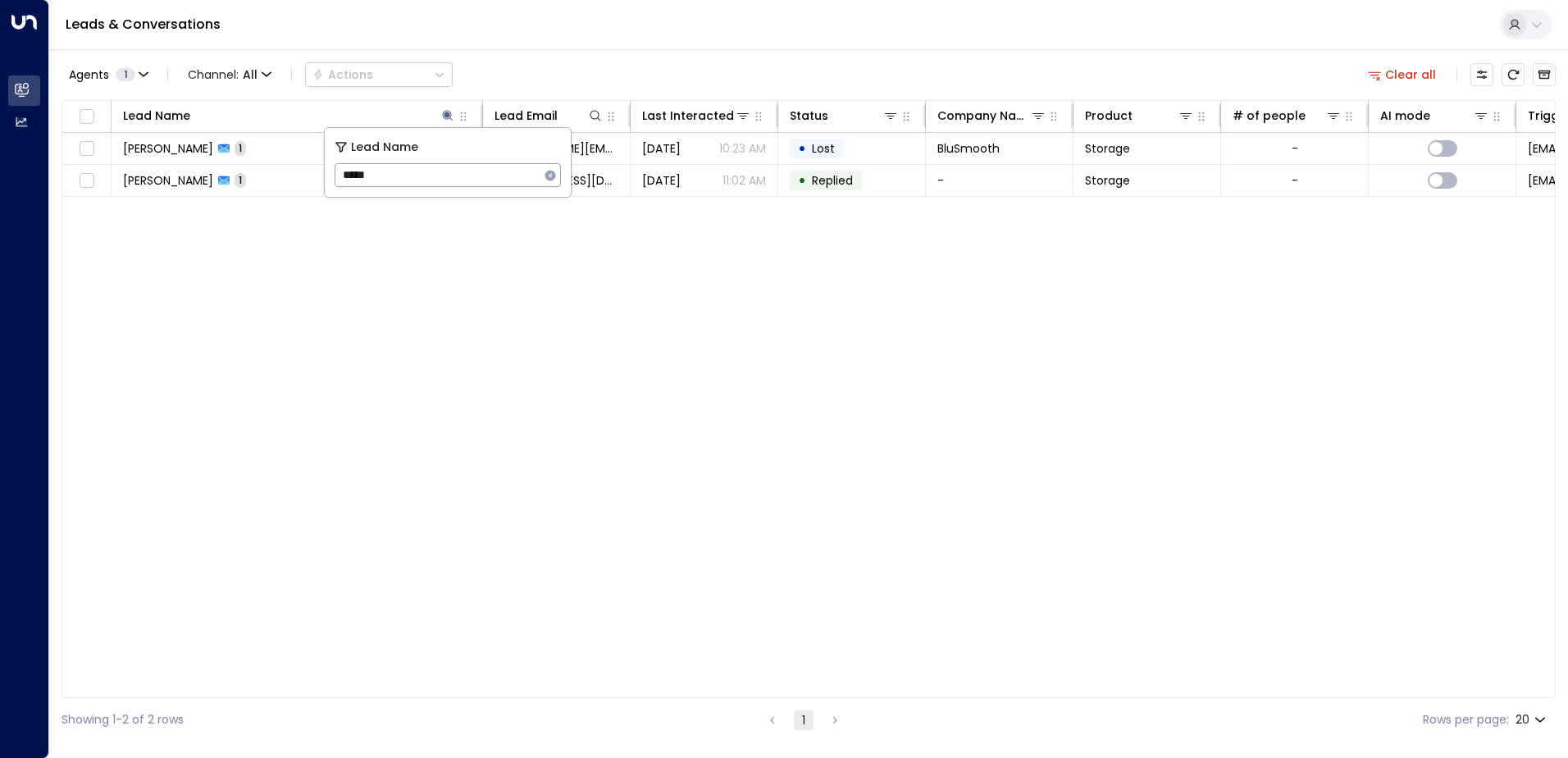
click at [547, 169] on icon "button" at bounding box center [549, 175] width 13 height 13
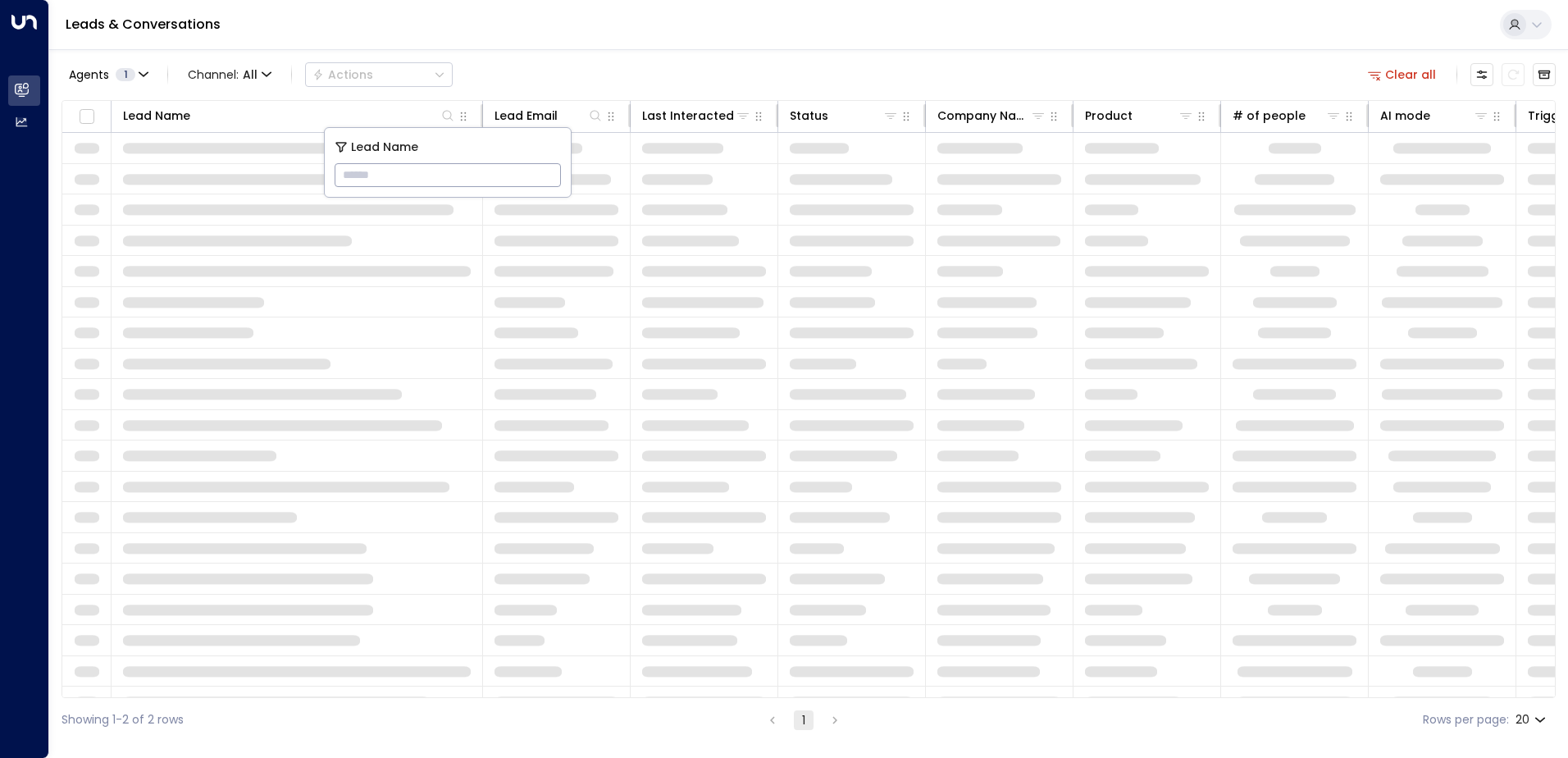
click at [474, 72] on div "Agents 1 Channel: All Actions Clear all" at bounding box center [809, 74] width 1495 height 34
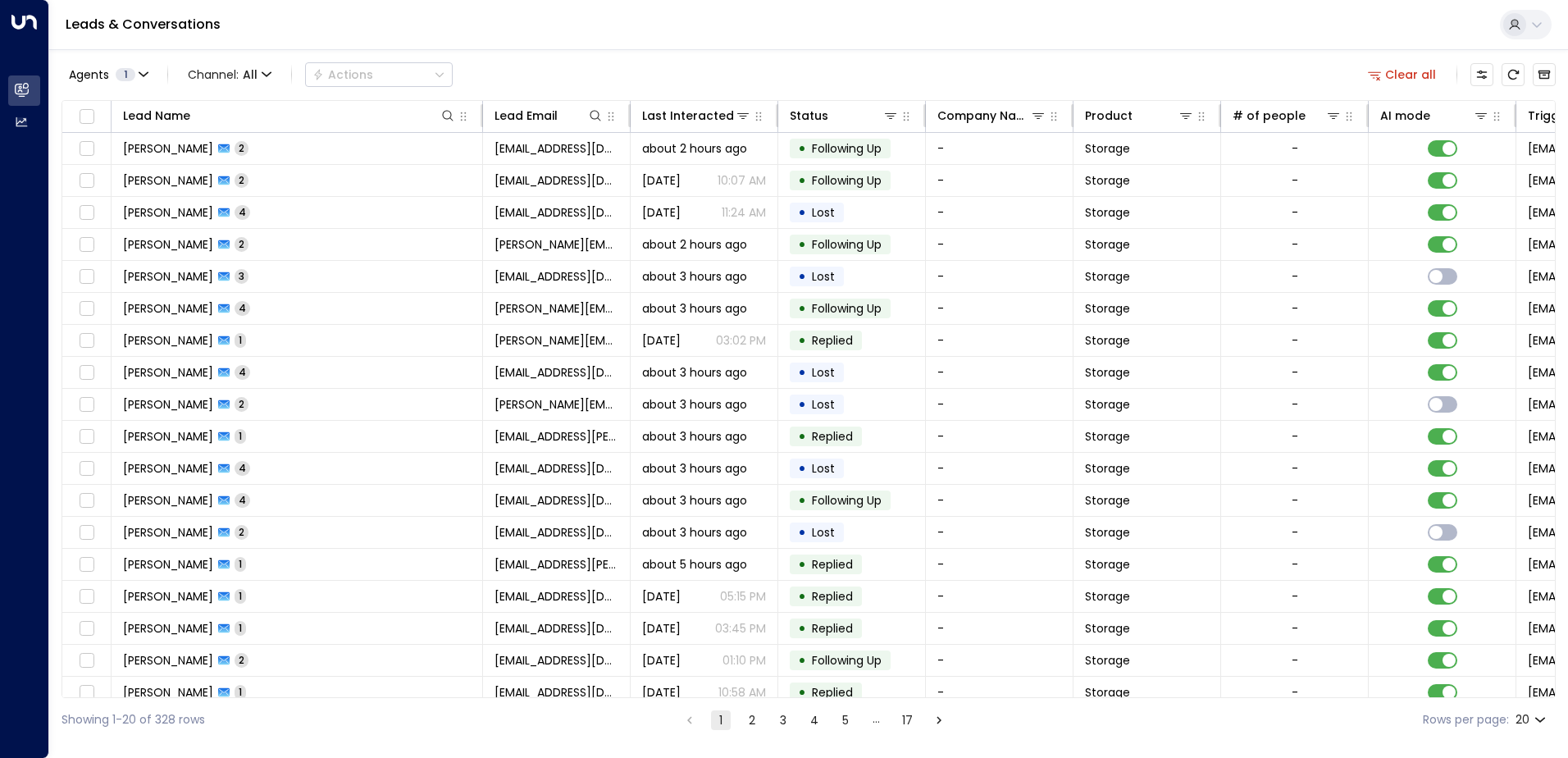
click at [1518, 28] on icon at bounding box center [1514, 24] width 13 height 13
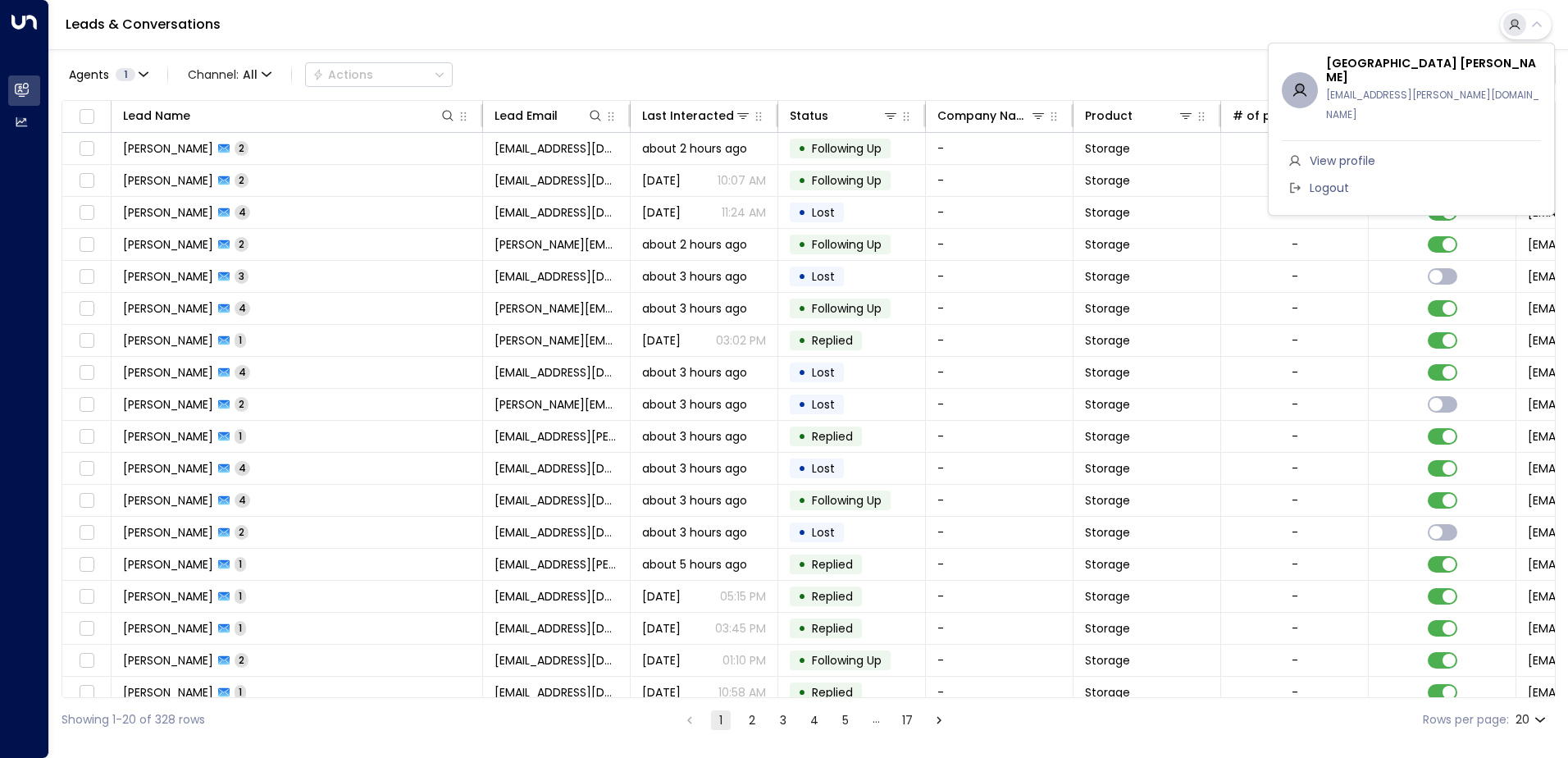
click at [1358, 153] on span "View profile" at bounding box center [1343, 162] width 66 height 18
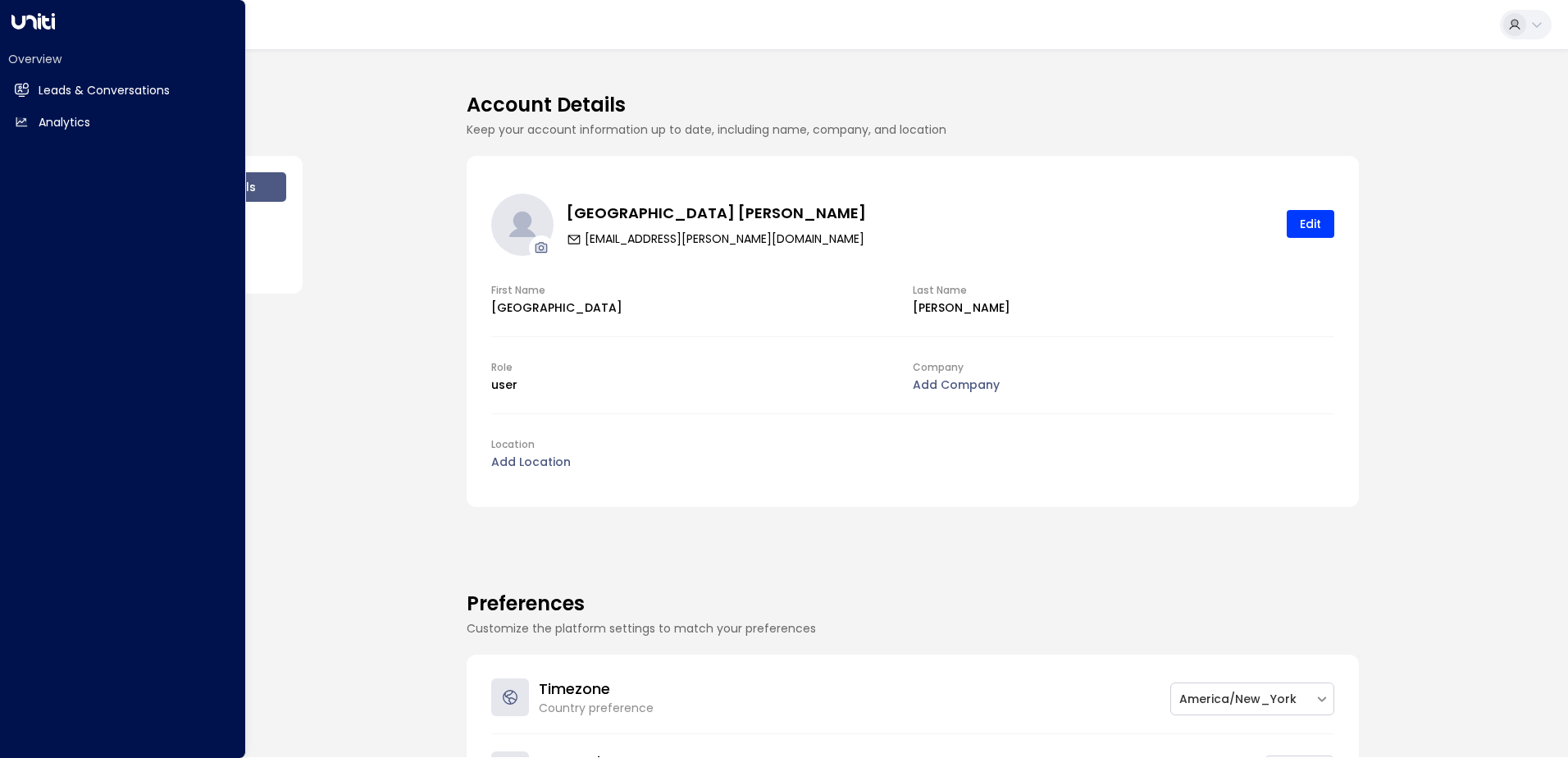
click at [49, 26] on icon at bounding box center [33, 21] width 43 height 17
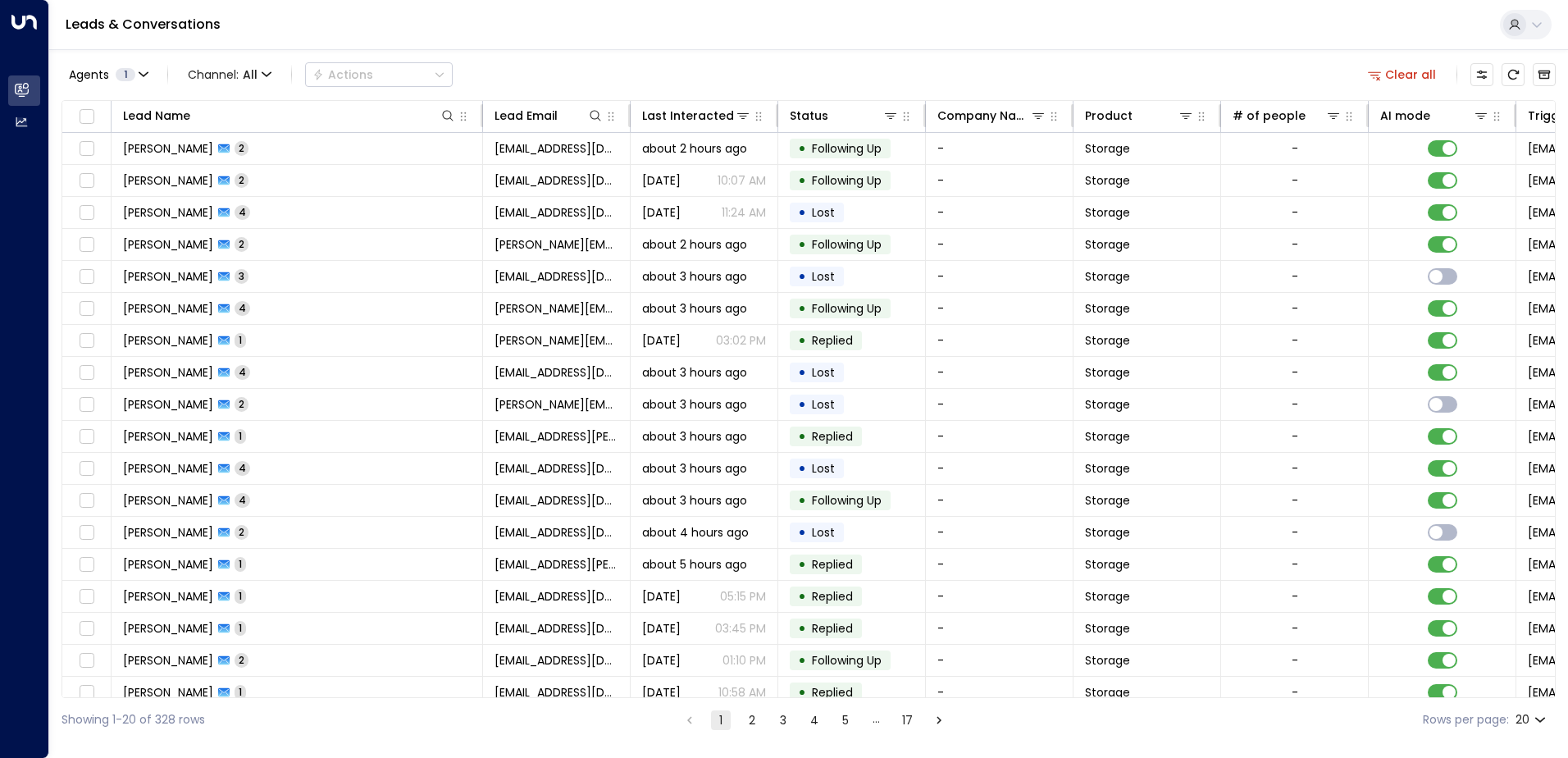
click at [167, 727] on div "Showing 1-20 of 328 rows" at bounding box center [133, 720] width 144 height 18
click at [451, 114] on icon at bounding box center [448, 115] width 13 height 13
click at [421, 167] on input "text" at bounding box center [448, 174] width 226 height 30
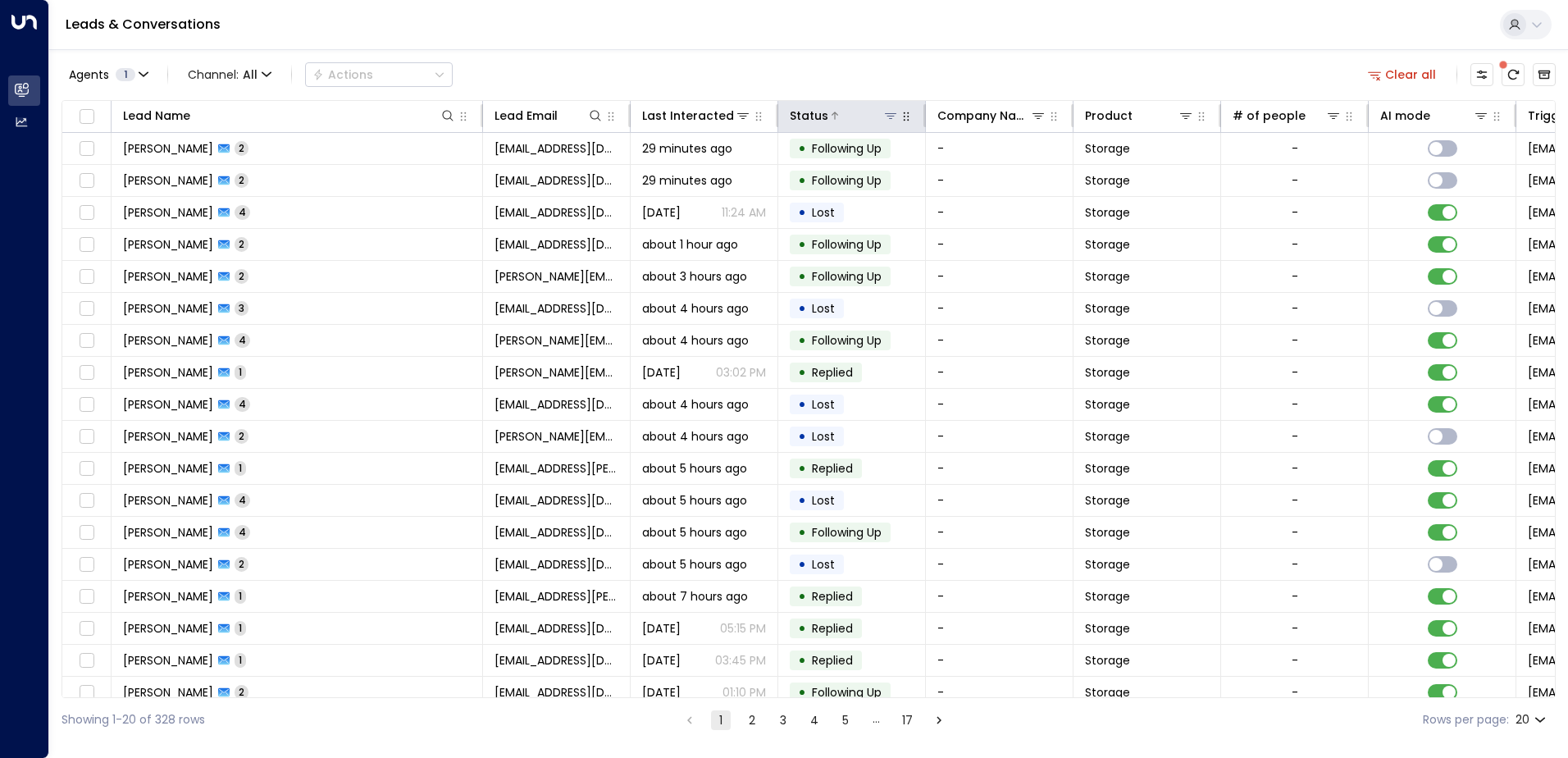
click at [835, 113] on icon at bounding box center [835, 116] width 10 height 10
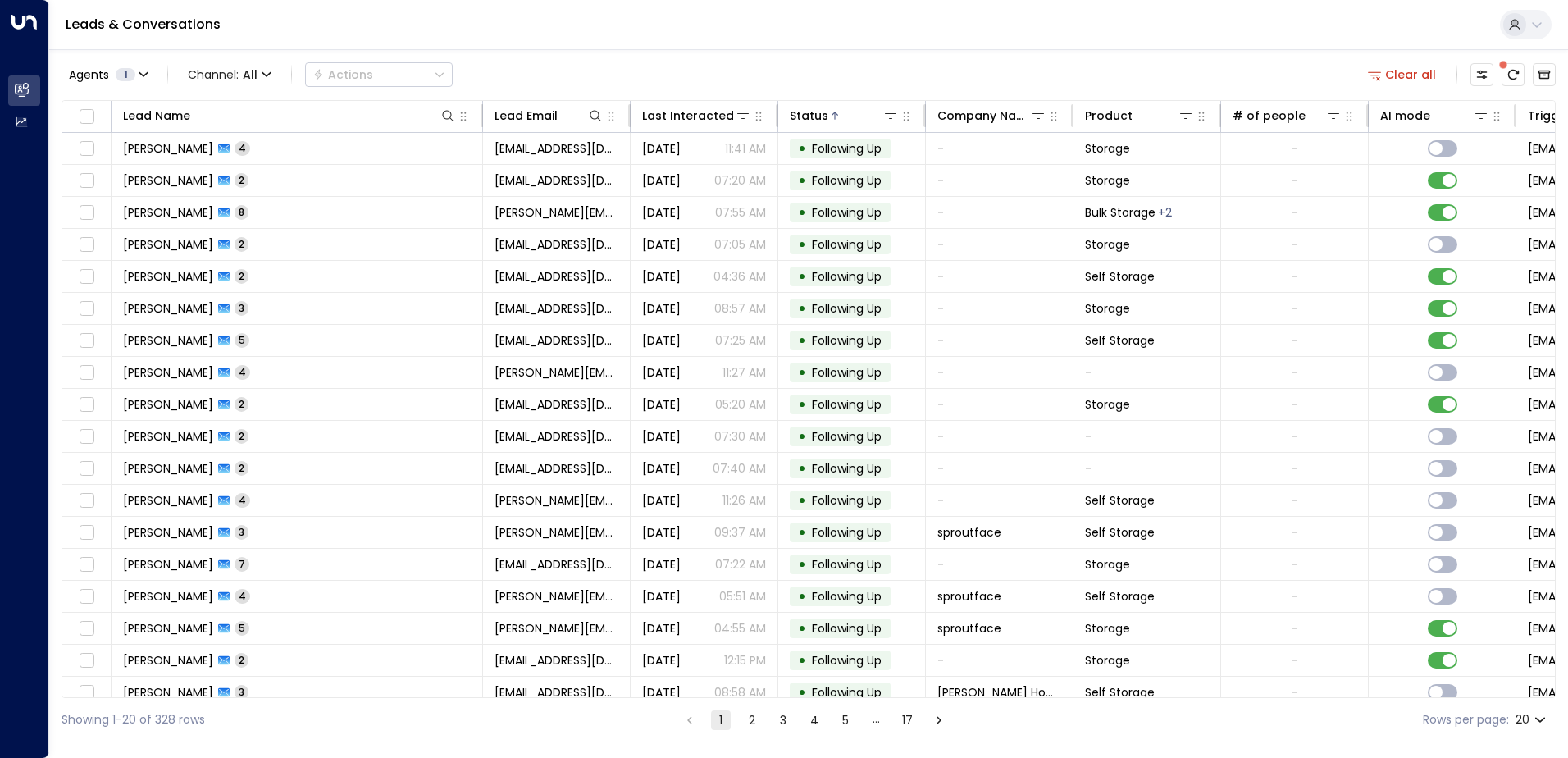
click at [866, 72] on div "Agents 1 Channel: All Actions Clear all" at bounding box center [809, 74] width 1495 height 34
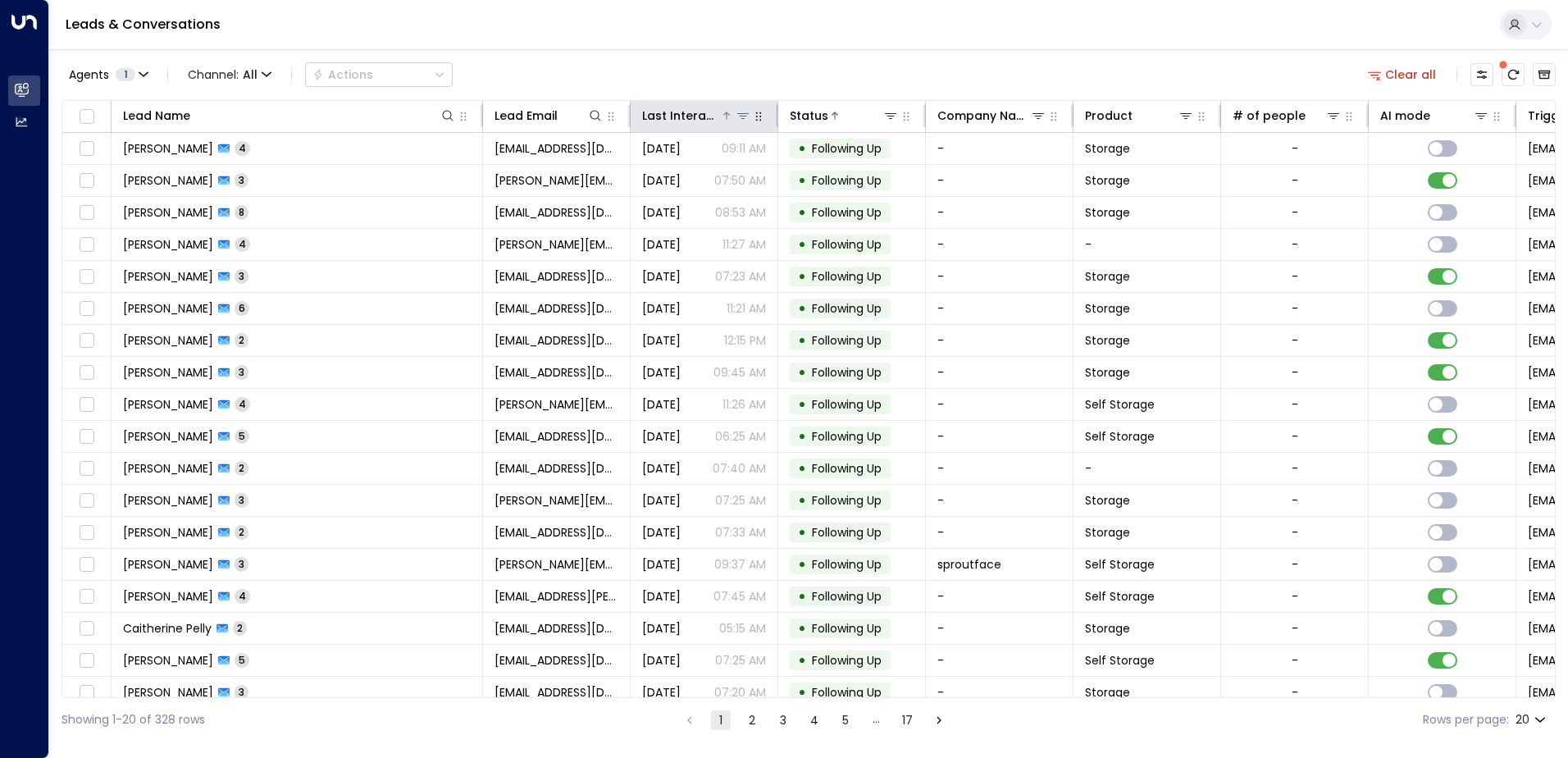
click at [704, 113] on div "Last Interacted" at bounding box center [682, 116] width 78 height 20
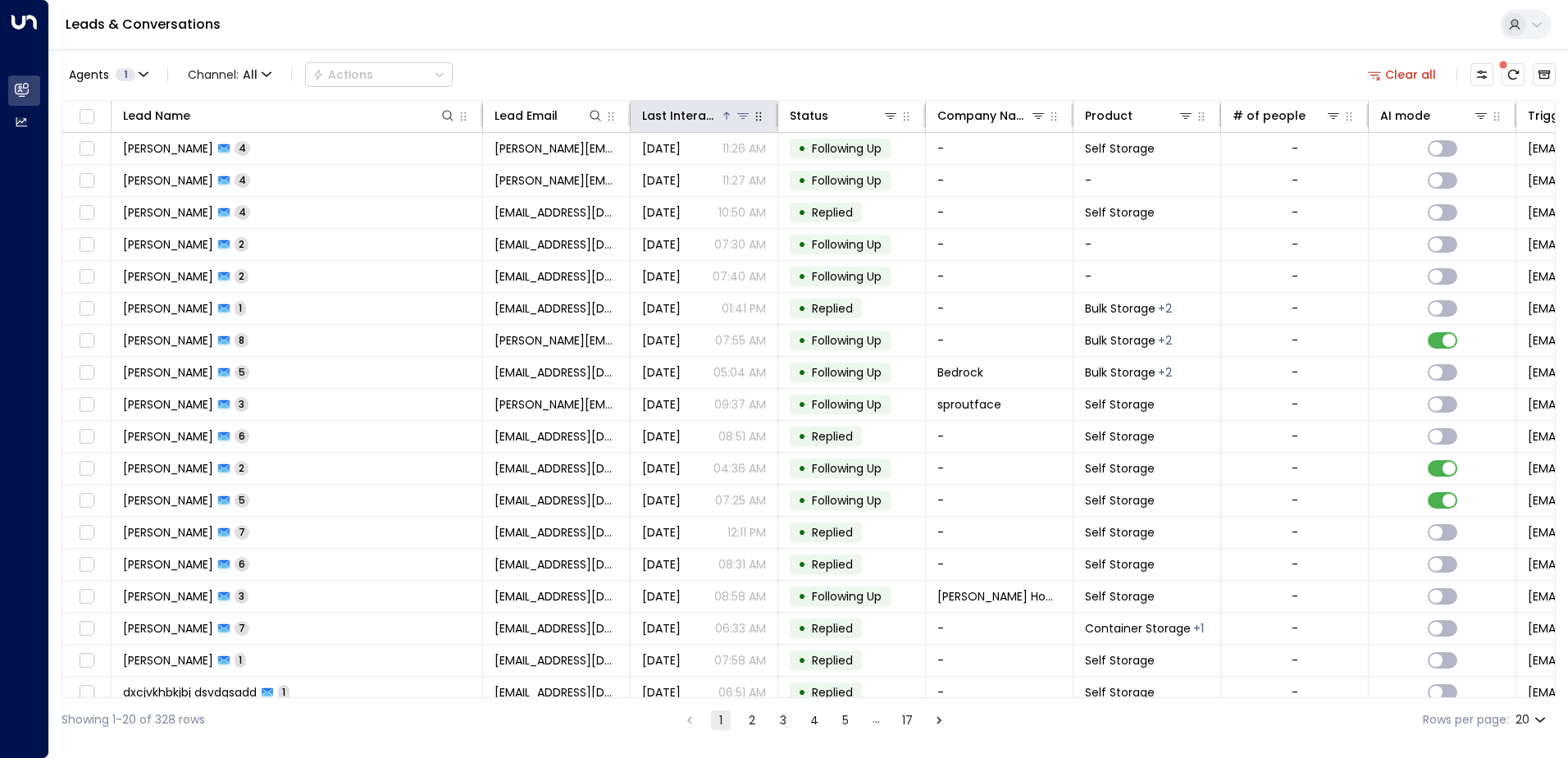
click at [704, 113] on div "Last Interacted" at bounding box center [682, 116] width 78 height 20
